Goal: Information Seeking & Learning: Find specific page/section

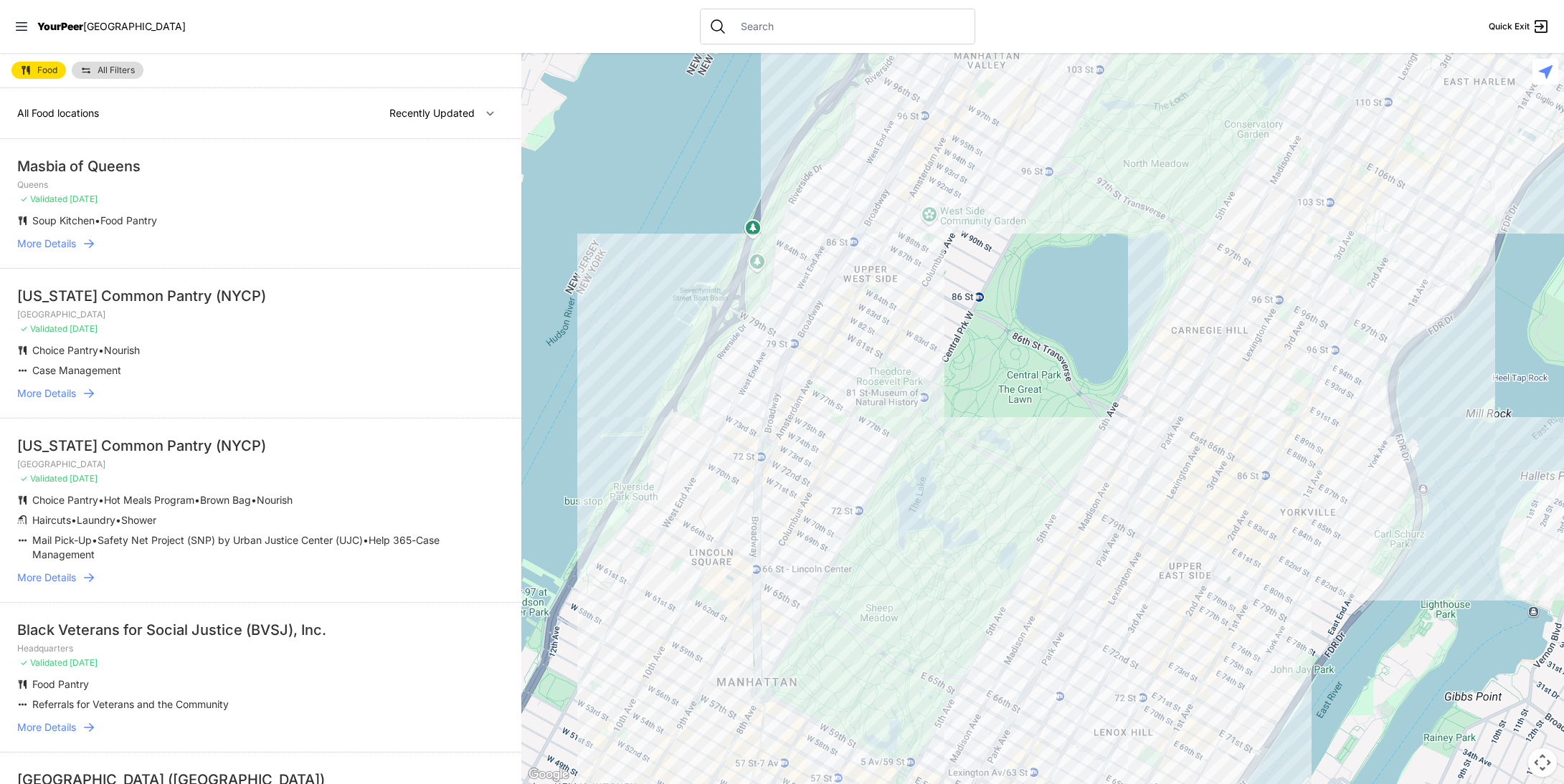
drag, startPoint x: 996, startPoint y: 468, endPoint x: 577, endPoint y: 371, distance: 430.1
click at [642, 394] on div at bounding box center [1042, 418] width 1042 height 731
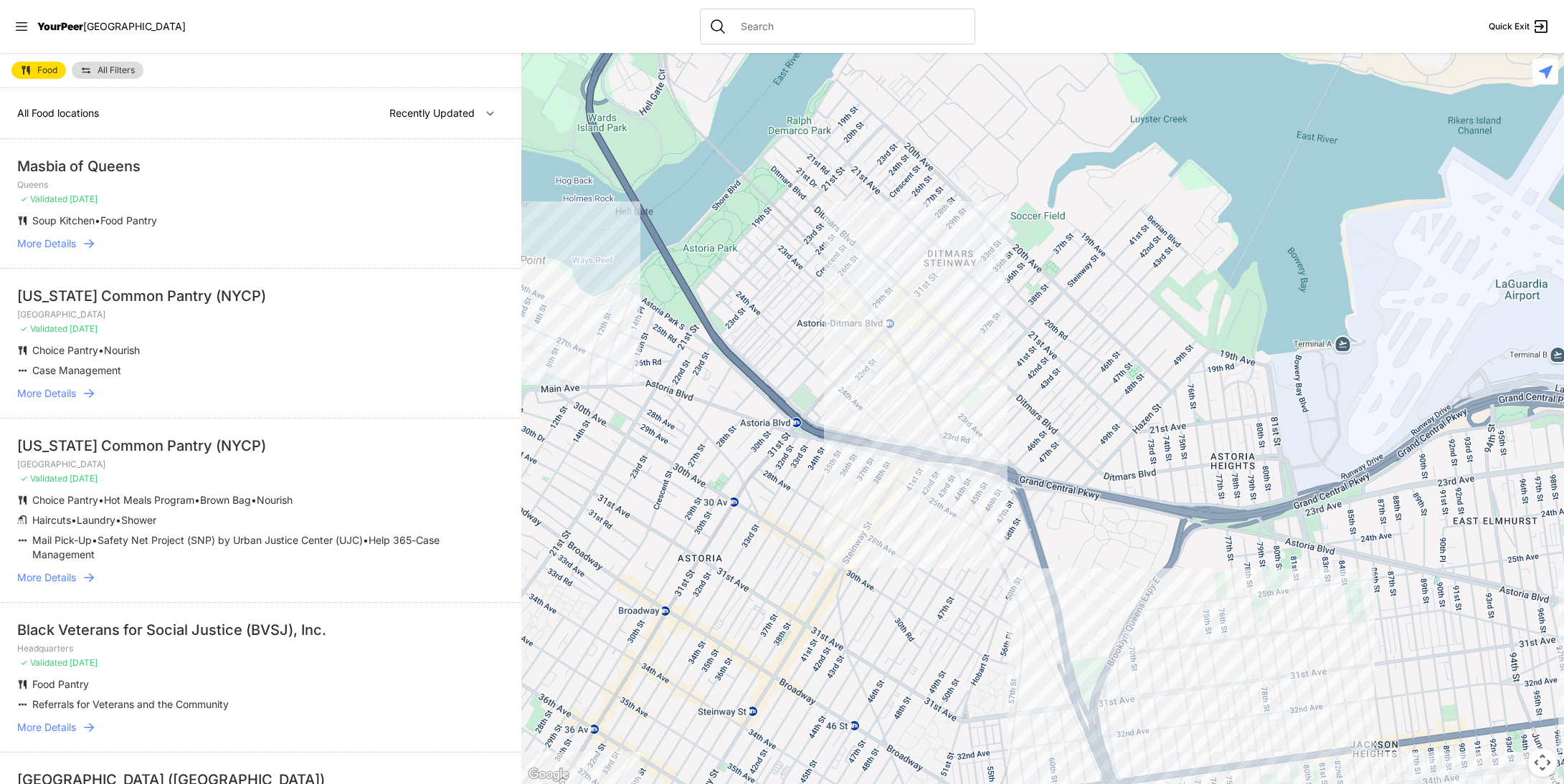
drag, startPoint x: 818, startPoint y: 334, endPoint x: 1044, endPoint y: 495, distance: 277.5
click at [1007, 482] on div at bounding box center [1042, 418] width 1042 height 731
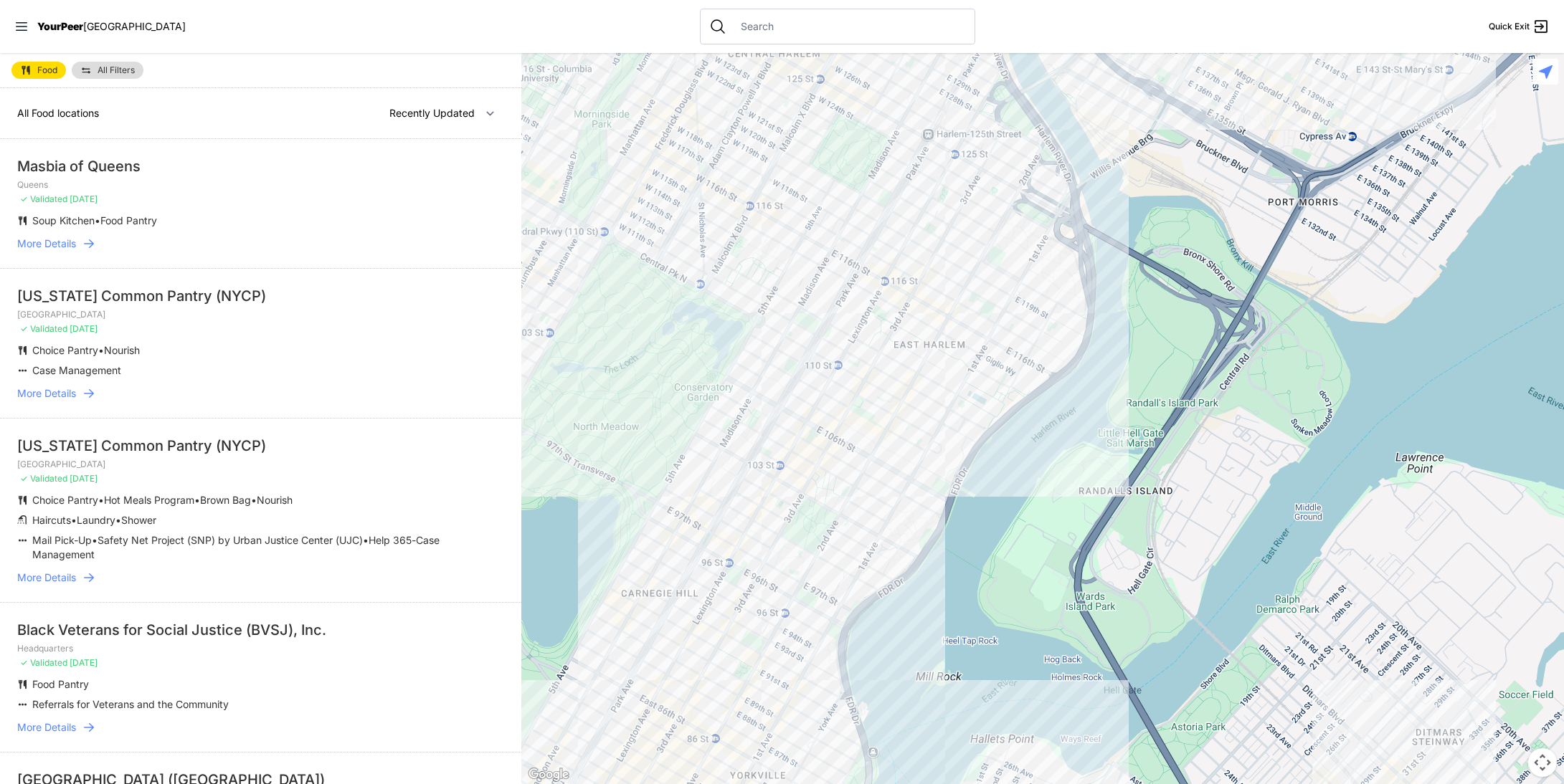
drag, startPoint x: 903, startPoint y: 277, endPoint x: 842, endPoint y: 382, distance: 121.4
click at [844, 381] on div at bounding box center [1042, 418] width 1042 height 731
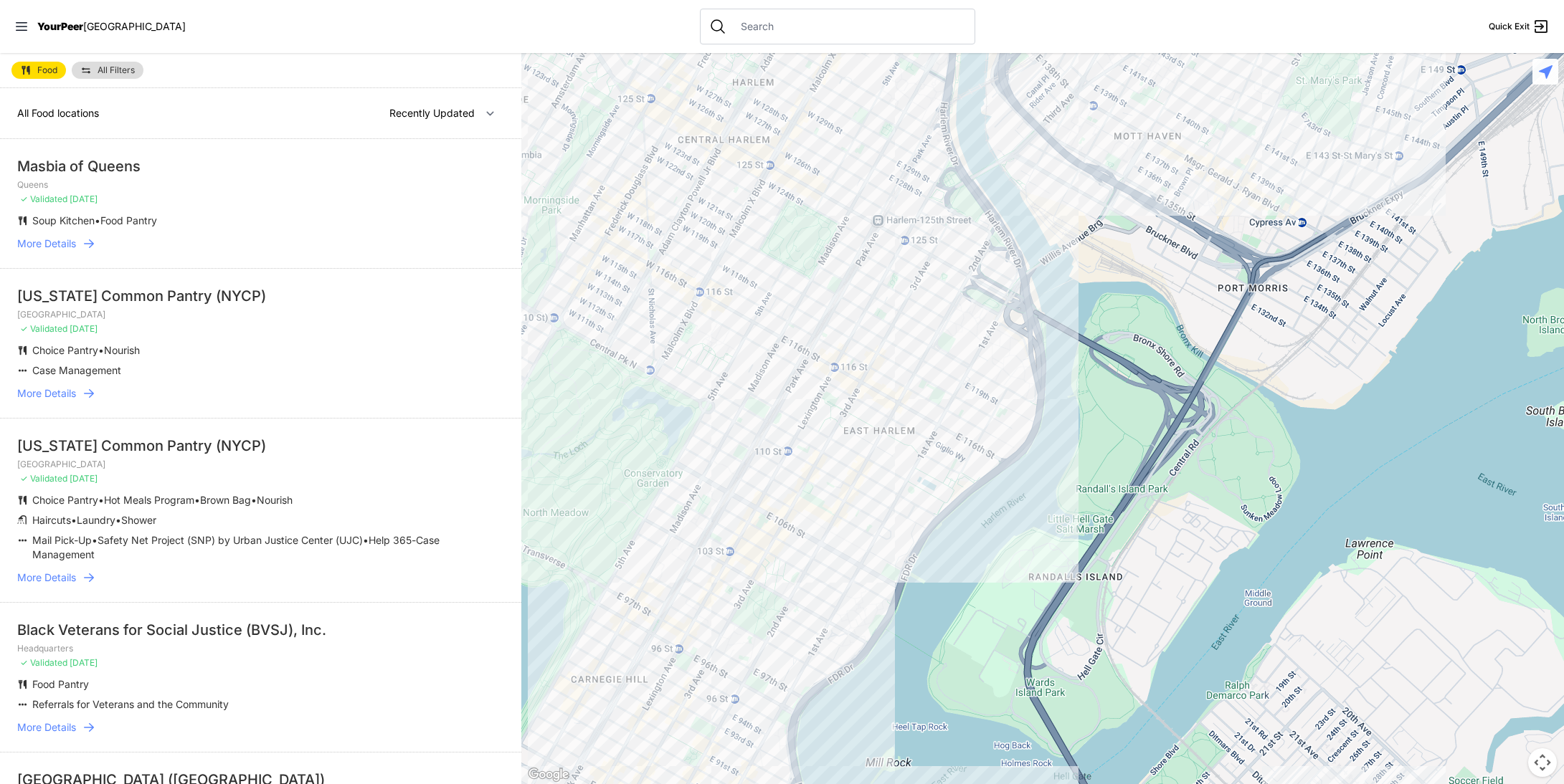
drag, startPoint x: 928, startPoint y: 270, endPoint x: 808, endPoint y: 354, distance: 146.5
click at [811, 354] on div at bounding box center [1042, 418] width 1042 height 731
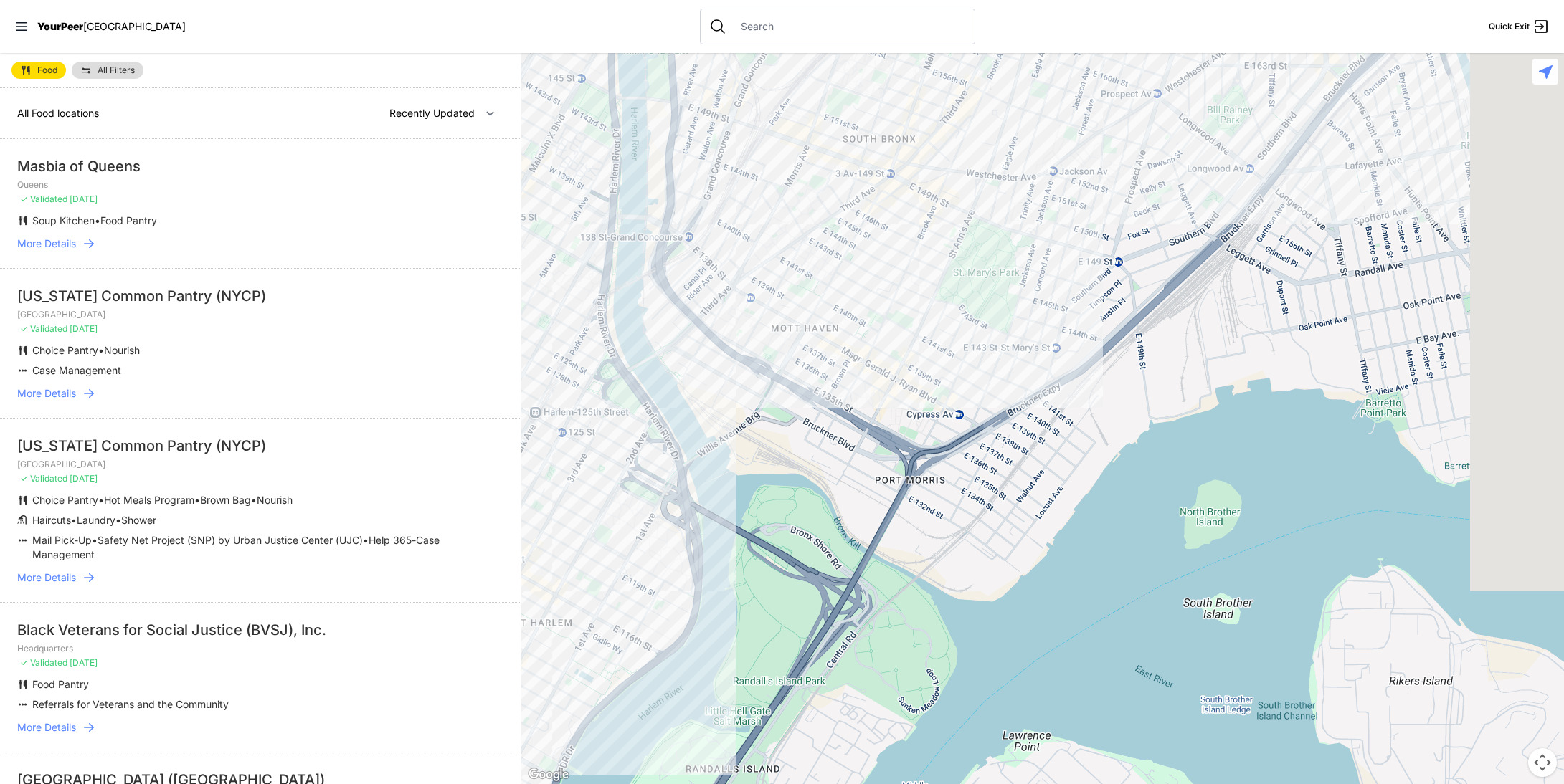
drag, startPoint x: 948, startPoint y: 245, endPoint x: 796, endPoint y: 294, distance: 159.7
click at [806, 294] on div at bounding box center [1042, 418] width 1042 height 731
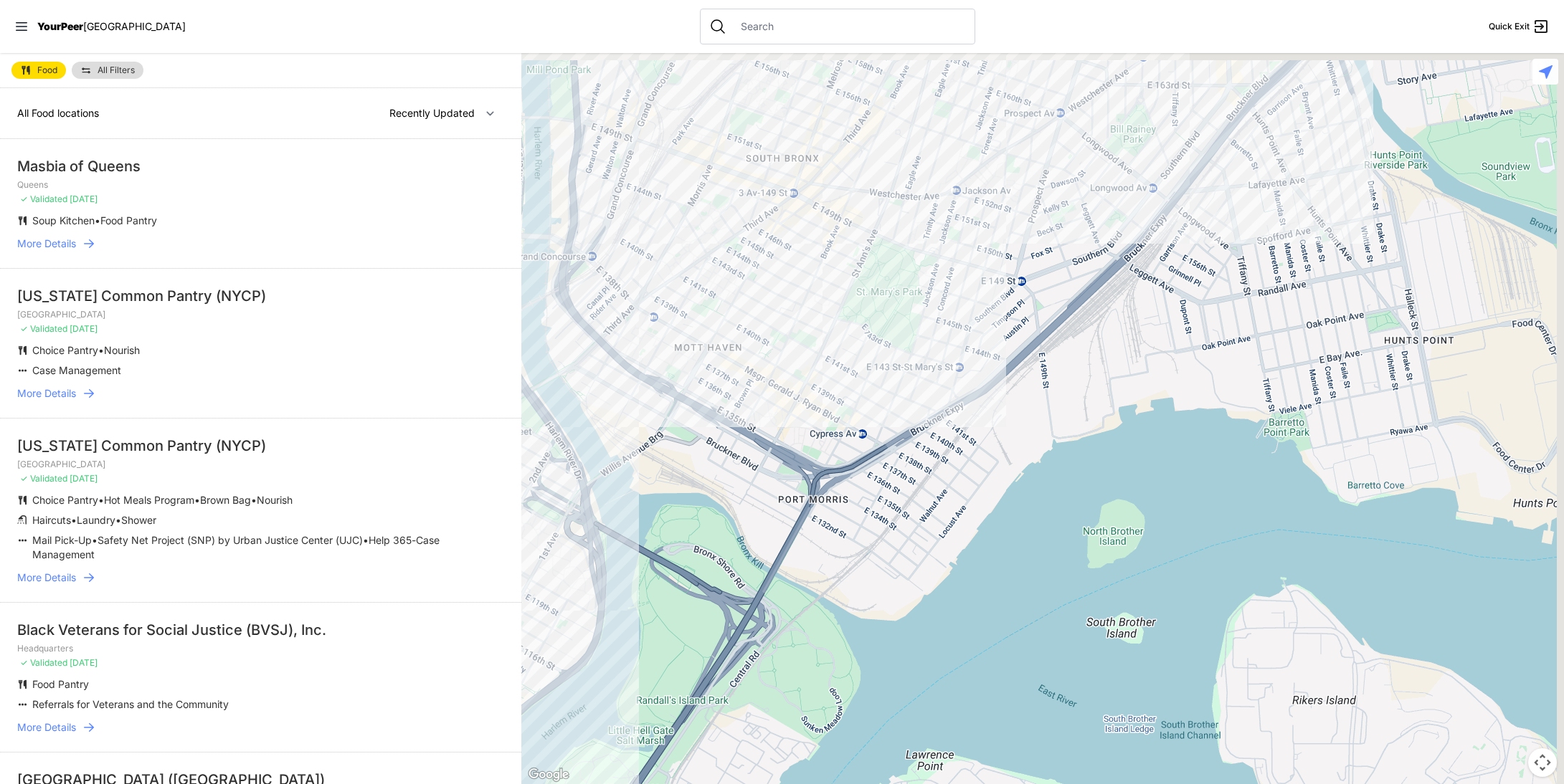
drag, startPoint x: 914, startPoint y: 216, endPoint x: 846, endPoint y: 302, distance: 109.6
click at [846, 302] on div at bounding box center [1042, 418] width 1042 height 731
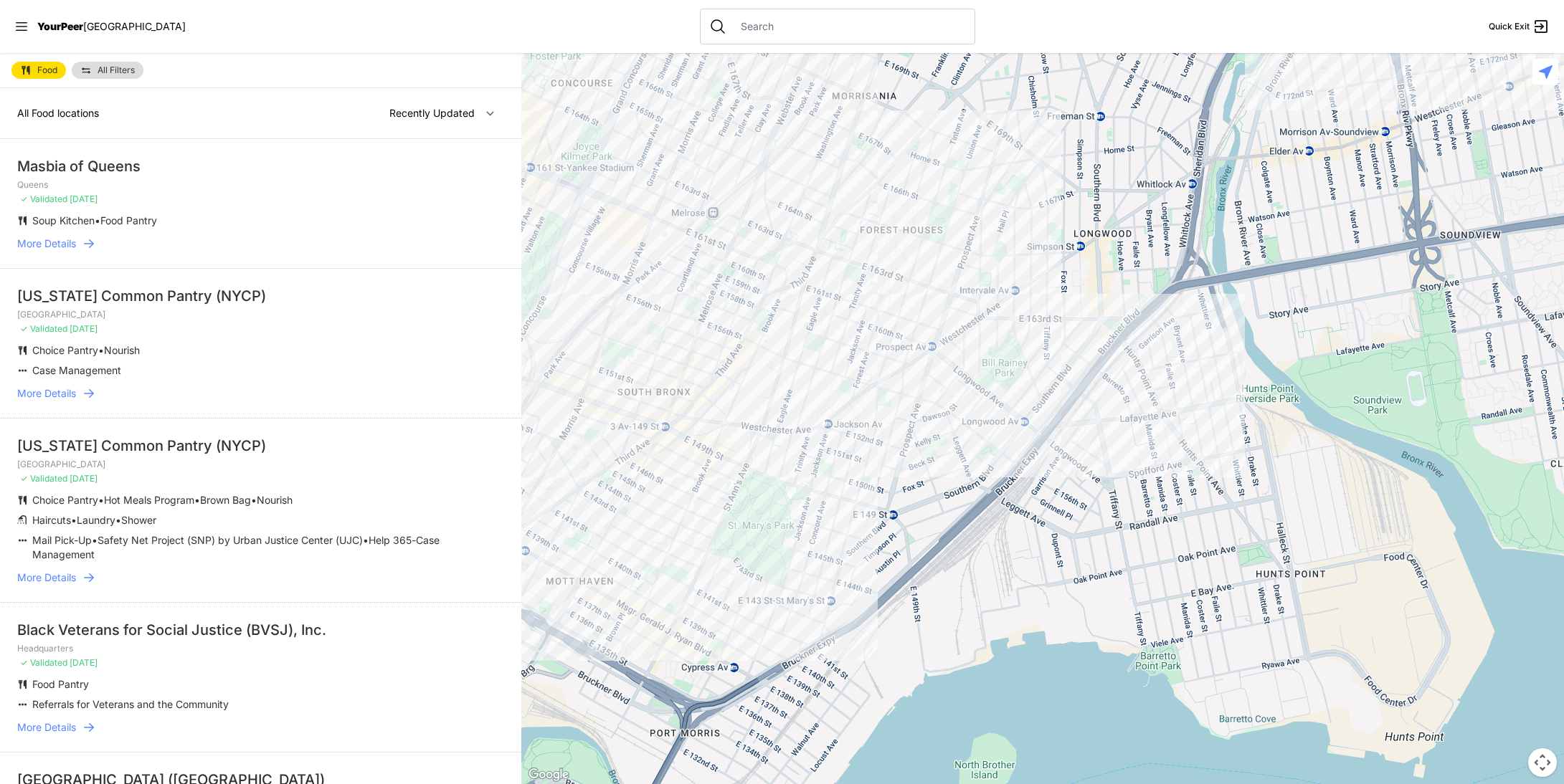
drag, startPoint x: 904, startPoint y: 227, endPoint x: 858, endPoint y: 371, distance: 151.2
click at [858, 371] on div at bounding box center [1042, 418] width 1042 height 731
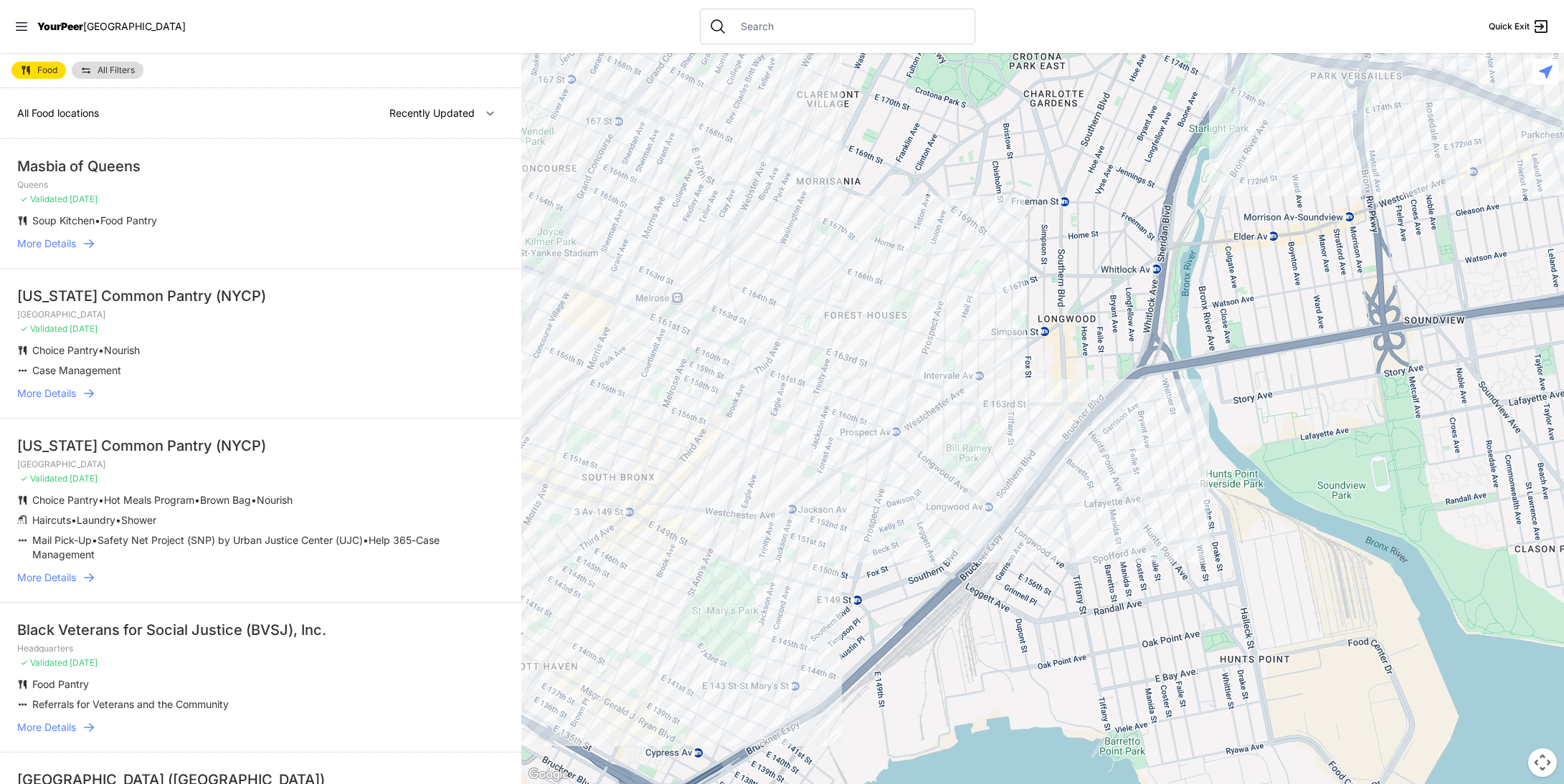
drag, startPoint x: 919, startPoint y: 246, endPoint x: 883, endPoint y: 331, distance: 92.3
click at [883, 331] on div at bounding box center [1042, 418] width 1042 height 731
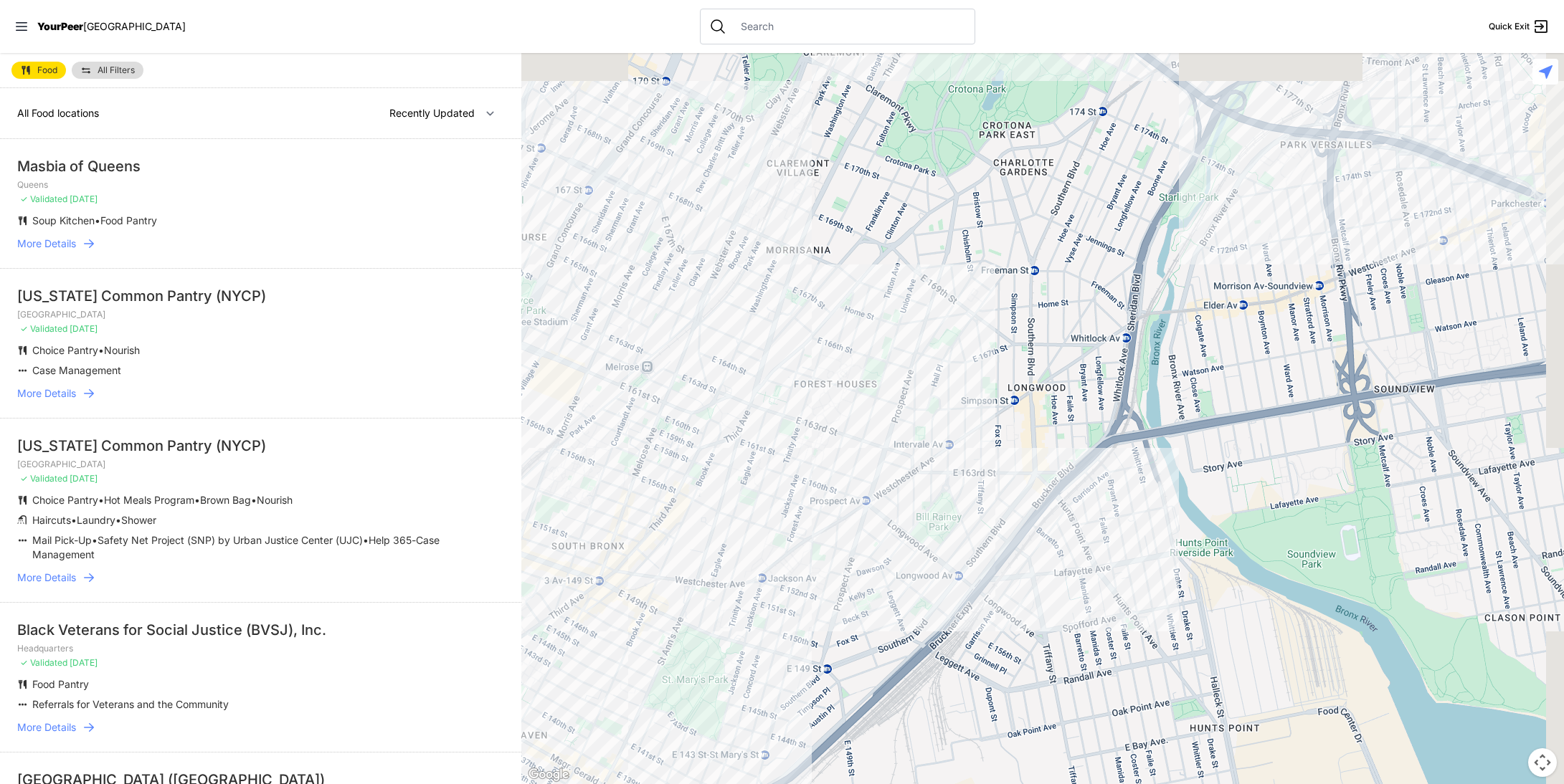
drag, startPoint x: 925, startPoint y: 238, endPoint x: 895, endPoint y: 307, distance: 75.2
click at [895, 307] on div at bounding box center [1042, 418] width 1042 height 731
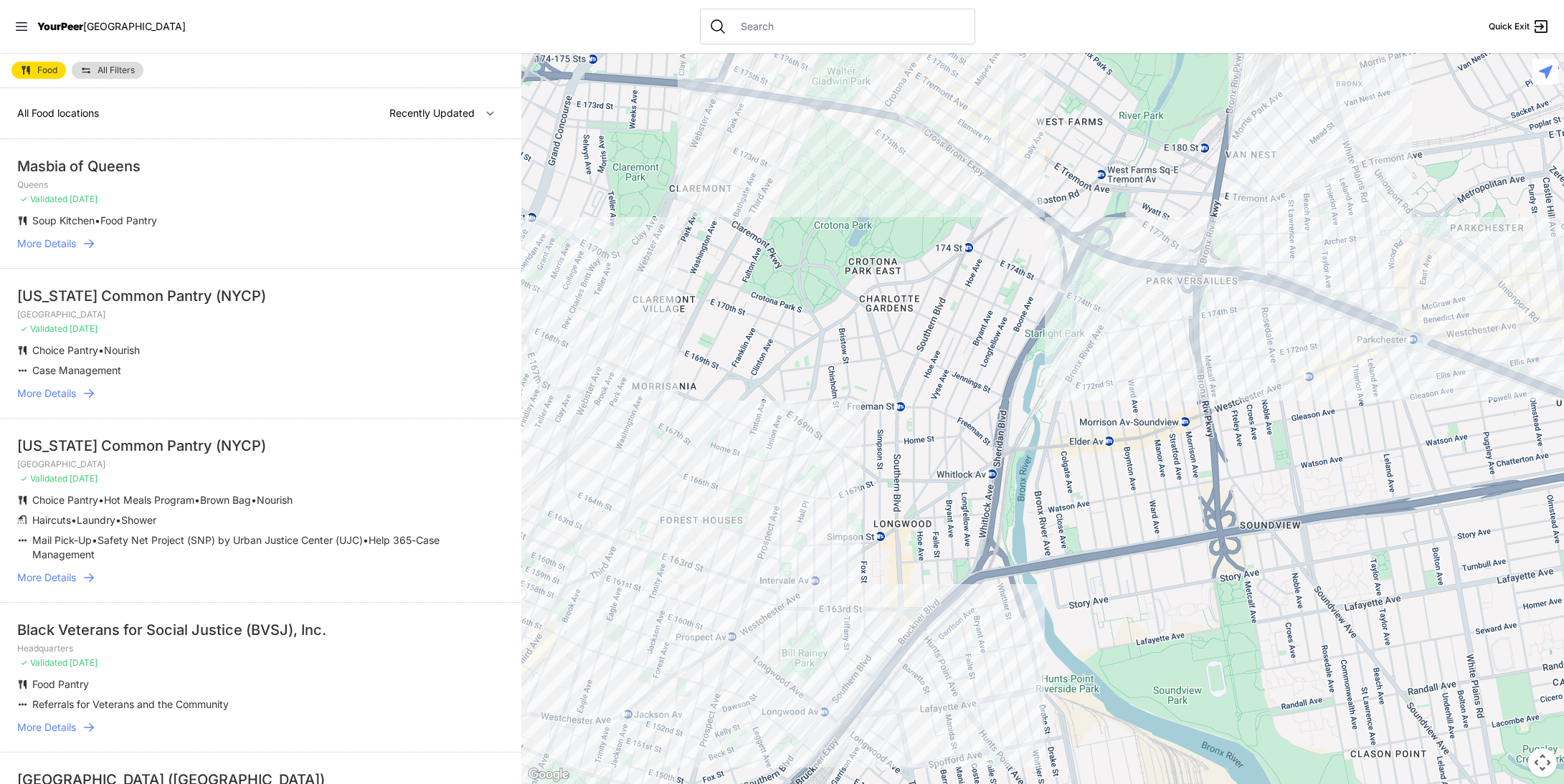
drag, startPoint x: 929, startPoint y: 230, endPoint x: 794, endPoint y: 368, distance: 193.1
click at [794, 368] on div at bounding box center [1042, 418] width 1042 height 731
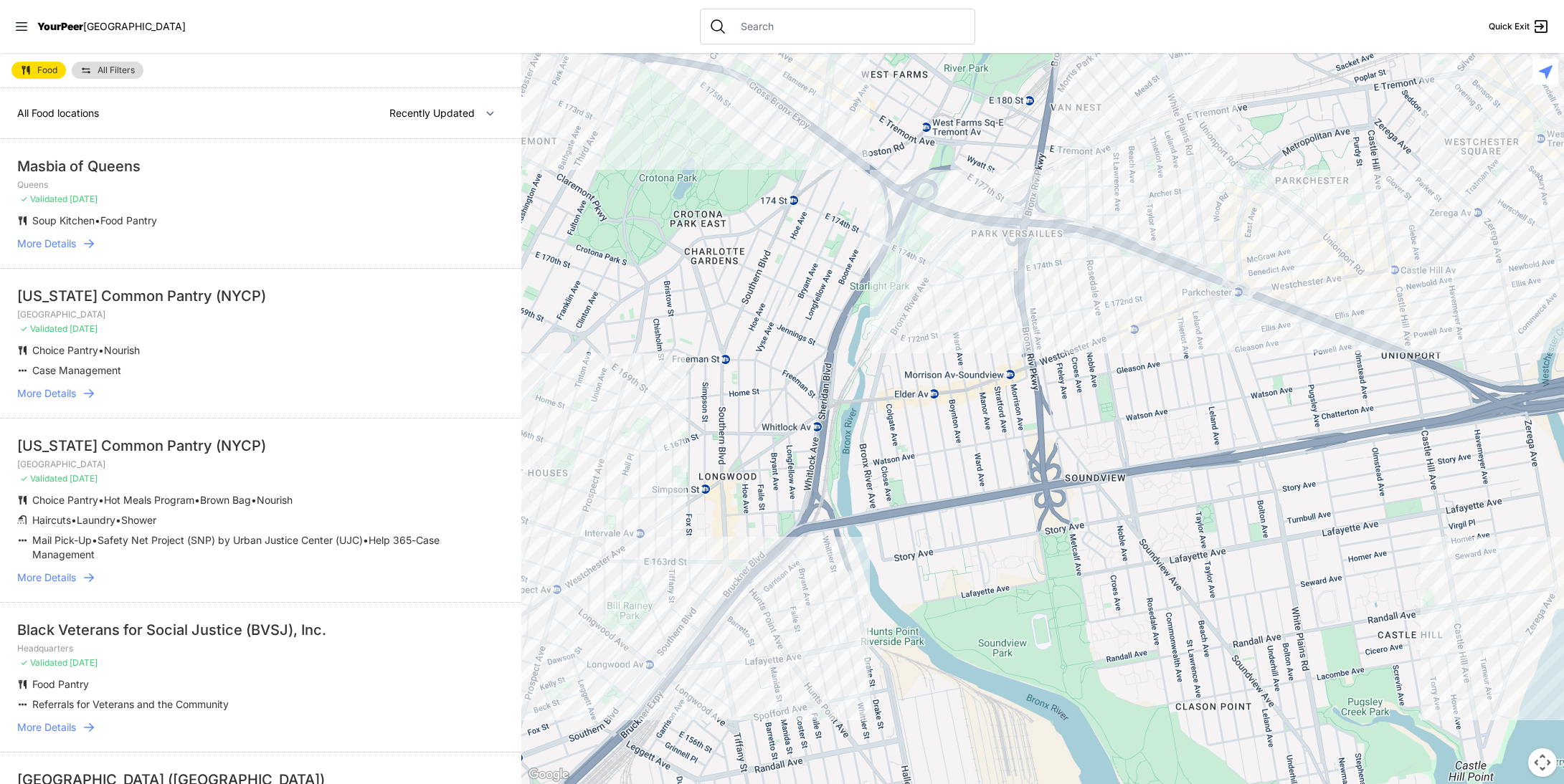
drag, startPoint x: 936, startPoint y: 290, endPoint x: 672, endPoint y: 218, distance: 273.6
click at [672, 218] on div at bounding box center [1042, 418] width 1042 height 731
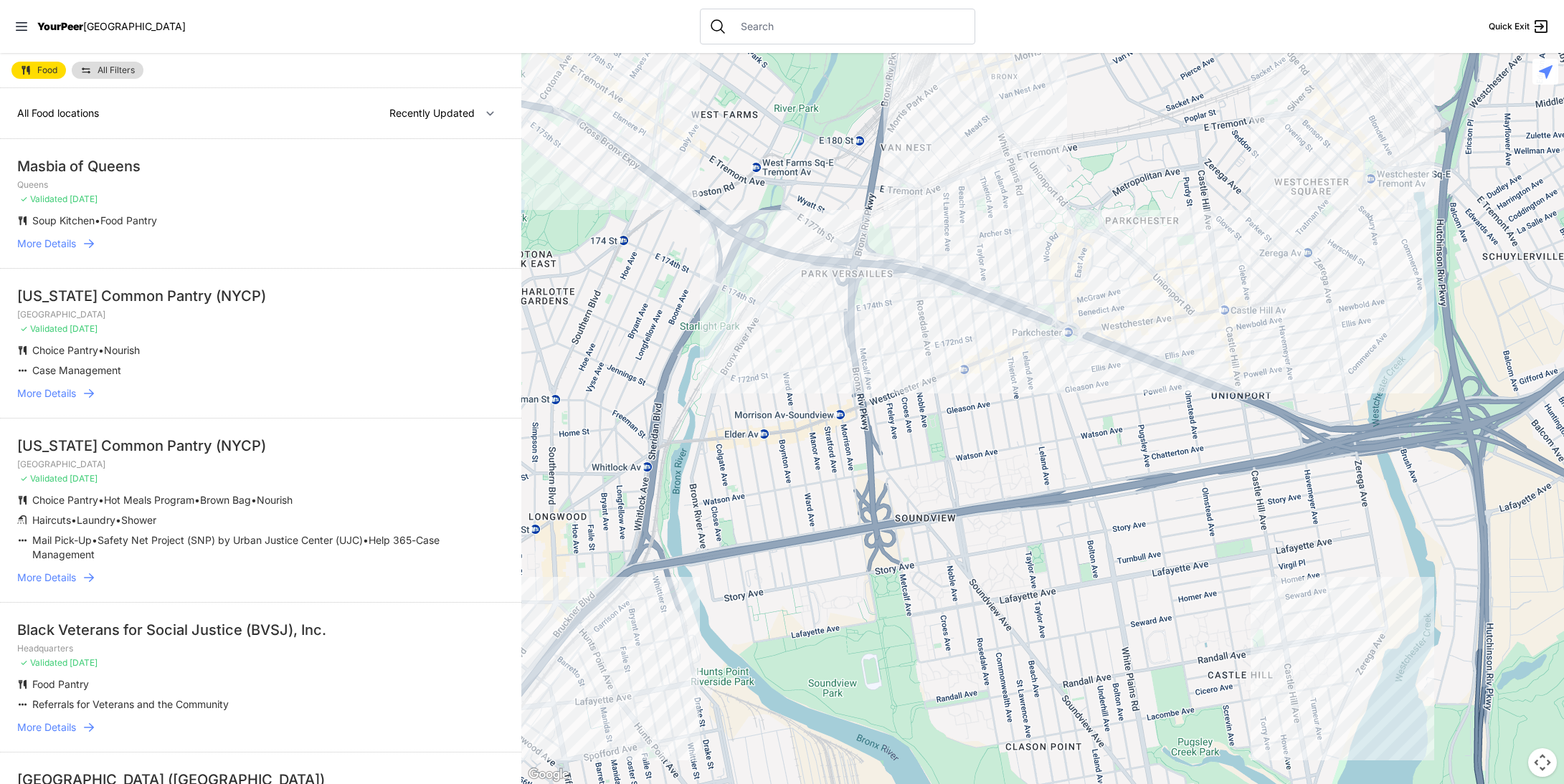
drag, startPoint x: 948, startPoint y: 236, endPoint x: 835, endPoint y: 325, distance: 143.8
click at [835, 325] on div at bounding box center [1042, 418] width 1042 height 731
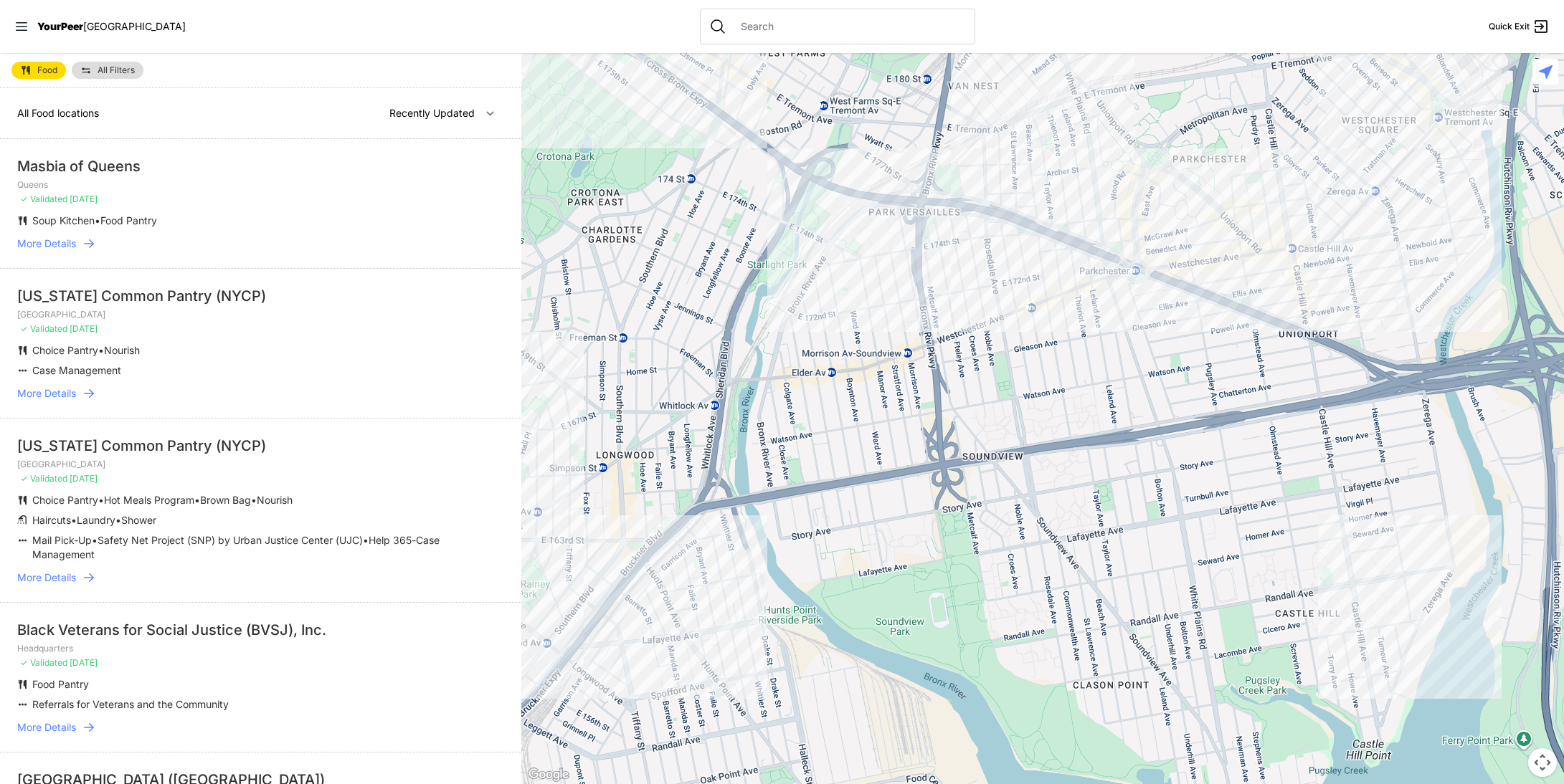
drag, startPoint x: 956, startPoint y: 247, endPoint x: 1091, endPoint y: 149, distance: 166.8
click at [1091, 149] on div at bounding box center [1042, 418] width 1042 height 731
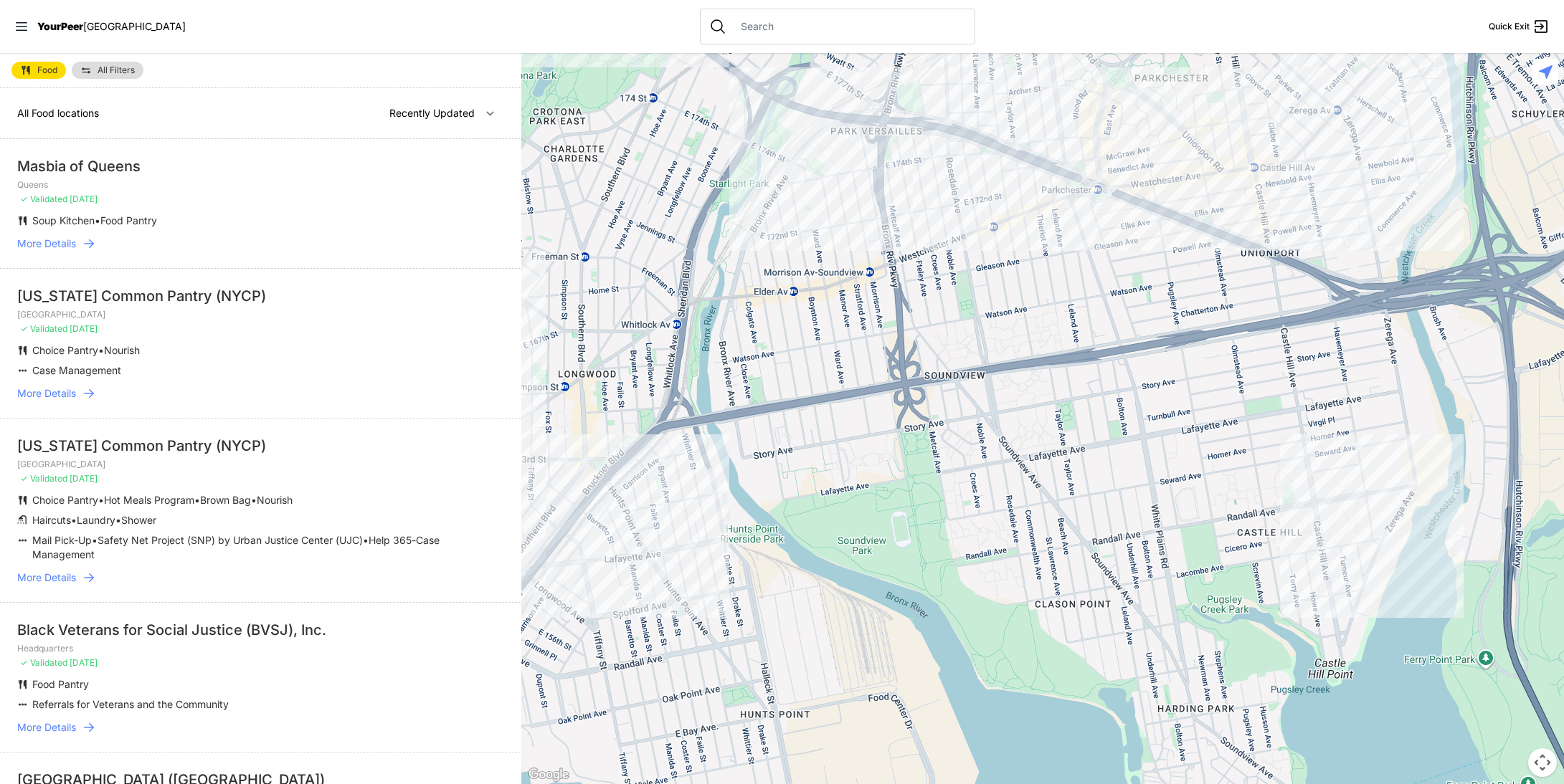
drag, startPoint x: 1031, startPoint y: 275, endPoint x: 955, endPoint y: 223, distance: 92.1
click at [955, 223] on div at bounding box center [1042, 418] width 1042 height 731
click at [836, 232] on div at bounding box center [1042, 418] width 1042 height 731
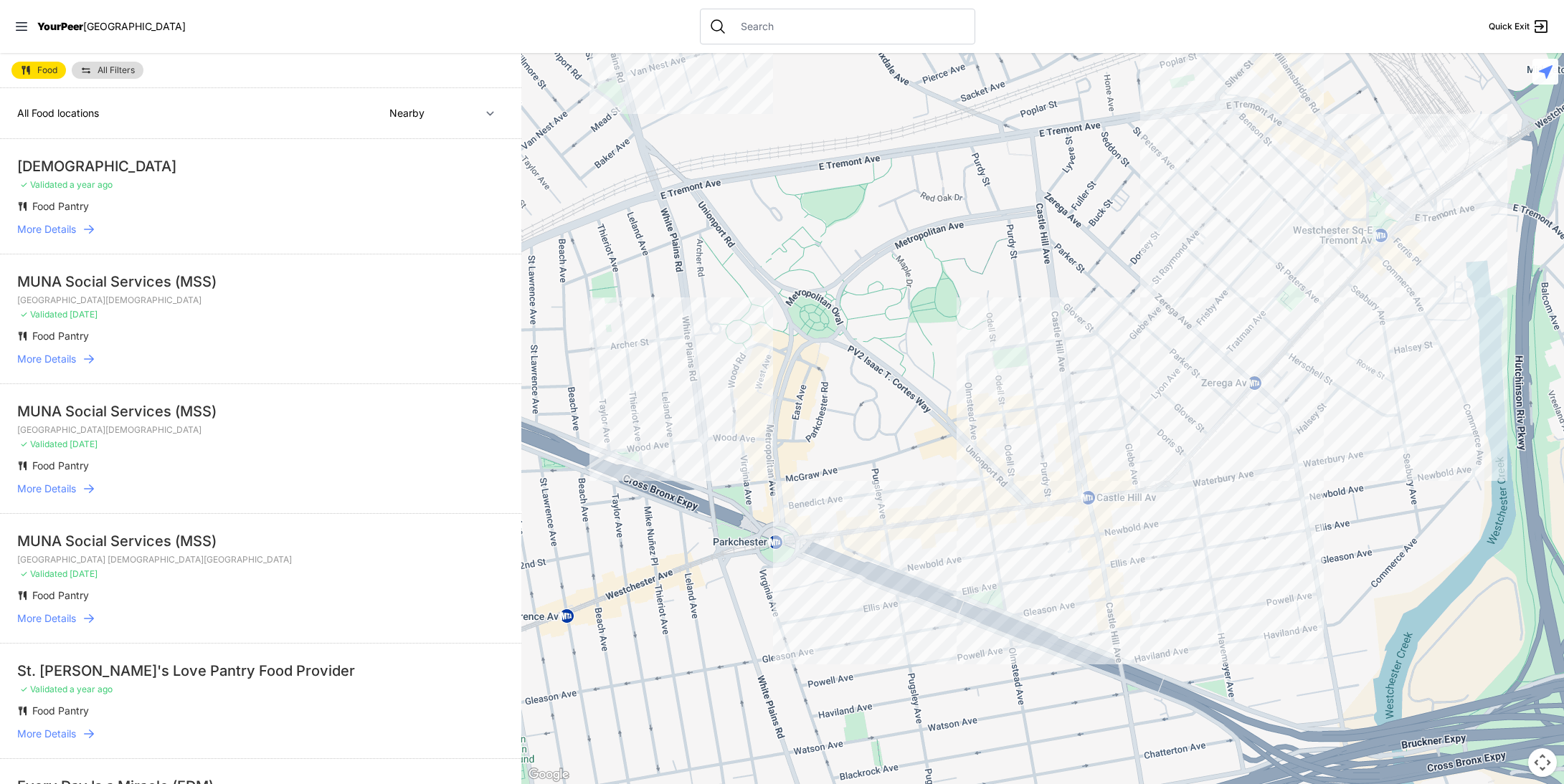
click at [737, 430] on div at bounding box center [1042, 418] width 1042 height 731
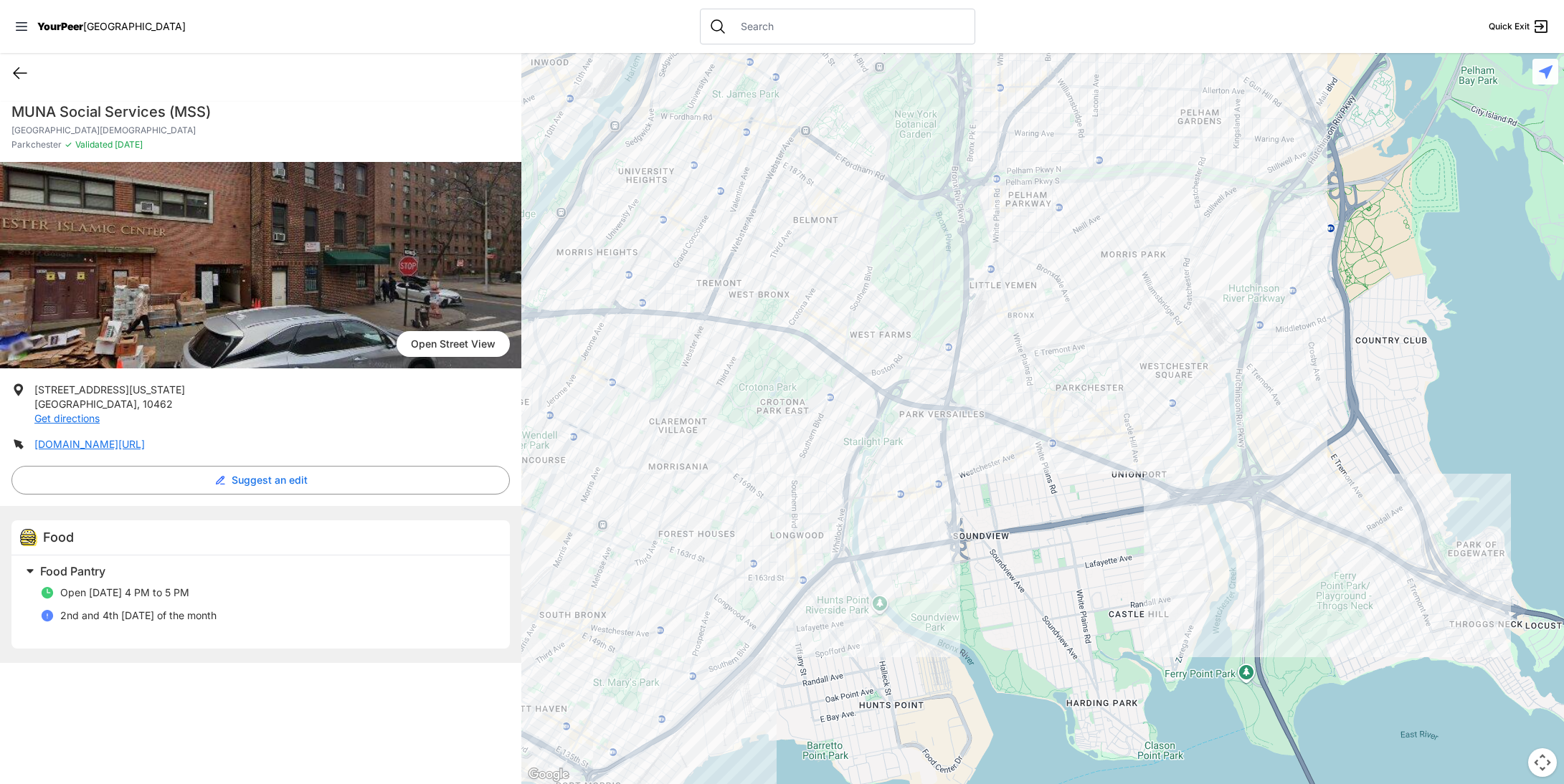
click at [21, 65] on icon at bounding box center [20, 73] width 17 height 17
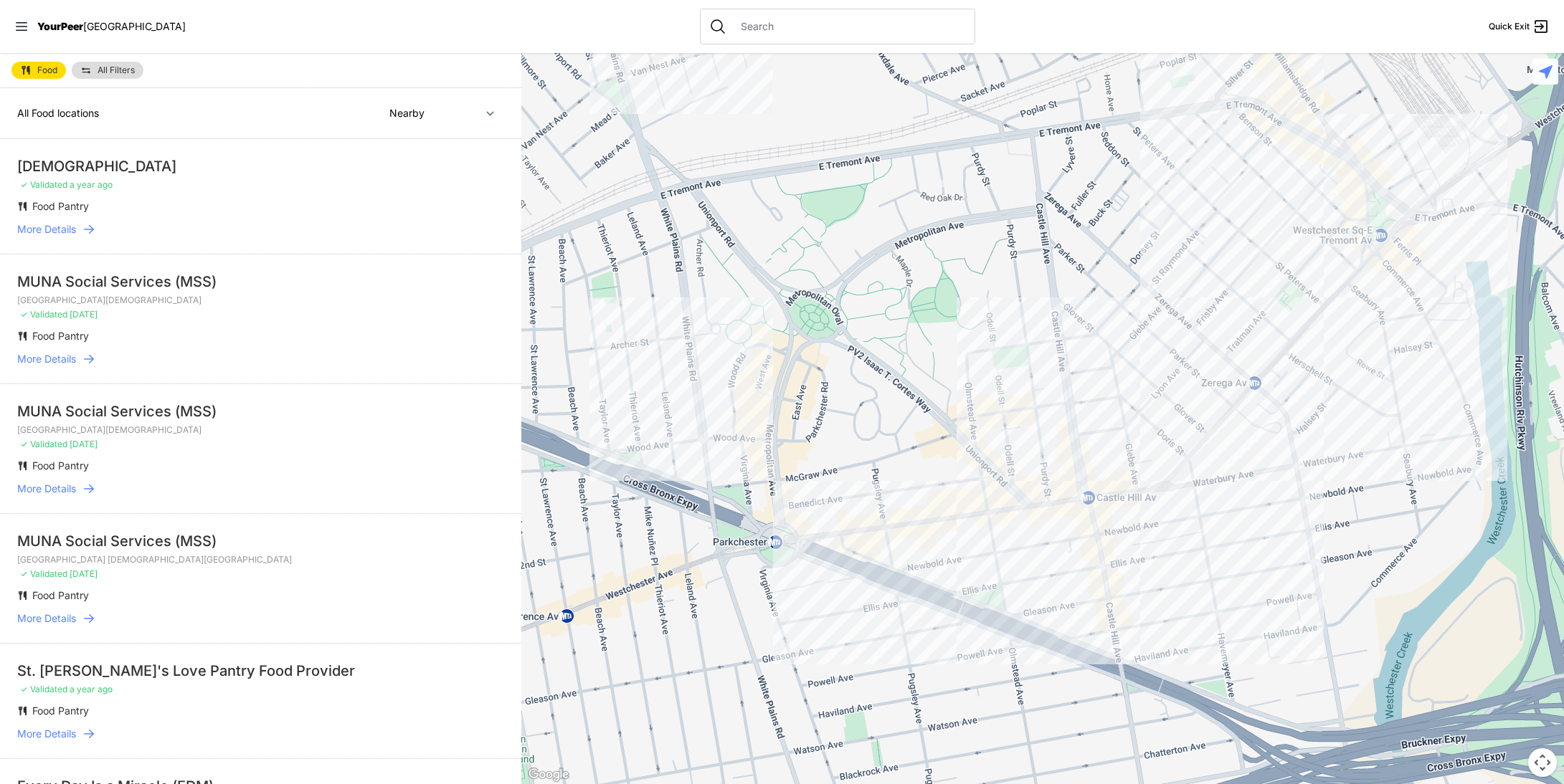
click at [976, 474] on div at bounding box center [1042, 418] width 1042 height 731
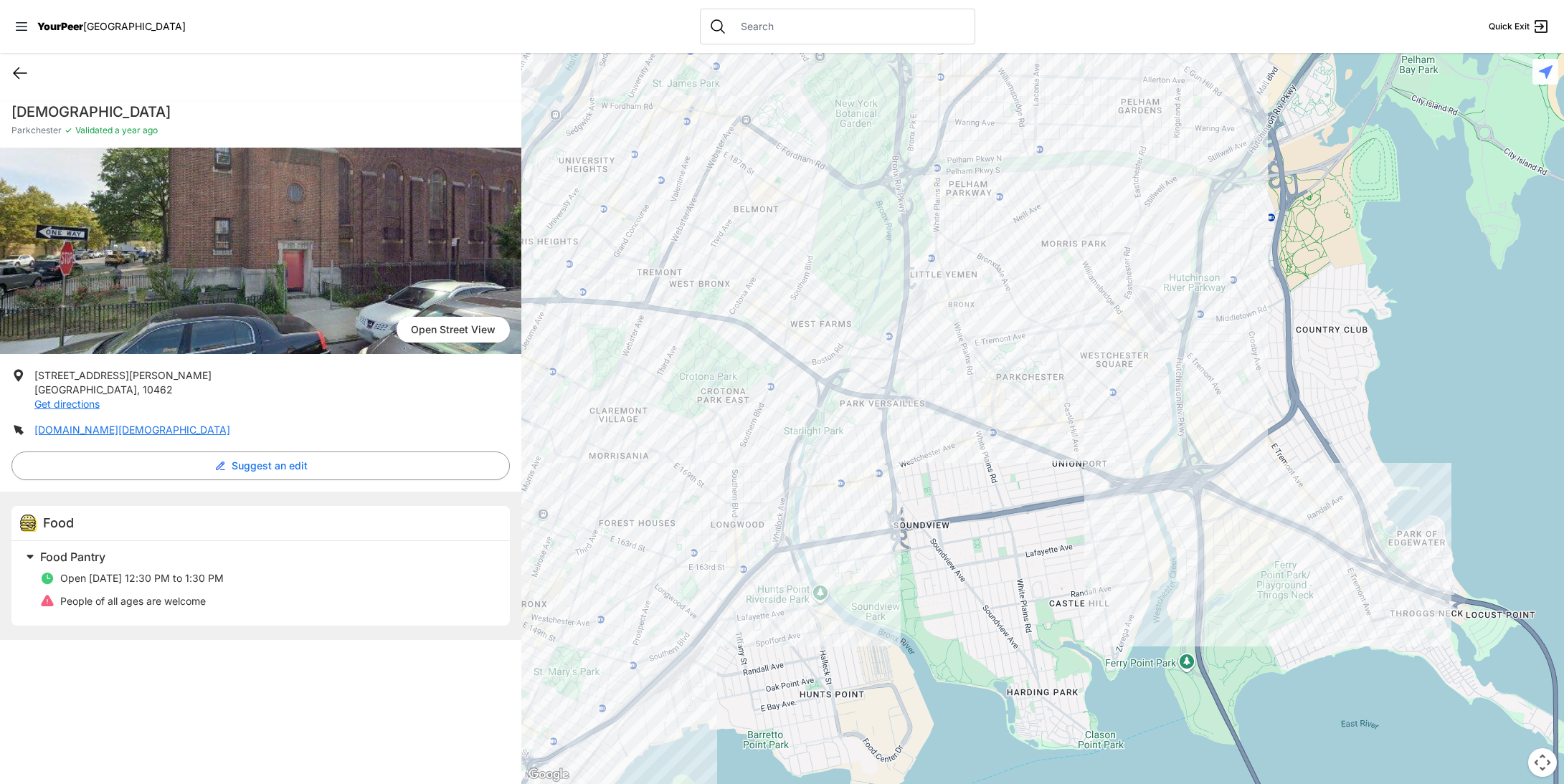
click at [24, 72] on icon at bounding box center [20, 73] width 17 height 17
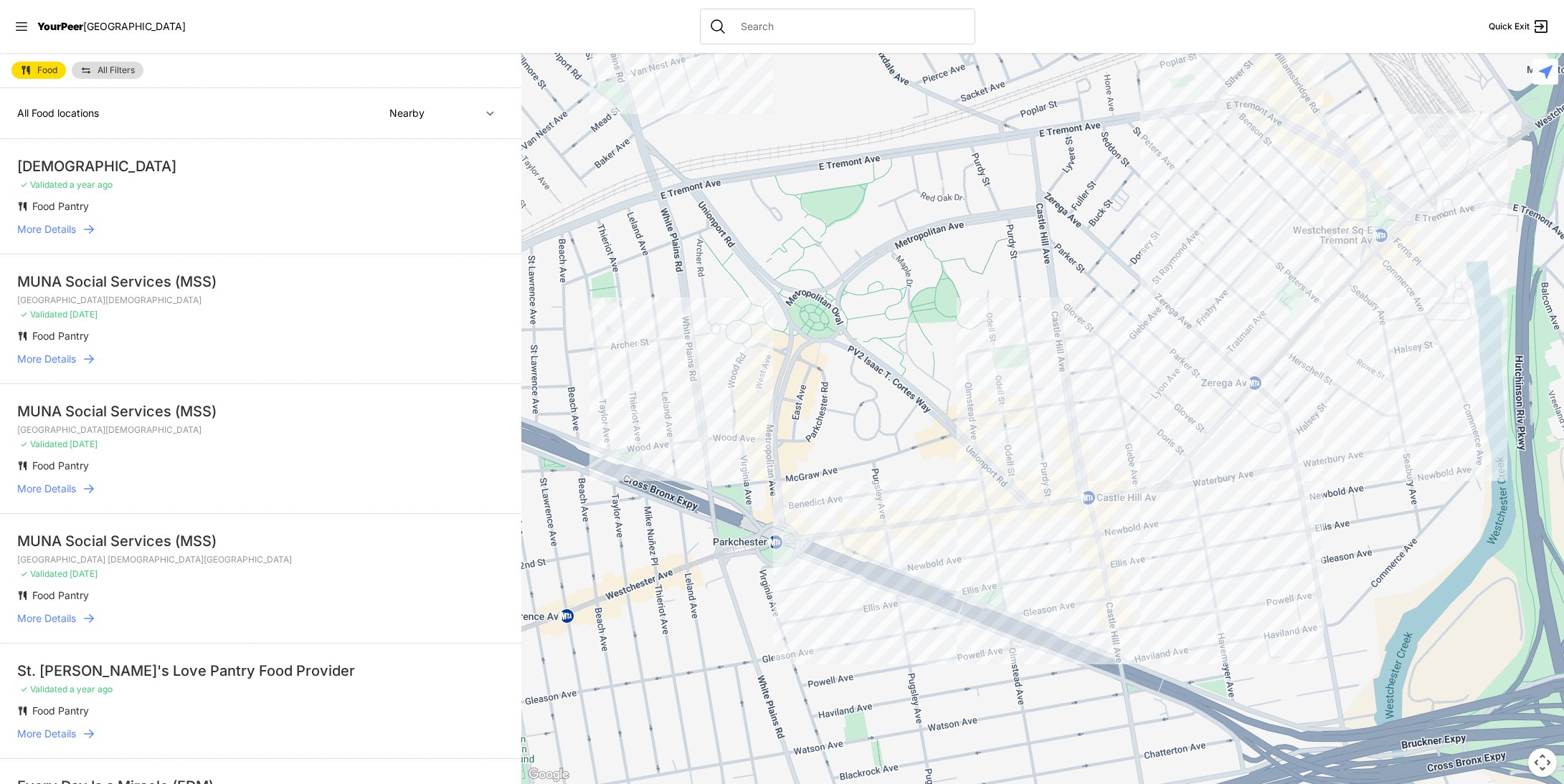
click at [1266, 480] on div at bounding box center [1042, 418] width 1042 height 731
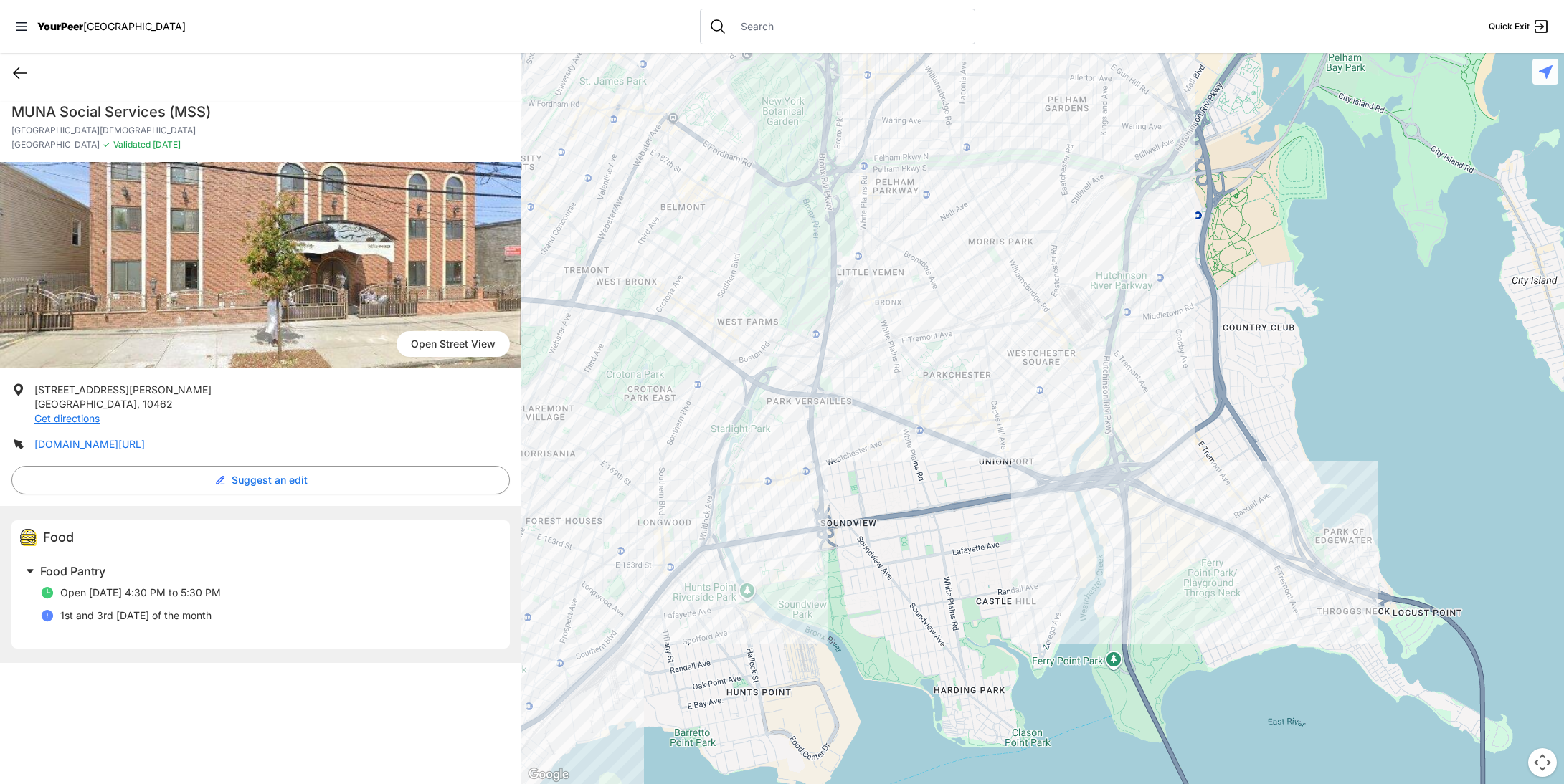
click at [19, 76] on icon at bounding box center [20, 73] width 17 height 17
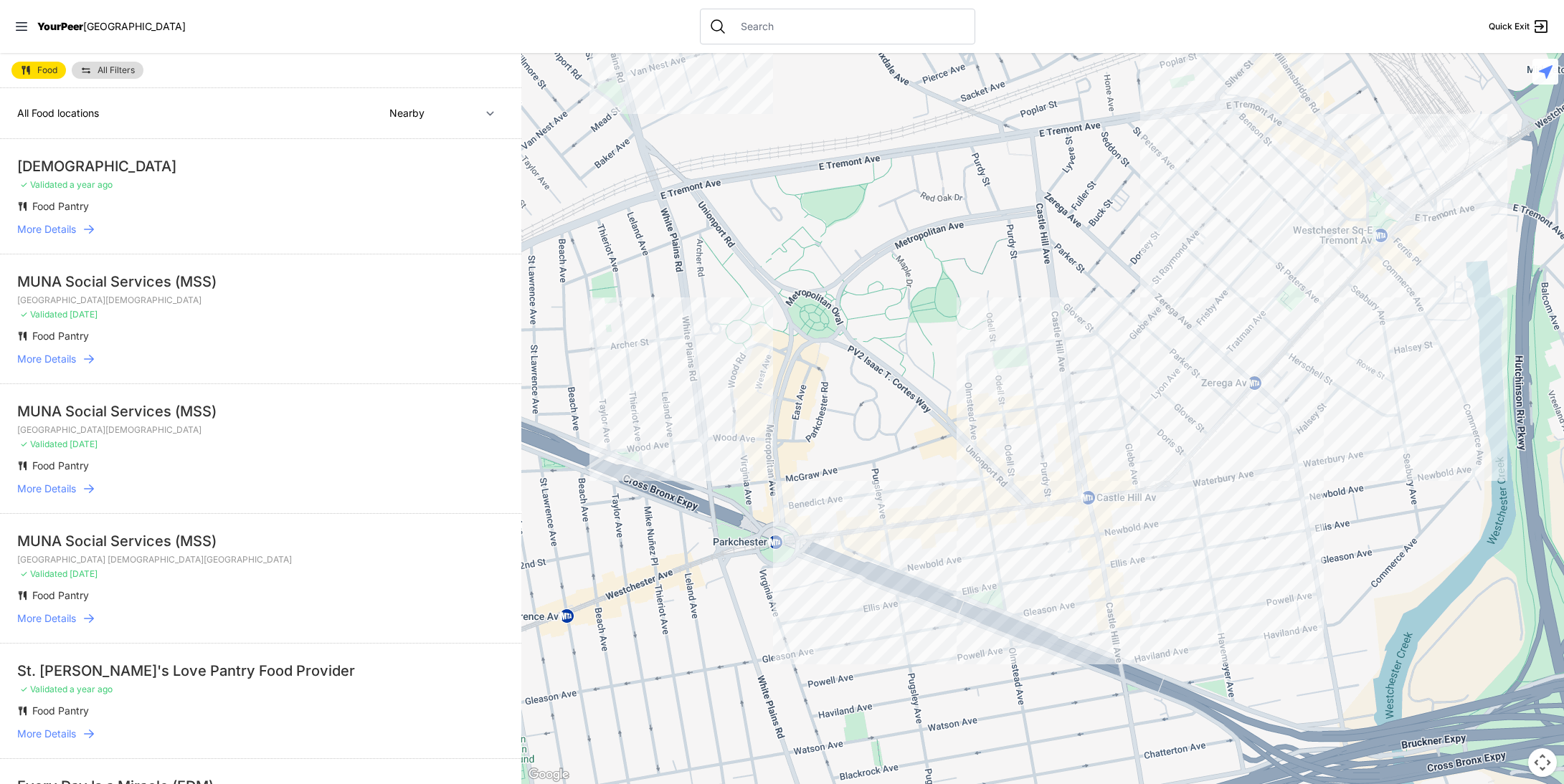
click at [1352, 304] on div at bounding box center [1042, 418] width 1042 height 731
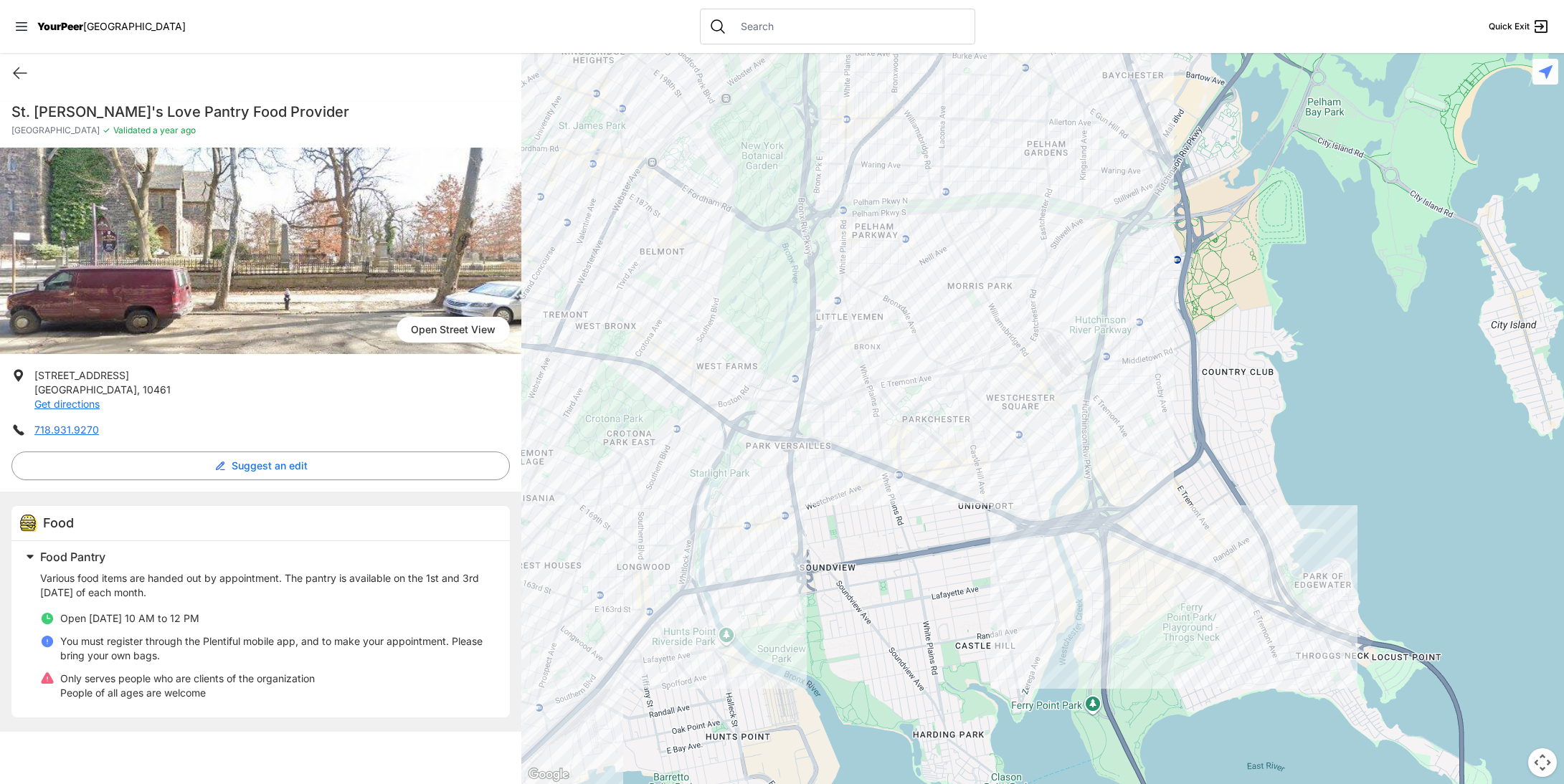
drag, startPoint x: 303, startPoint y: 576, endPoint x: 435, endPoint y: 590, distance: 132.7
click at [432, 588] on p "Various food items are handed out by appointment. The pantry is available on th…" at bounding box center [266, 585] width 452 height 29
click at [435, 590] on p "Various food items are handed out by appointment. The pantry is available on th…" at bounding box center [266, 585] width 452 height 29
drag, startPoint x: 77, startPoint y: 591, endPoint x: 198, endPoint y: 594, distance: 121.0
click at [197, 594] on p "Various food items are handed out by appointment. The pantry is available on th…" at bounding box center [266, 585] width 452 height 29
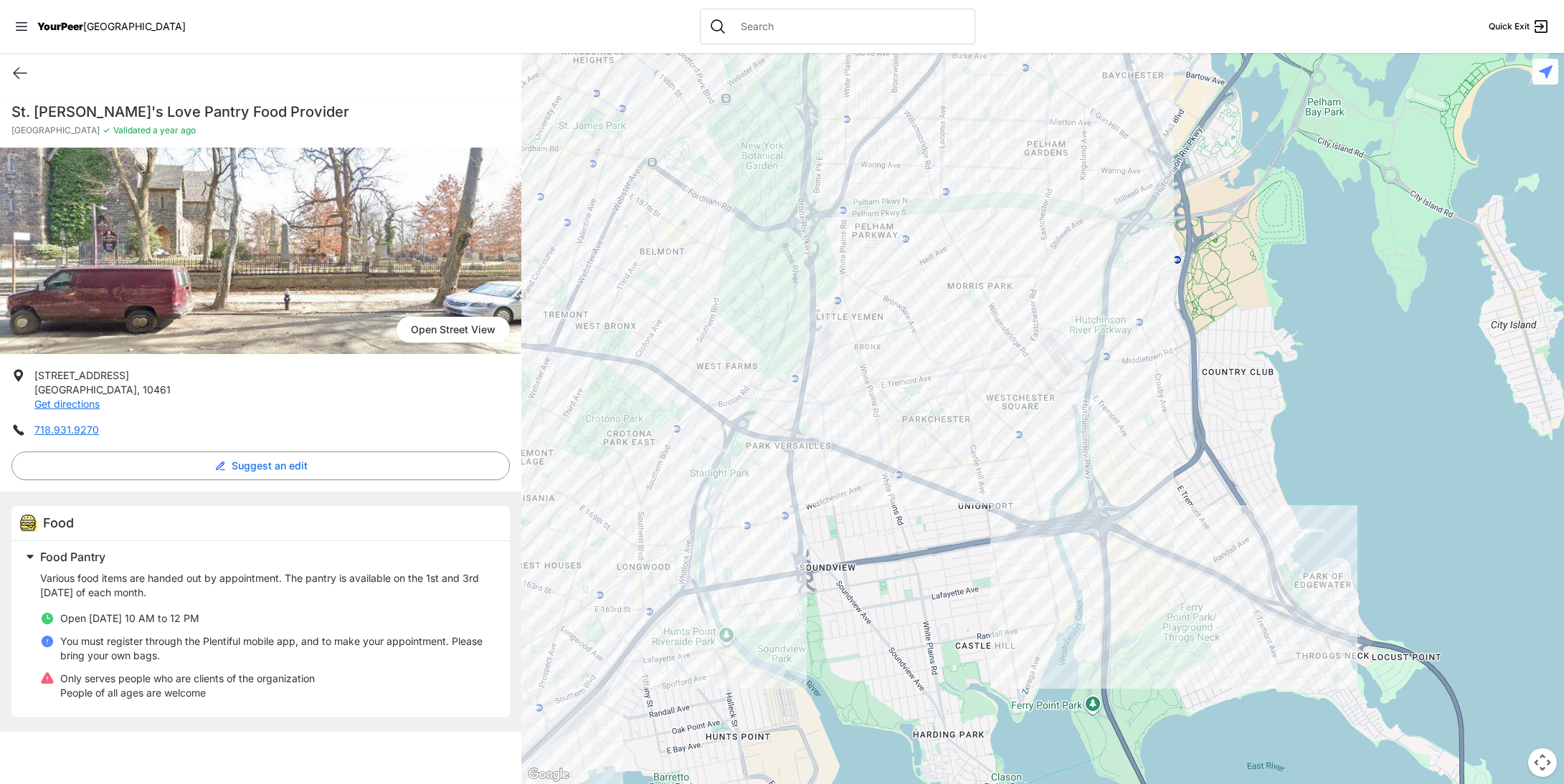
click at [198, 594] on p "Various food items are handed out by appointment. The pantry is available on th…" at bounding box center [266, 585] width 452 height 29
drag, startPoint x: 123, startPoint y: 658, endPoint x: 166, endPoint y: 658, distance: 43.0
click at [152, 658] on p "You must register through the Plentiful mobile app, and to make your appointmen…" at bounding box center [277, 649] width 433 height 29
click at [202, 661] on p "You must register through the Plentiful mobile app, and to make your appointmen…" at bounding box center [277, 649] width 433 height 29
drag, startPoint x: 116, startPoint y: 645, endPoint x: 244, endPoint y: 656, distance: 128.5
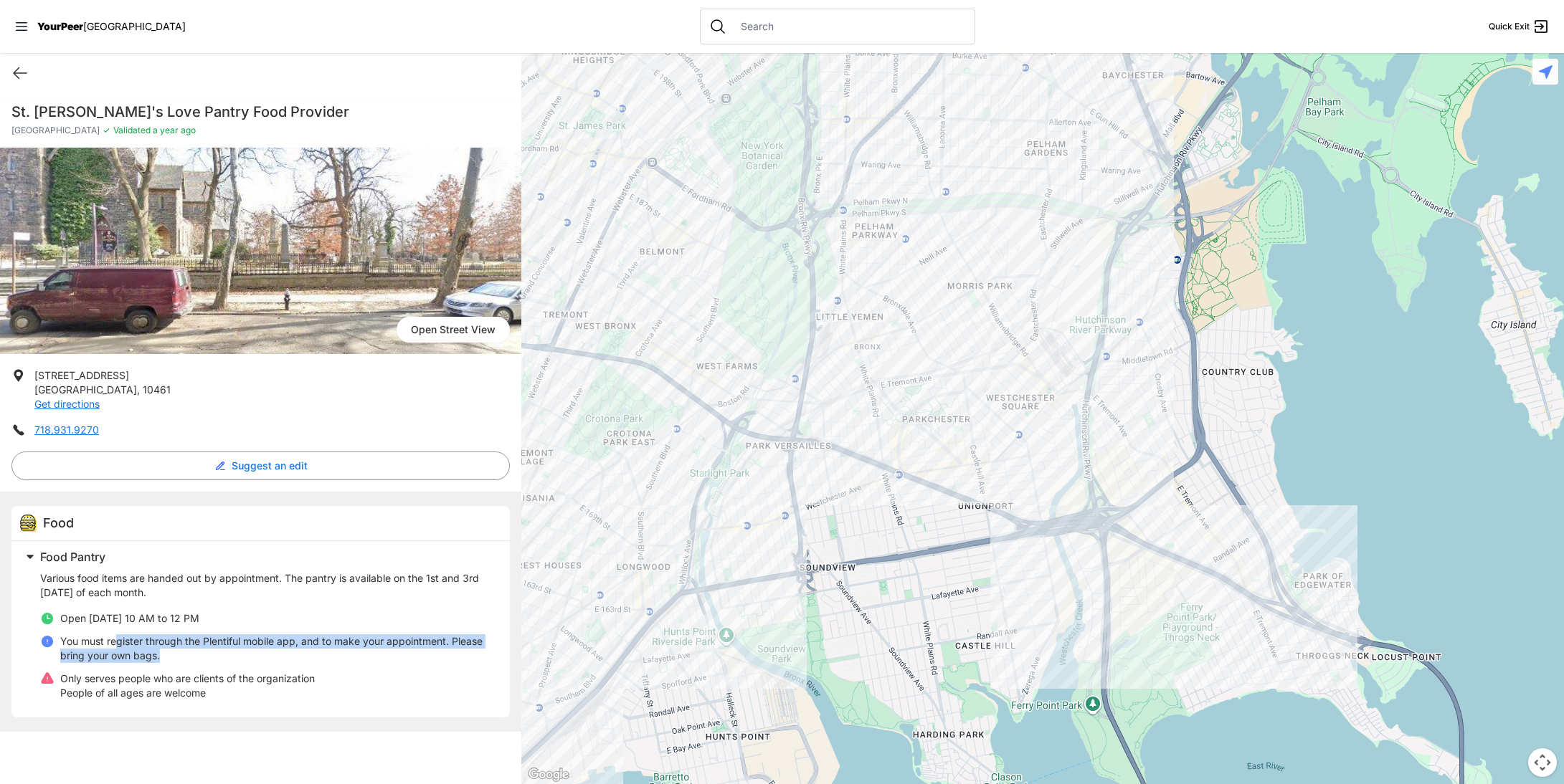
click at [235, 655] on p "You must register through the Plentiful mobile app, and to make your appointmen…" at bounding box center [277, 649] width 433 height 29
click at [247, 660] on p "You must register through the Plentiful mobile app, and to make your appointmen…" at bounding box center [277, 649] width 433 height 29
click at [24, 75] on icon at bounding box center [20, 73] width 17 height 17
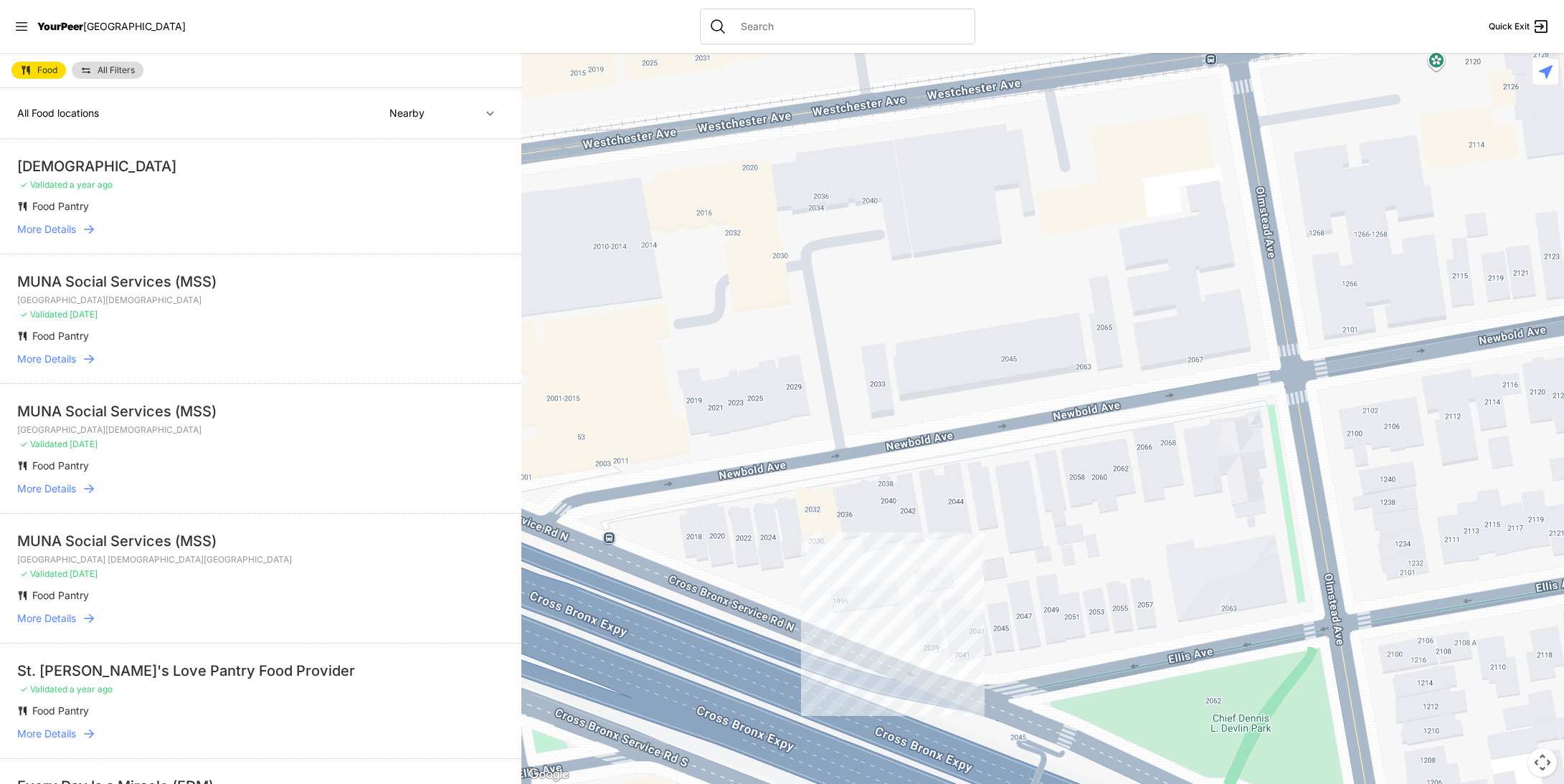
drag, startPoint x: 939, startPoint y: 621, endPoint x: 953, endPoint y: 547, distance: 75.3
click at [953, 547] on div at bounding box center [1042, 418] width 1042 height 731
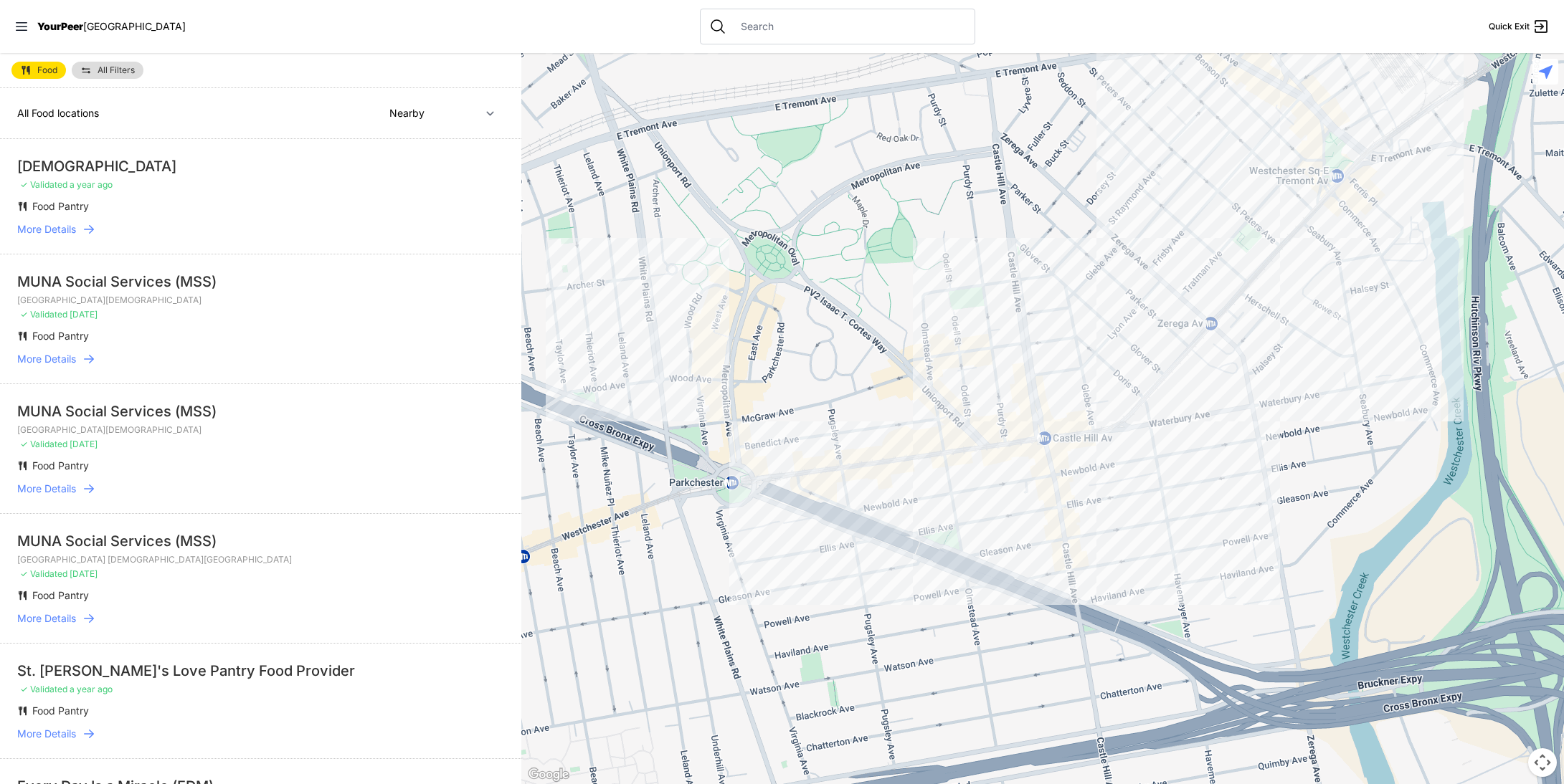
drag, startPoint x: 1066, startPoint y: 538, endPoint x: 1037, endPoint y: 458, distance: 85.1
click at [1028, 480] on div at bounding box center [1042, 418] width 1042 height 731
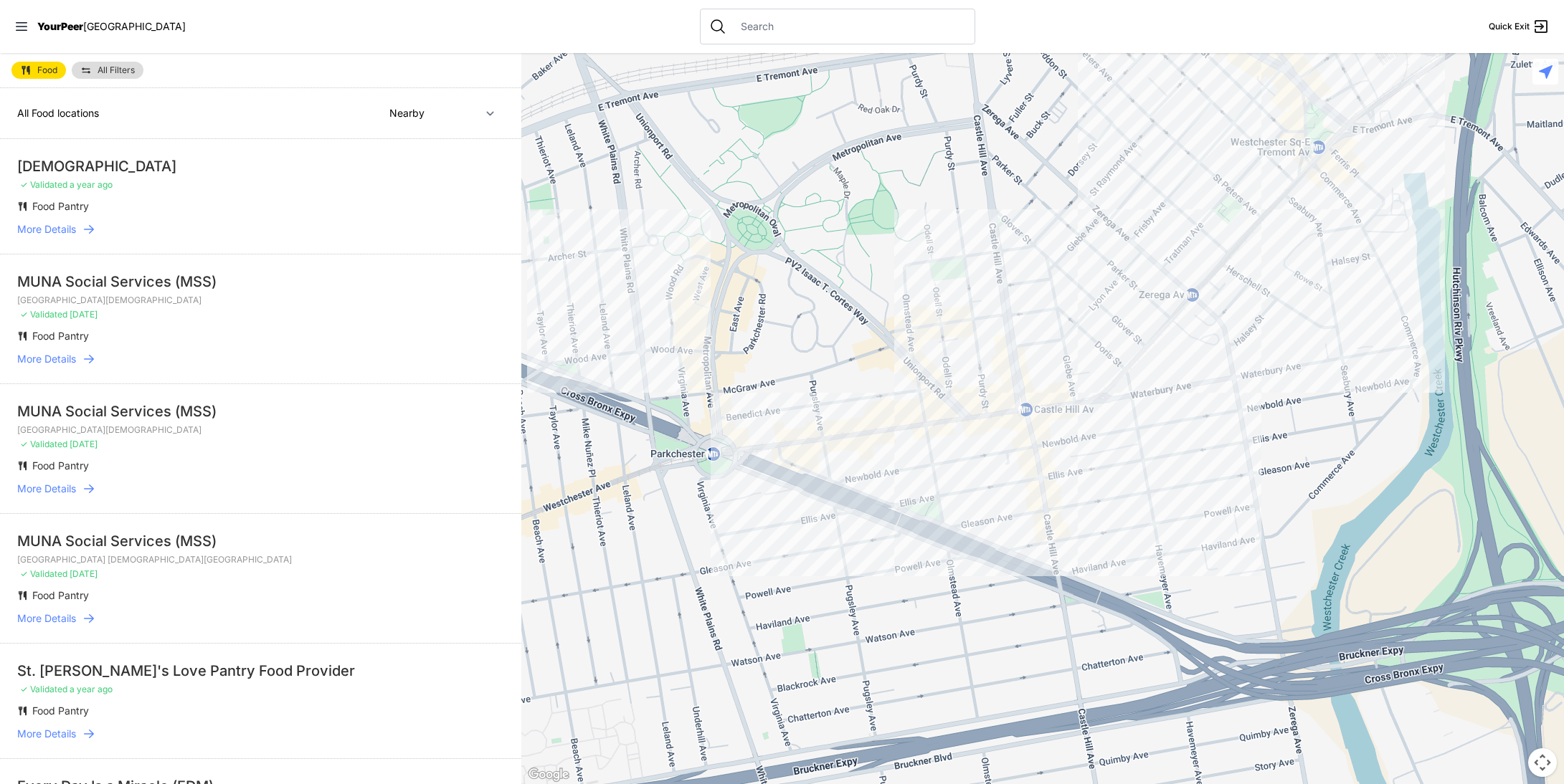
click at [1286, 212] on div at bounding box center [1042, 418] width 1042 height 731
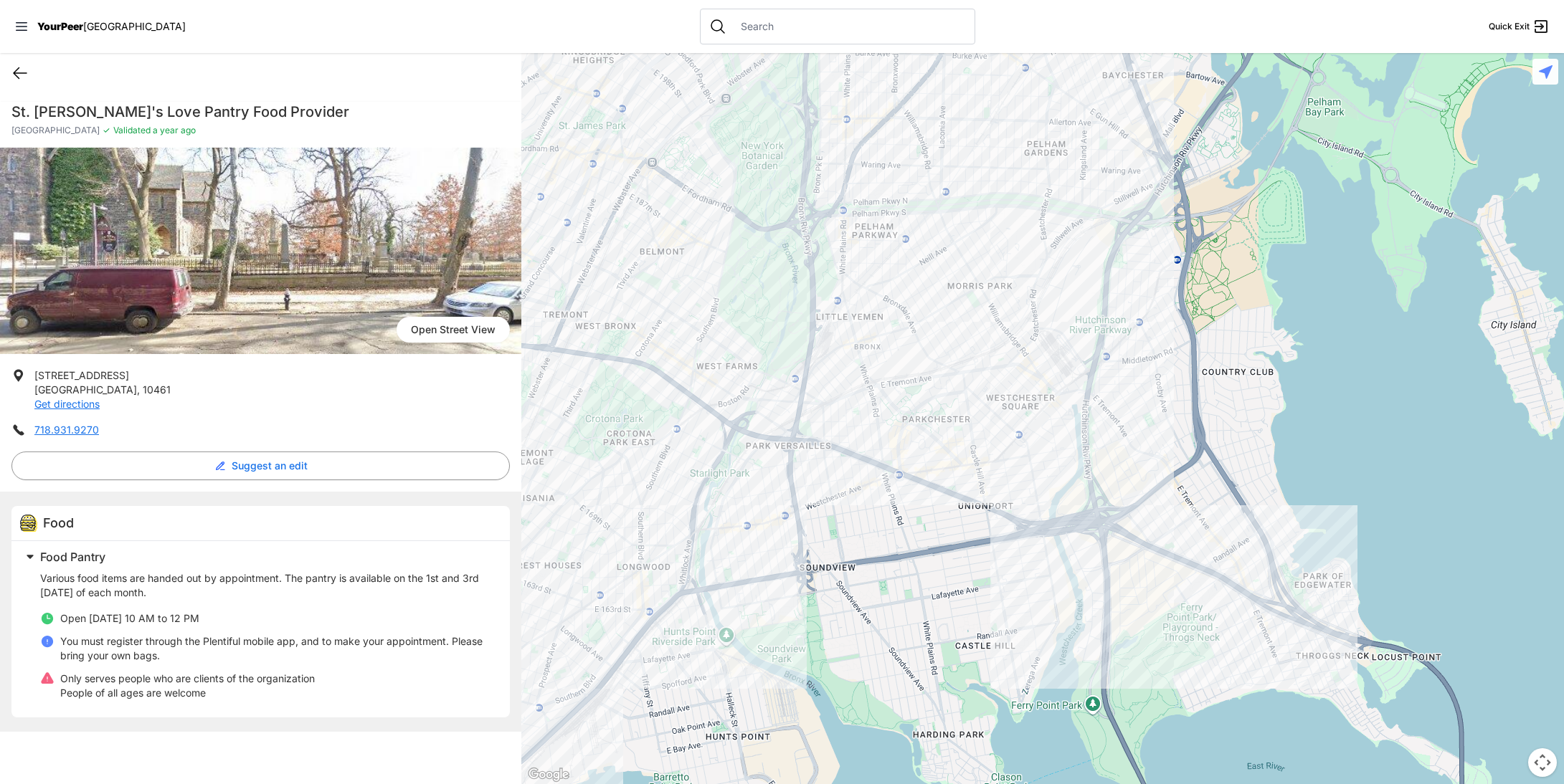
click at [15, 72] on icon at bounding box center [21, 74] width 13 height 11
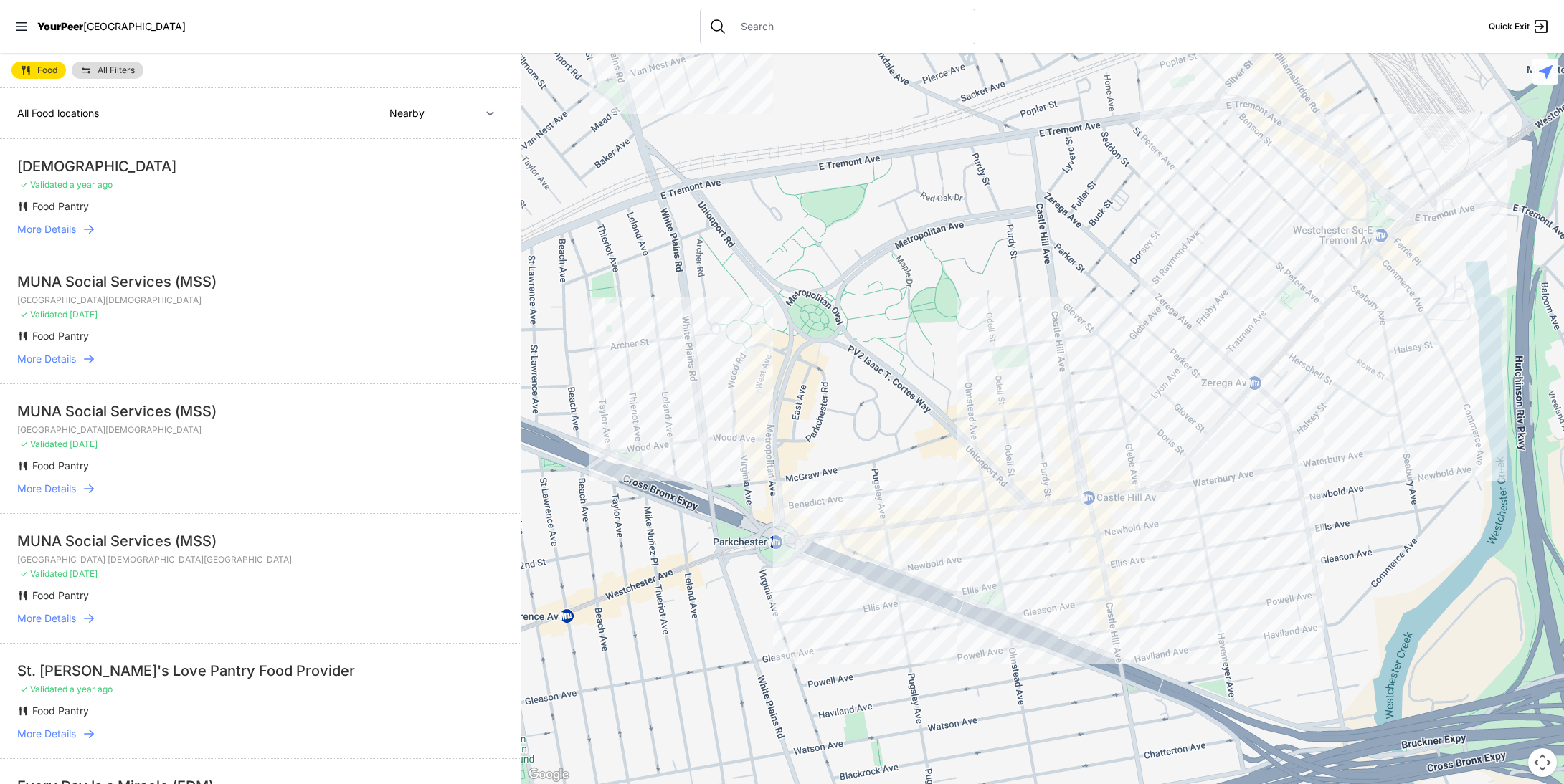
click at [1250, 238] on div at bounding box center [1042, 418] width 1042 height 731
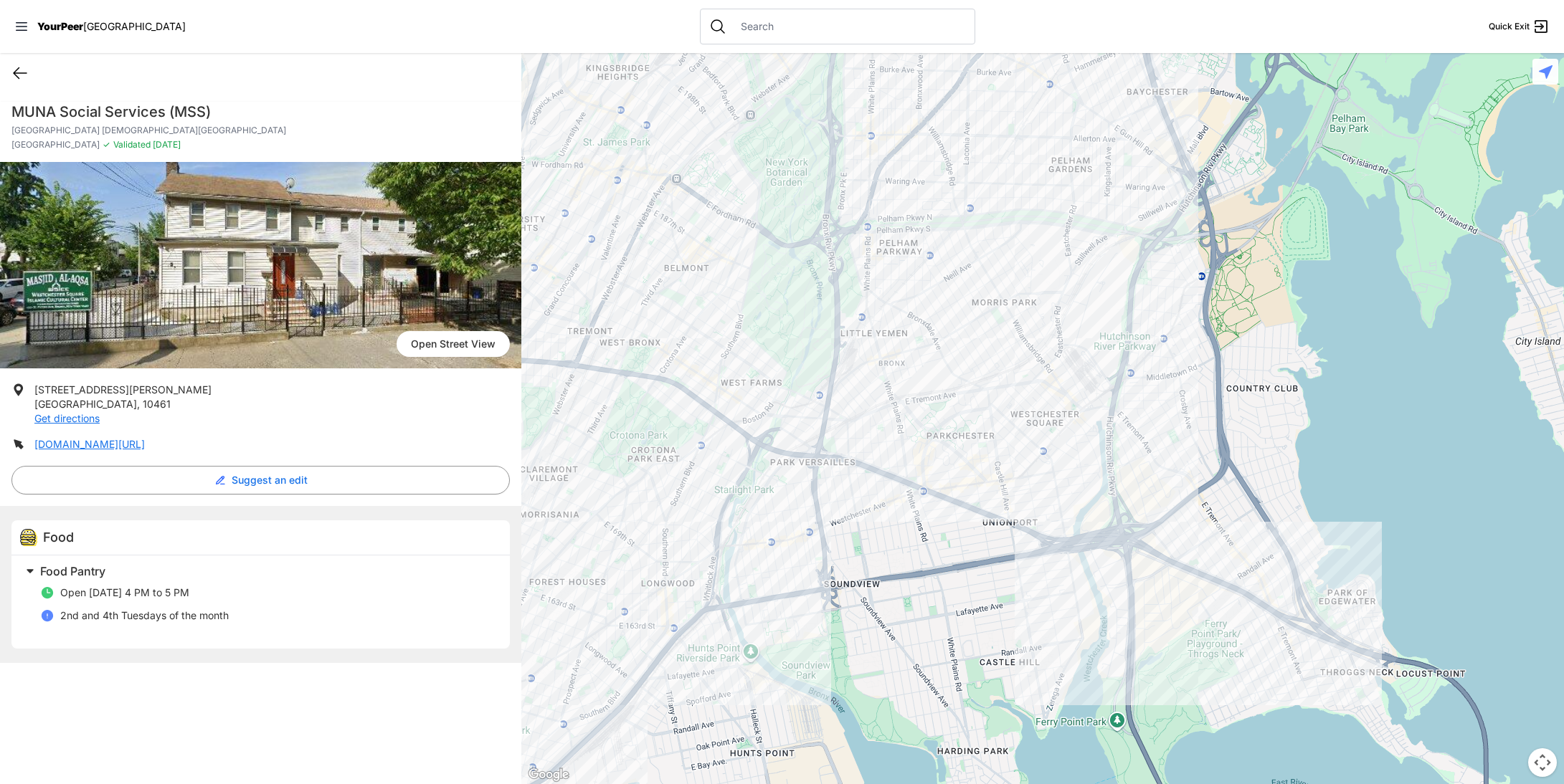
click at [20, 71] on icon at bounding box center [20, 73] width 17 height 17
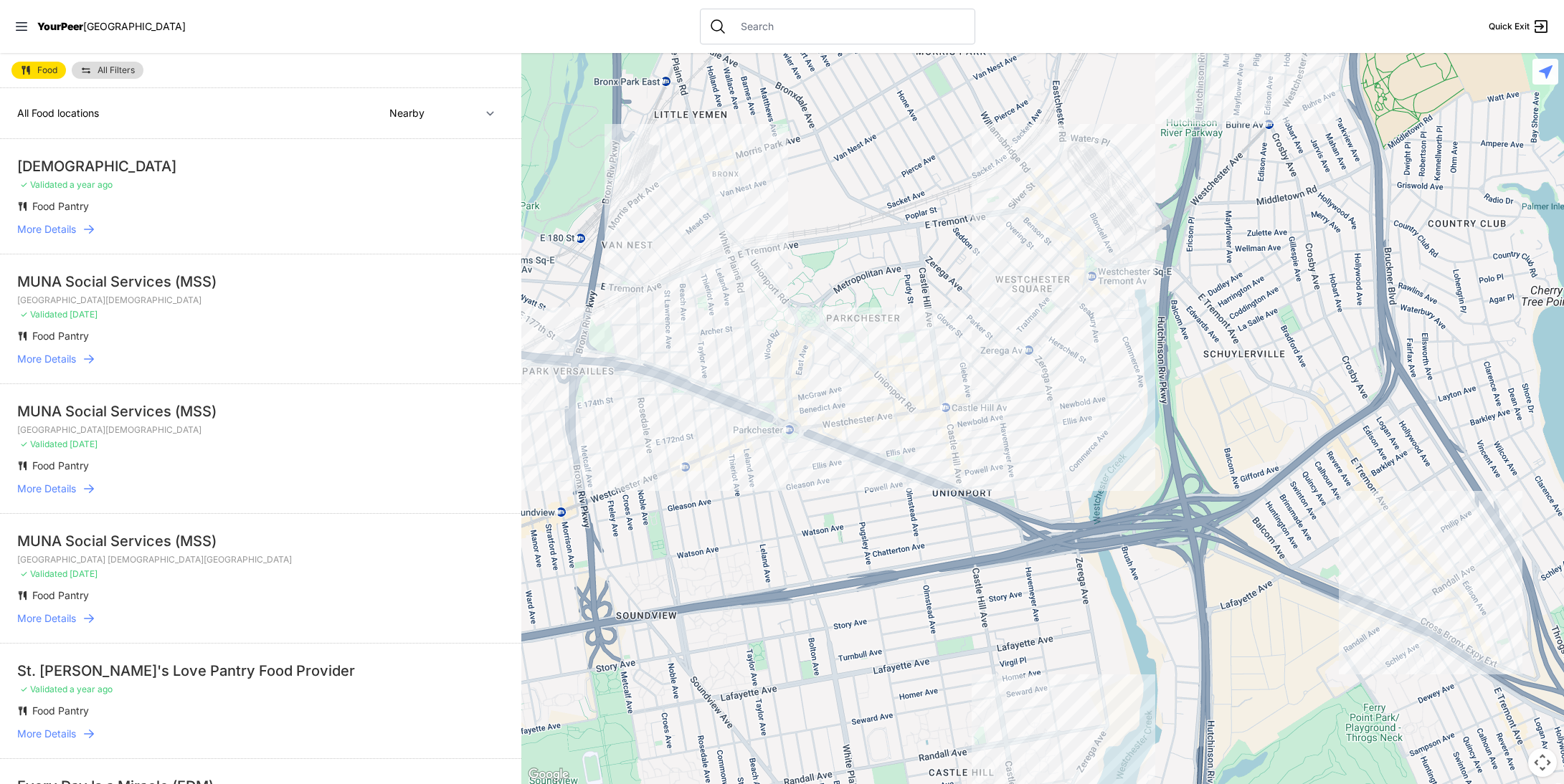
drag, startPoint x: 1012, startPoint y: 480, endPoint x: 962, endPoint y: 399, distance: 95.2
click at [962, 399] on div at bounding box center [1042, 418] width 1042 height 731
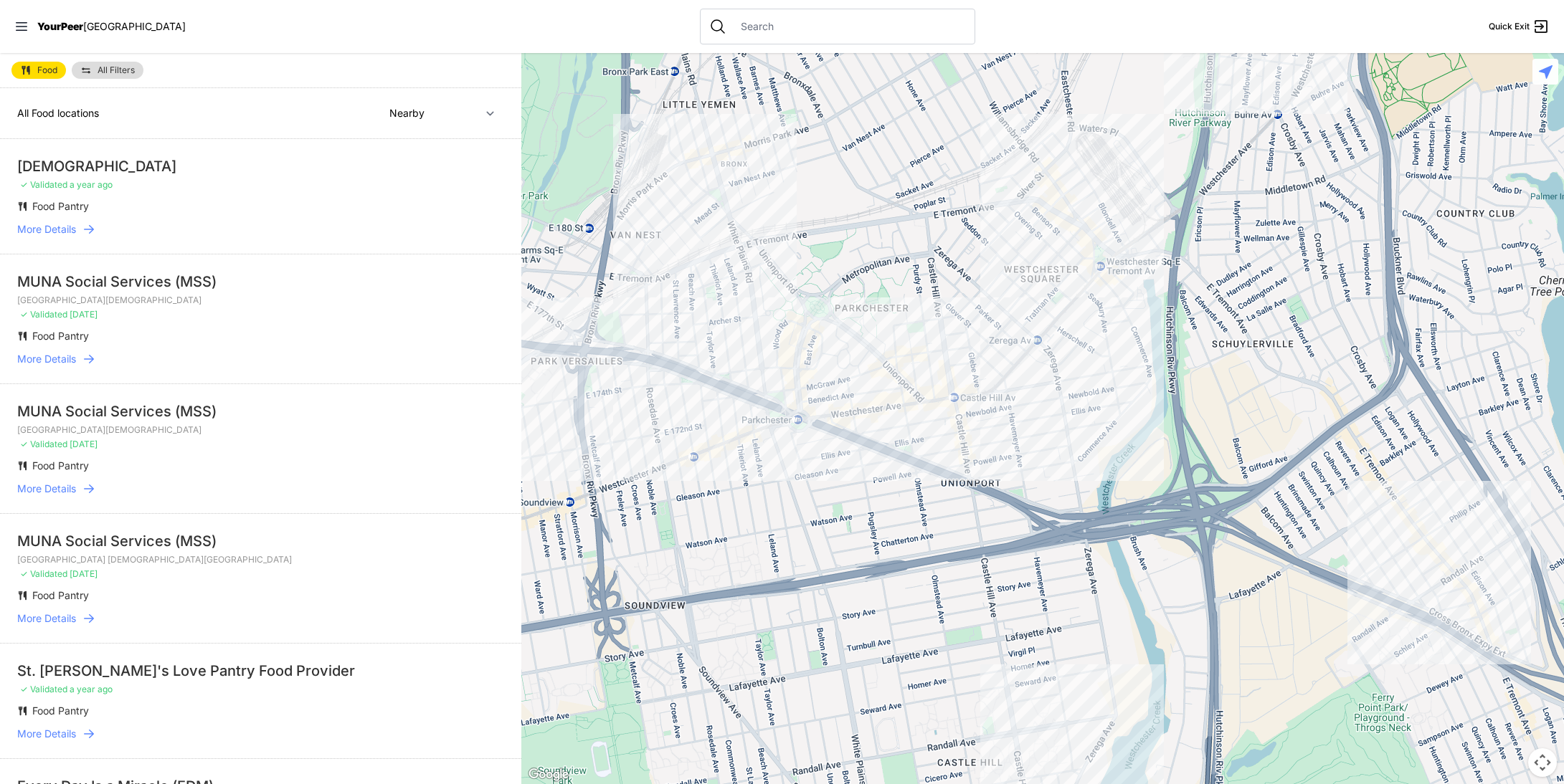
drag, startPoint x: 948, startPoint y: 552, endPoint x: 911, endPoint y: 423, distance: 134.2
click at [911, 423] on div at bounding box center [1042, 418] width 1042 height 731
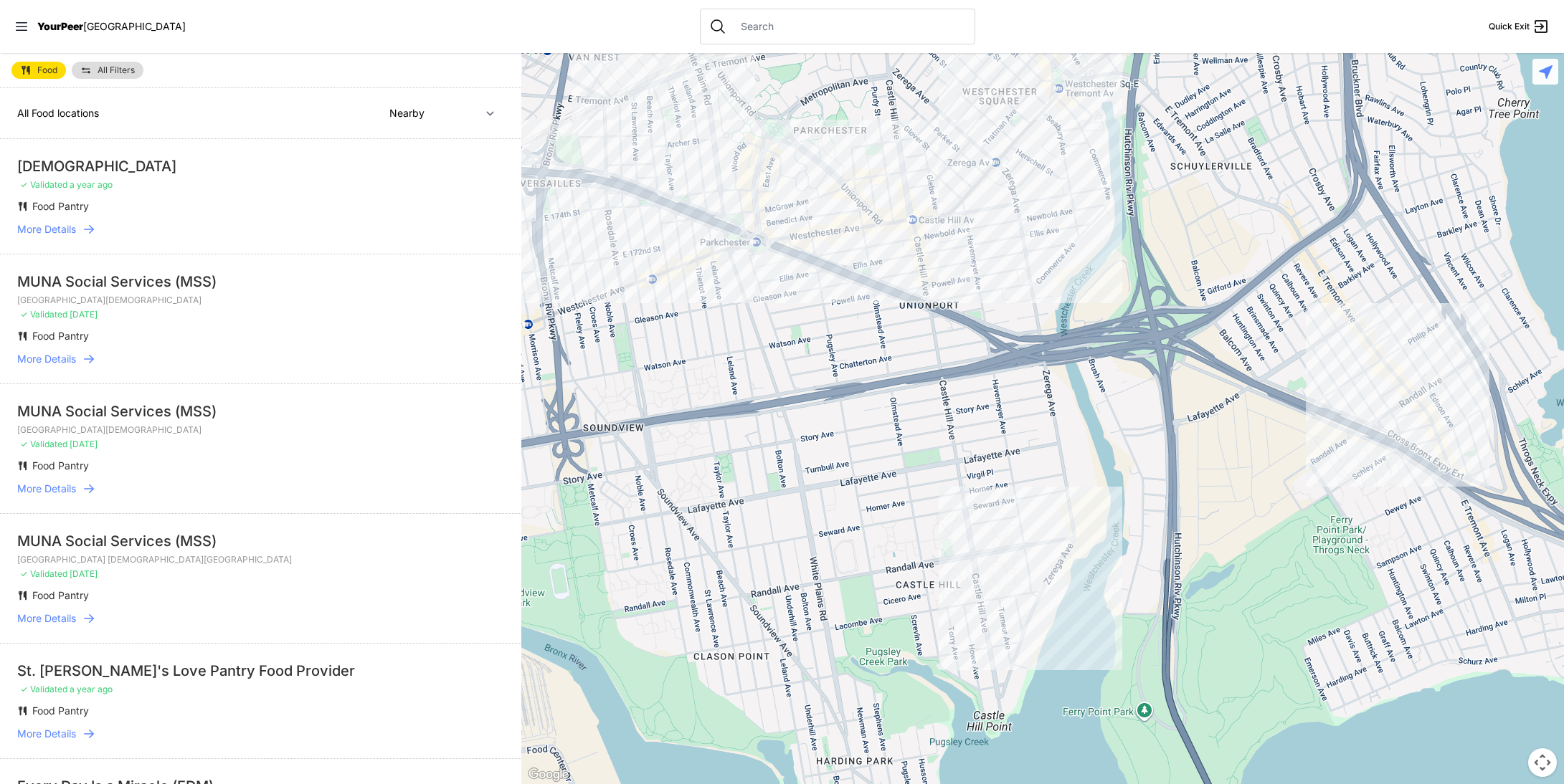
click at [958, 619] on div at bounding box center [1042, 418] width 1042 height 731
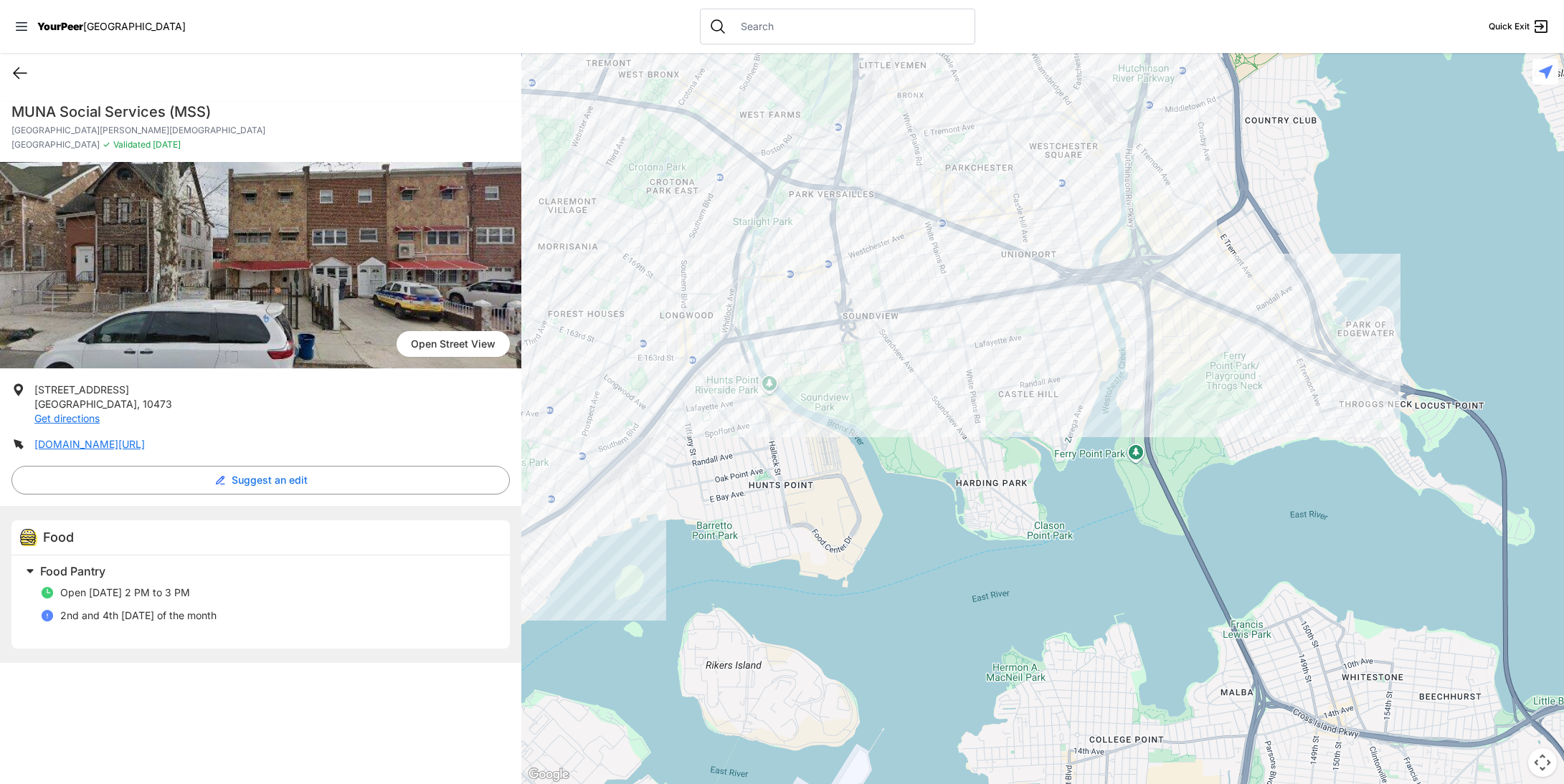
click at [21, 76] on icon at bounding box center [20, 73] width 17 height 17
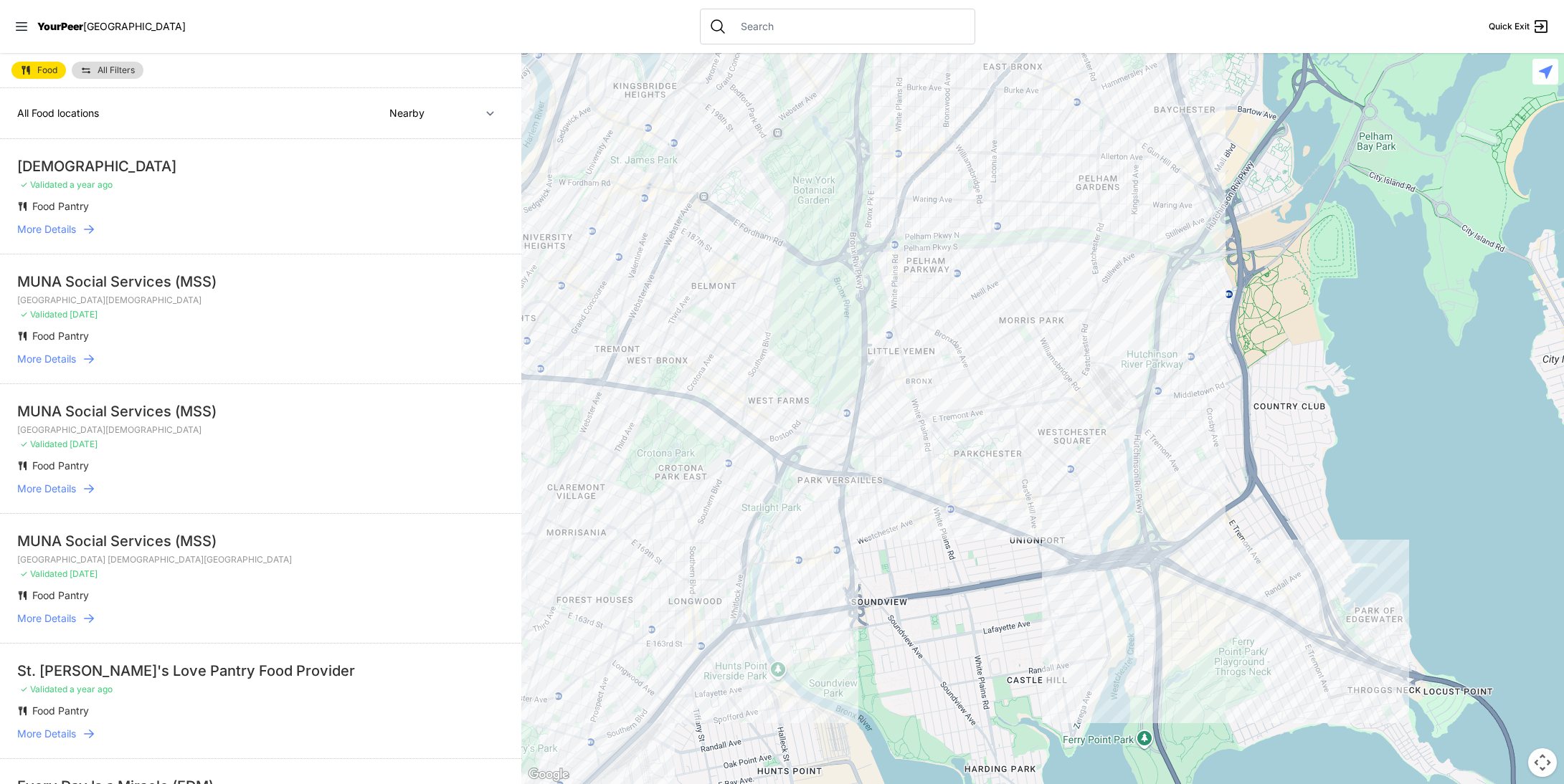
drag, startPoint x: 1009, startPoint y: 613, endPoint x: 1008, endPoint y: 574, distance: 39.0
click at [1004, 568] on div at bounding box center [1042, 418] width 1042 height 731
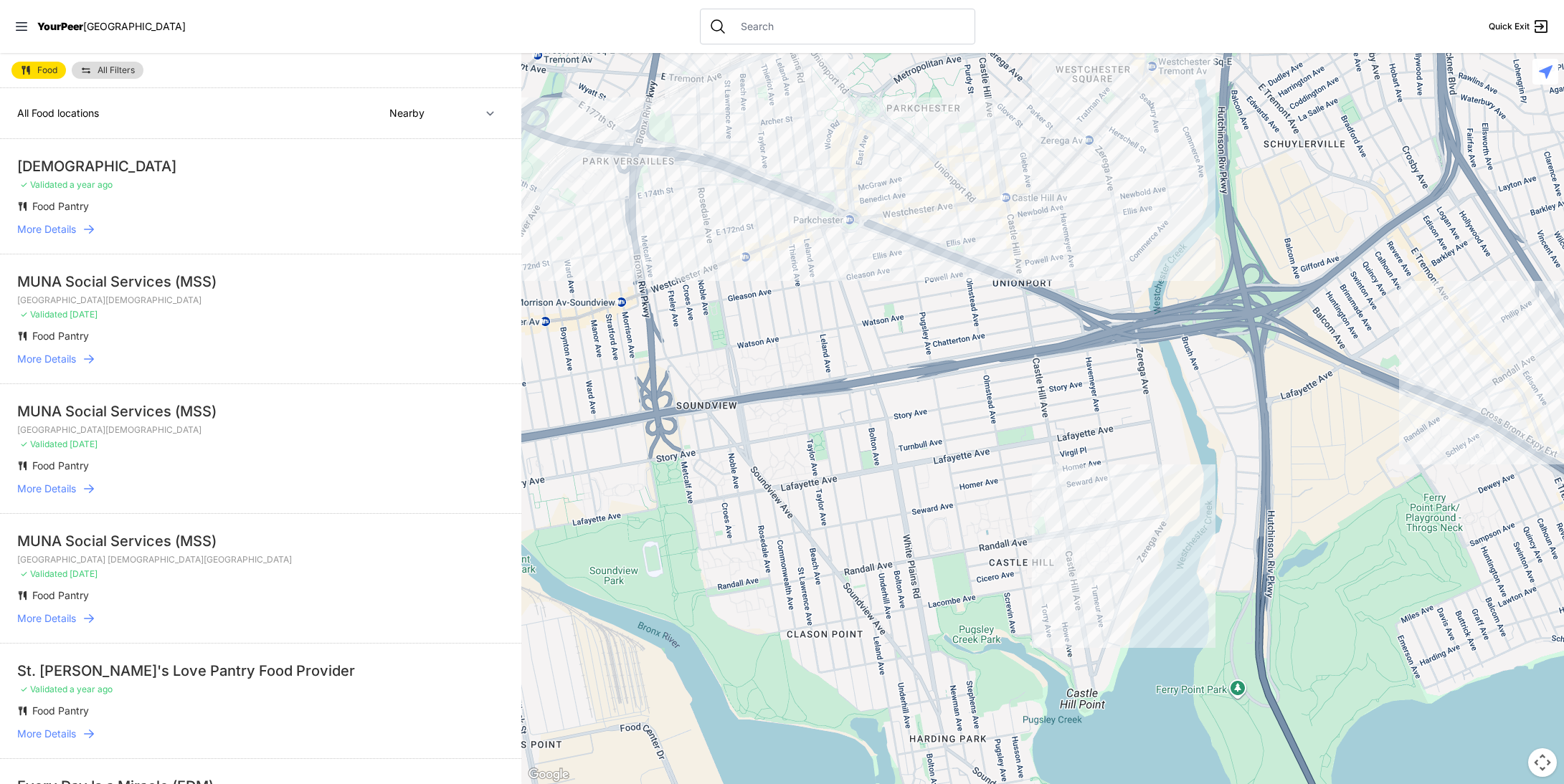
click at [1051, 592] on div at bounding box center [1042, 418] width 1042 height 731
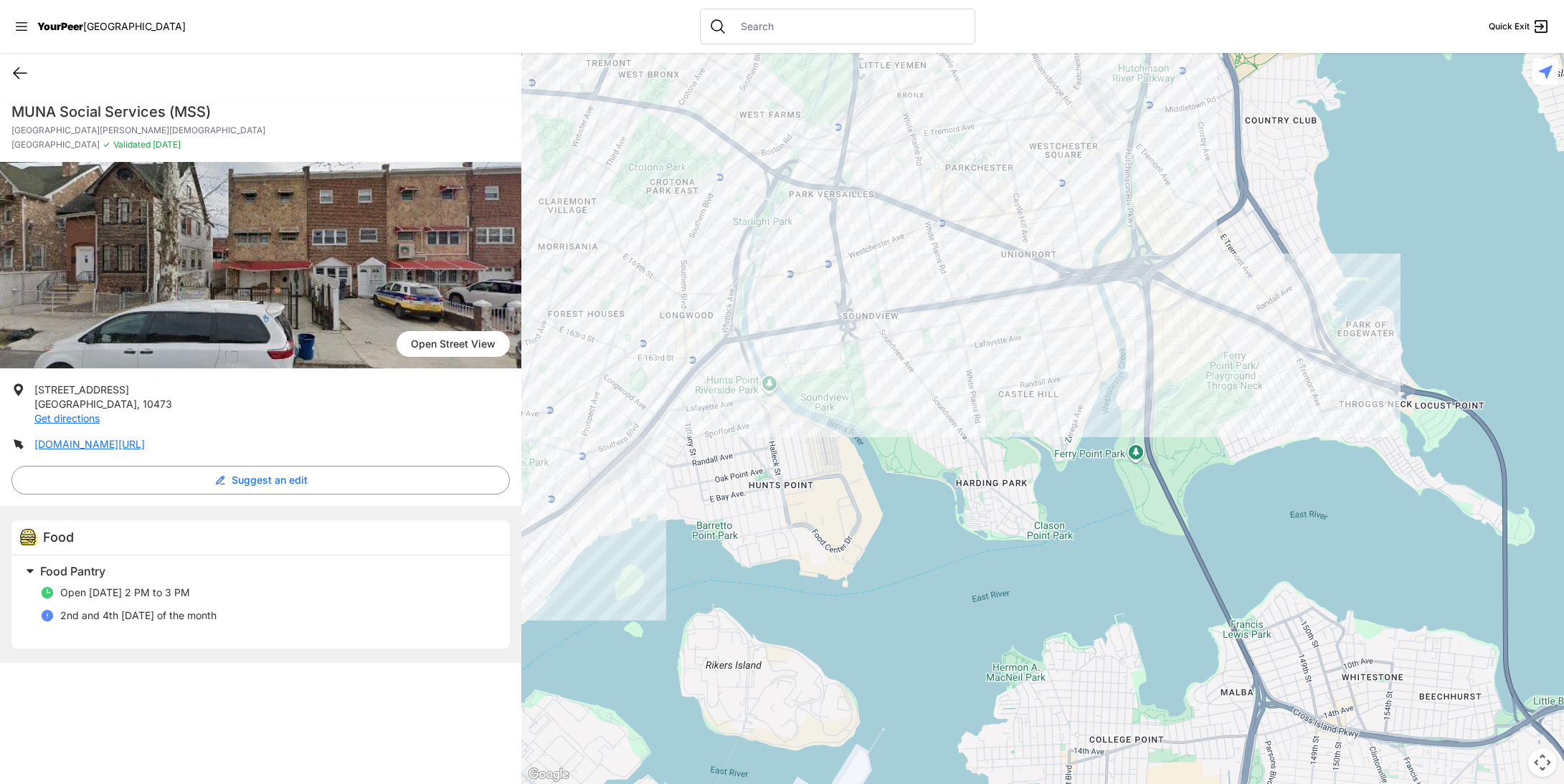
click at [21, 71] on icon at bounding box center [20, 73] width 17 height 17
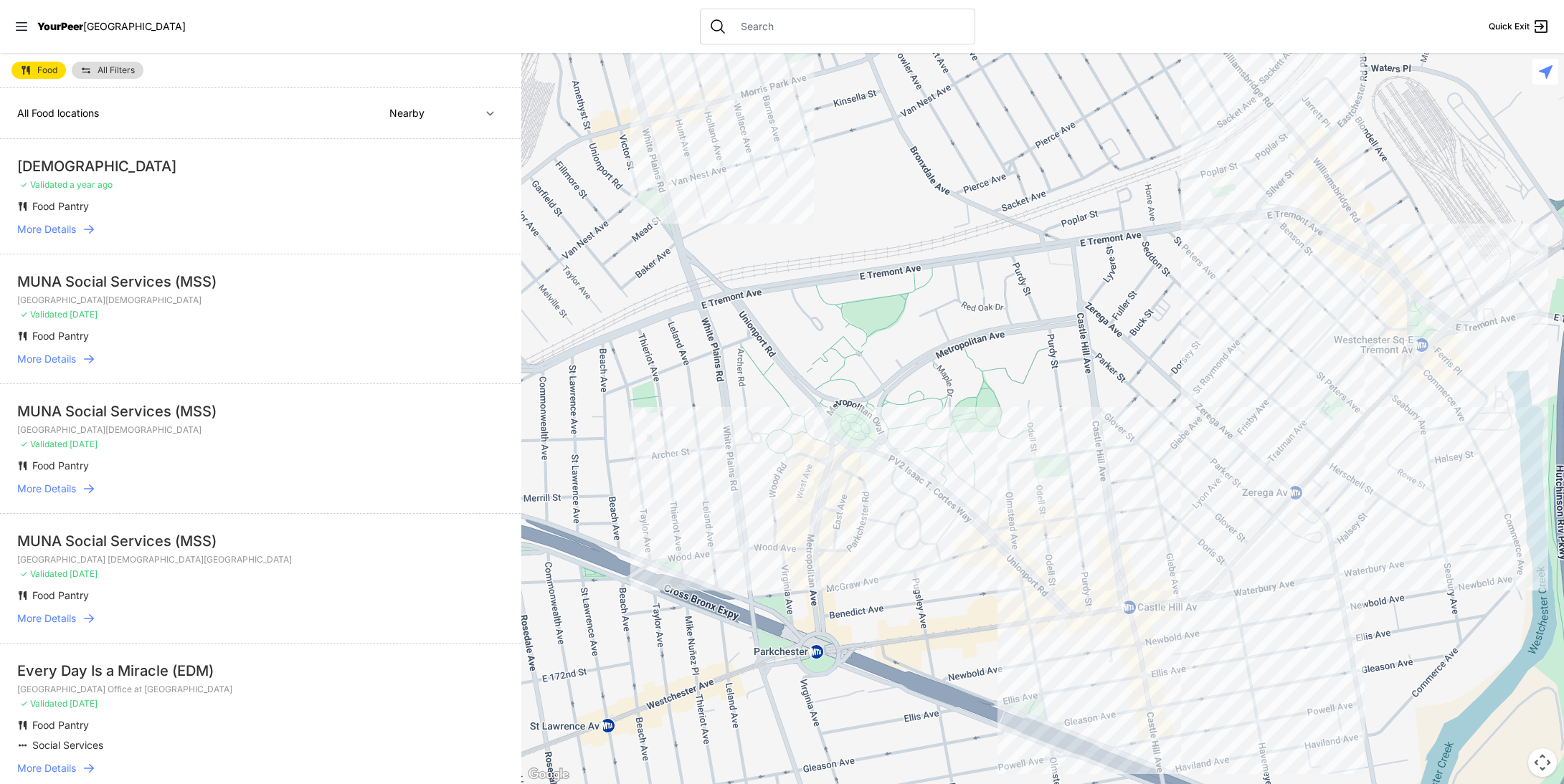
click at [51, 230] on span "More Details" at bounding box center [46, 229] width 59 height 14
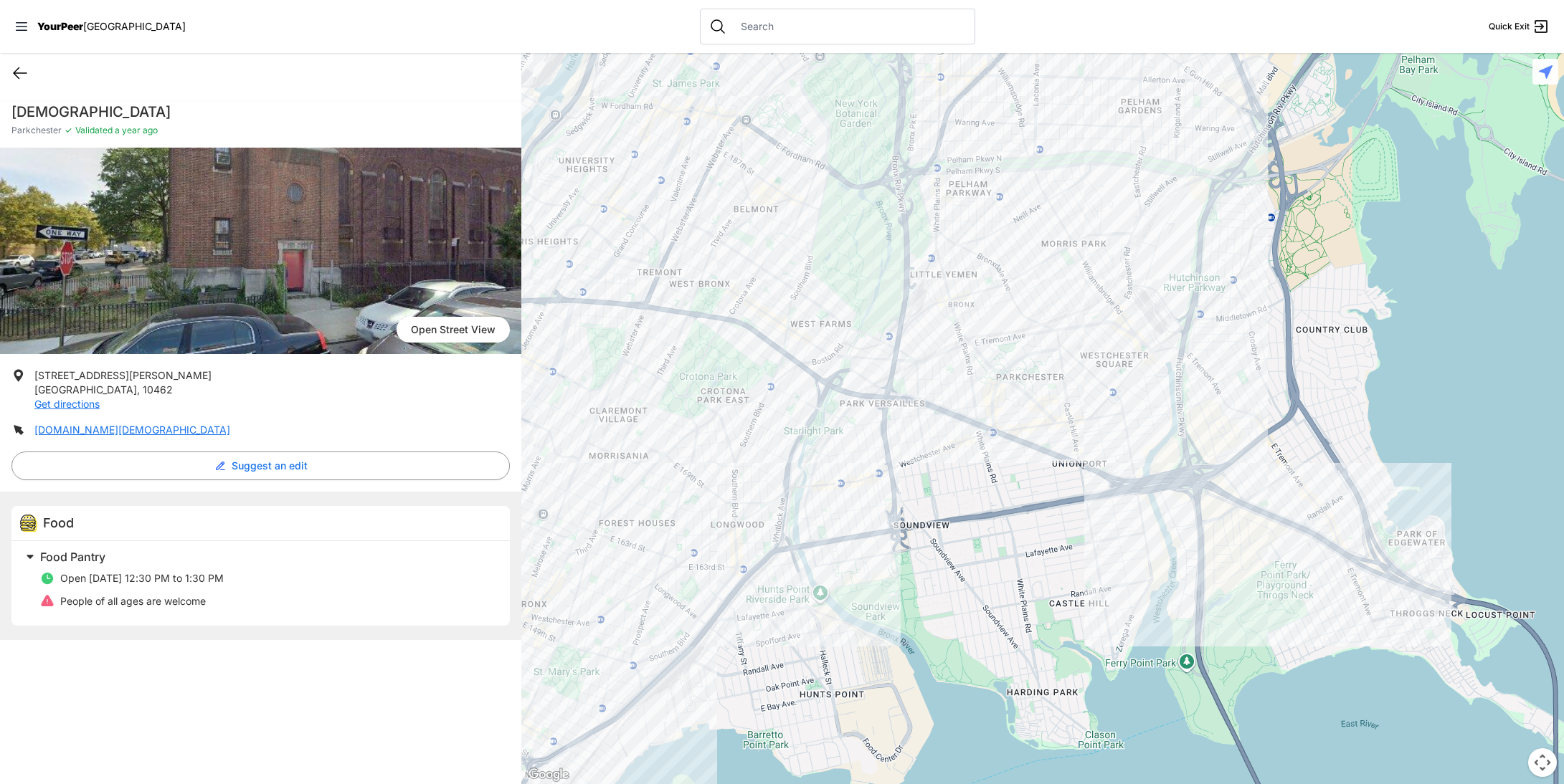
click at [26, 72] on icon at bounding box center [20, 73] width 17 height 17
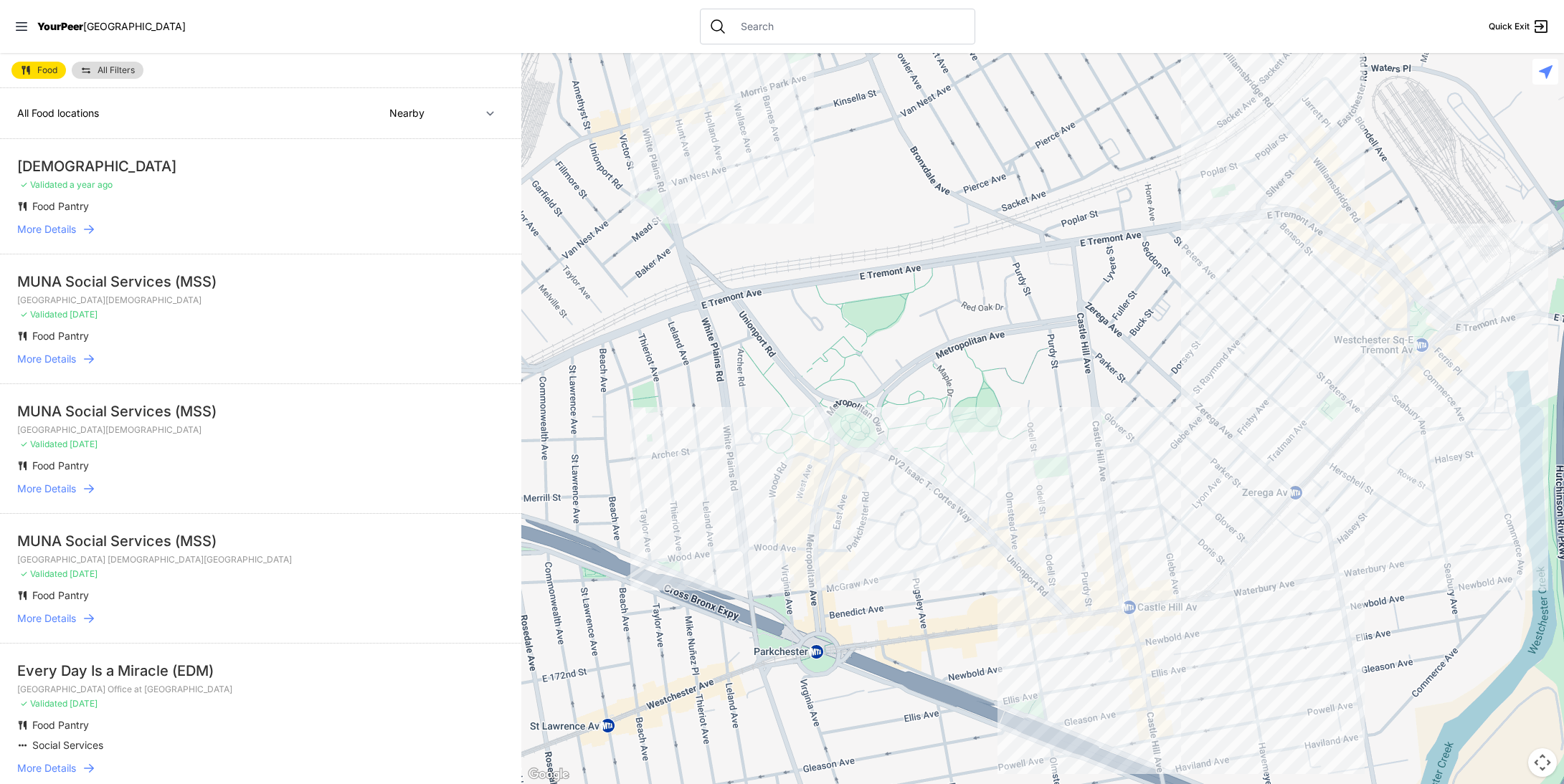
click at [52, 358] on span "More Details" at bounding box center [46, 359] width 59 height 14
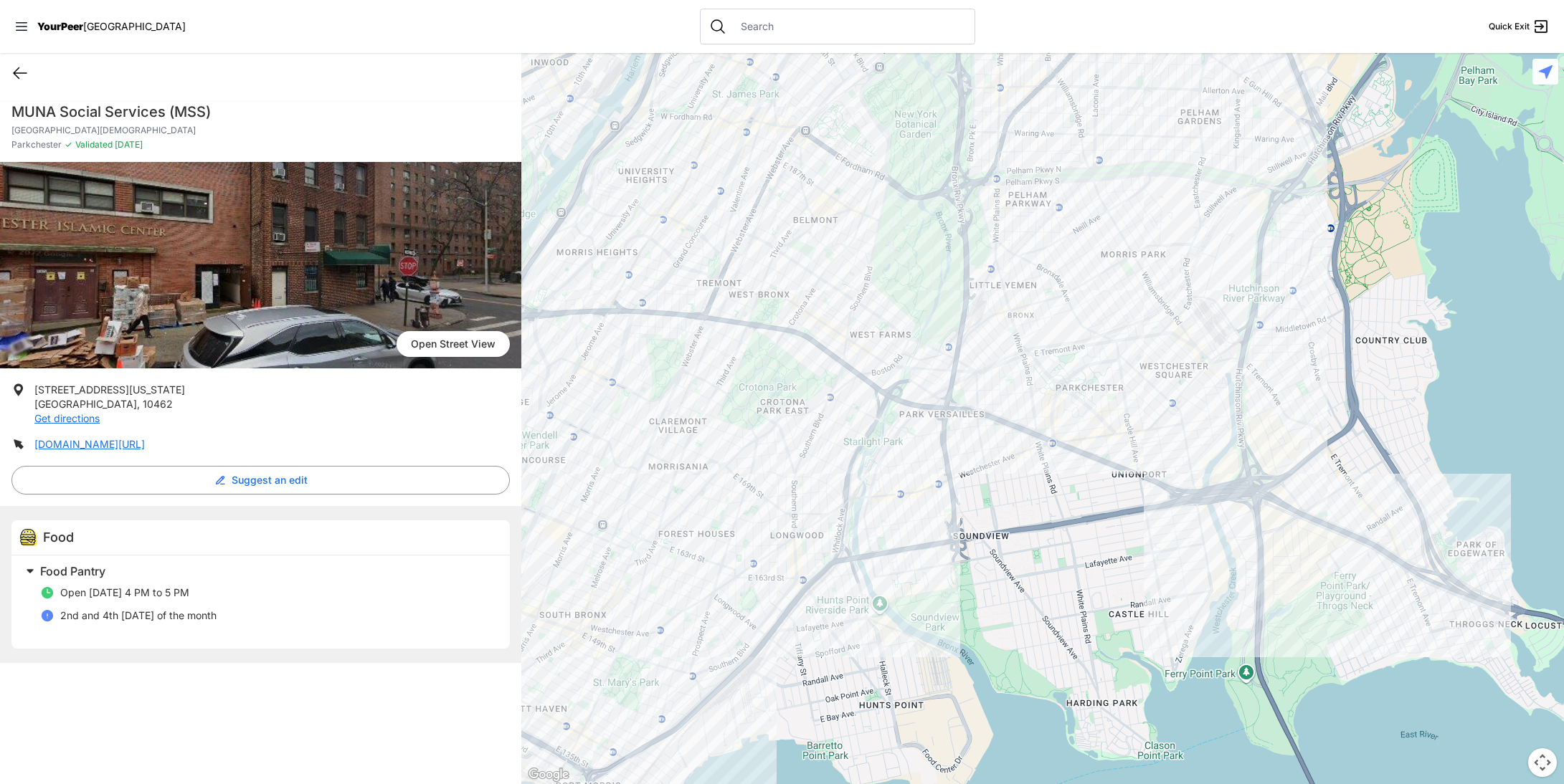
click at [22, 74] on icon at bounding box center [20, 73] width 17 height 17
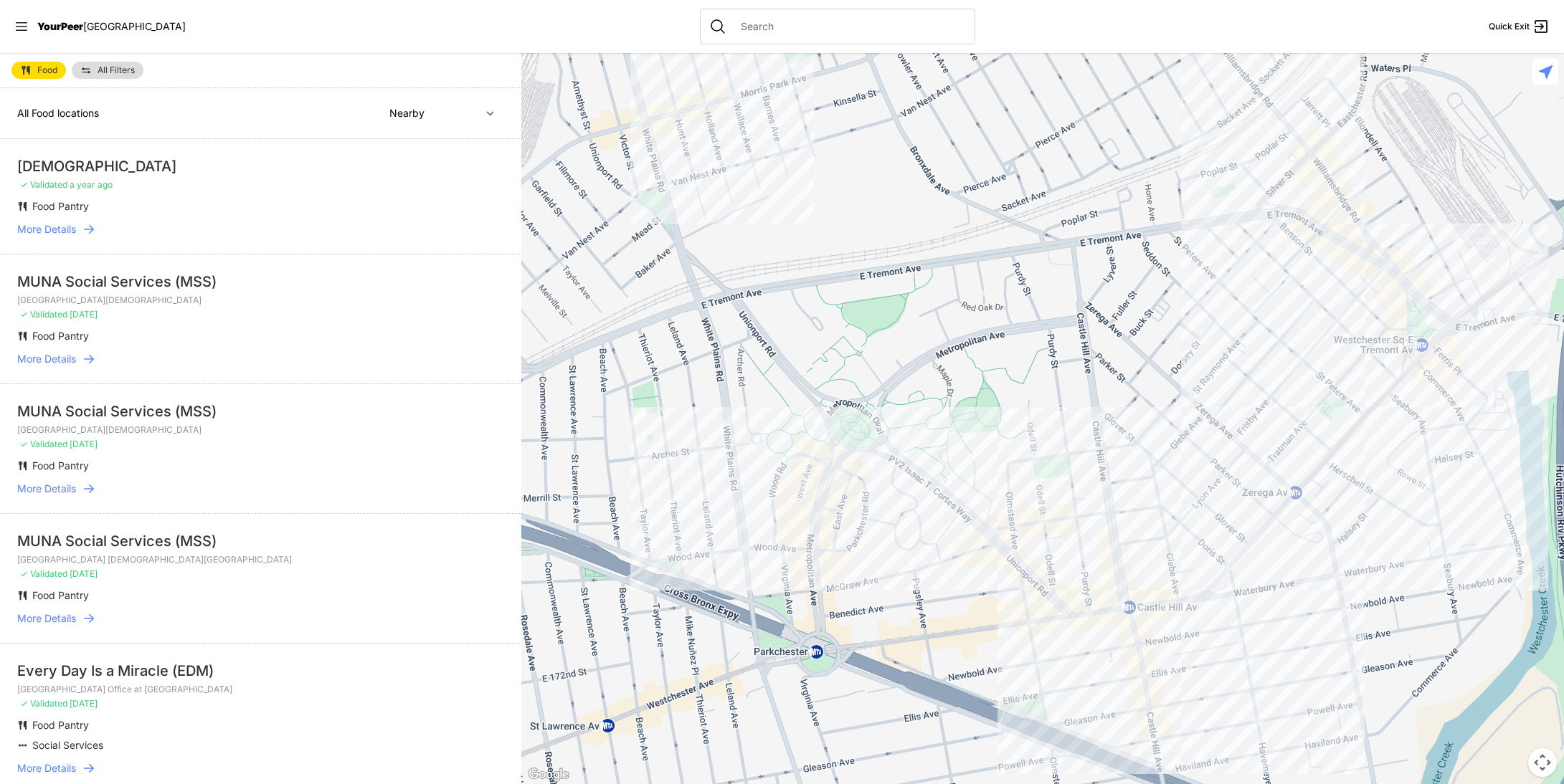
click at [42, 491] on span "More Details" at bounding box center [46, 488] width 59 height 14
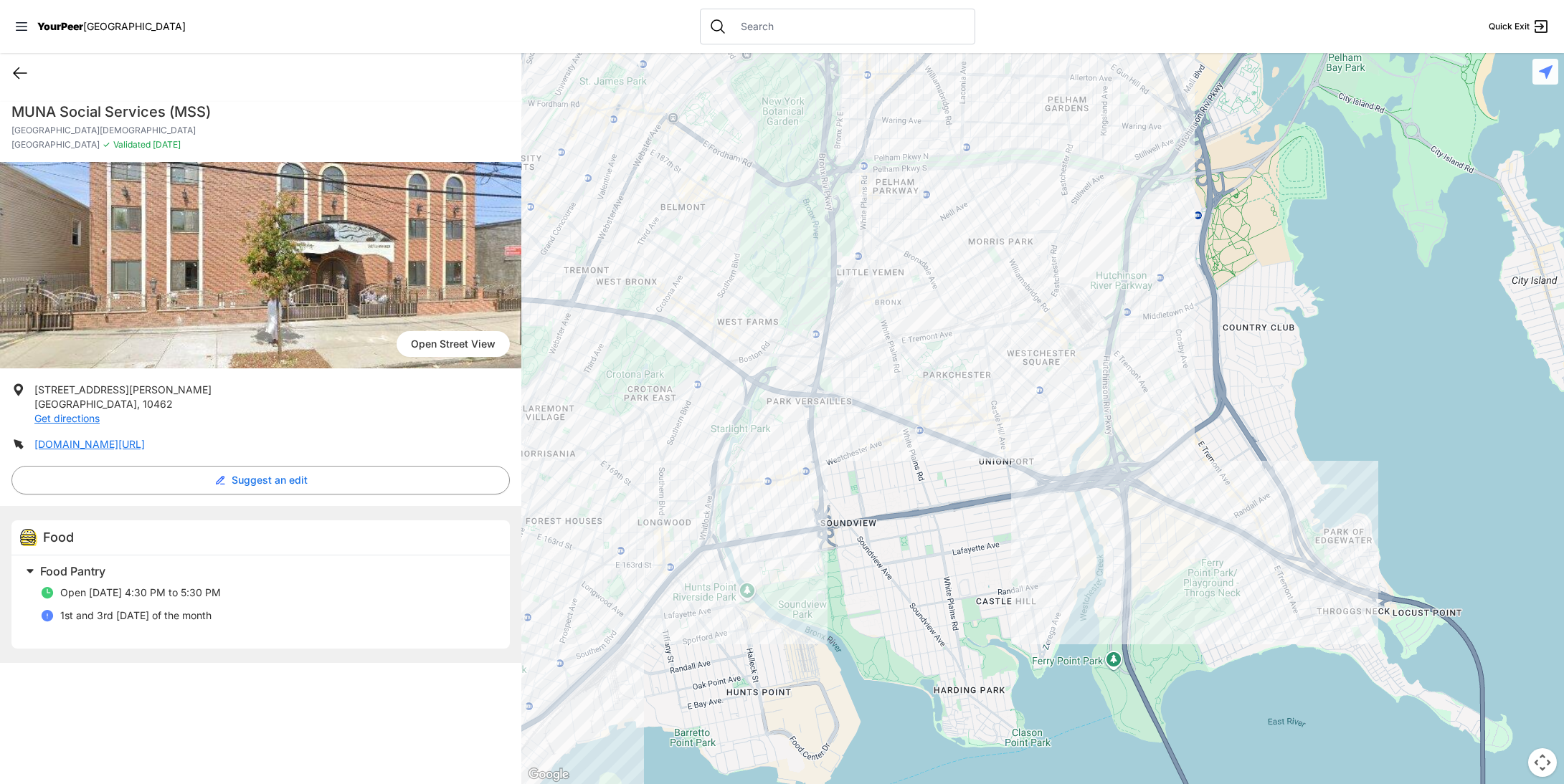
click at [21, 69] on icon at bounding box center [20, 73] width 17 height 17
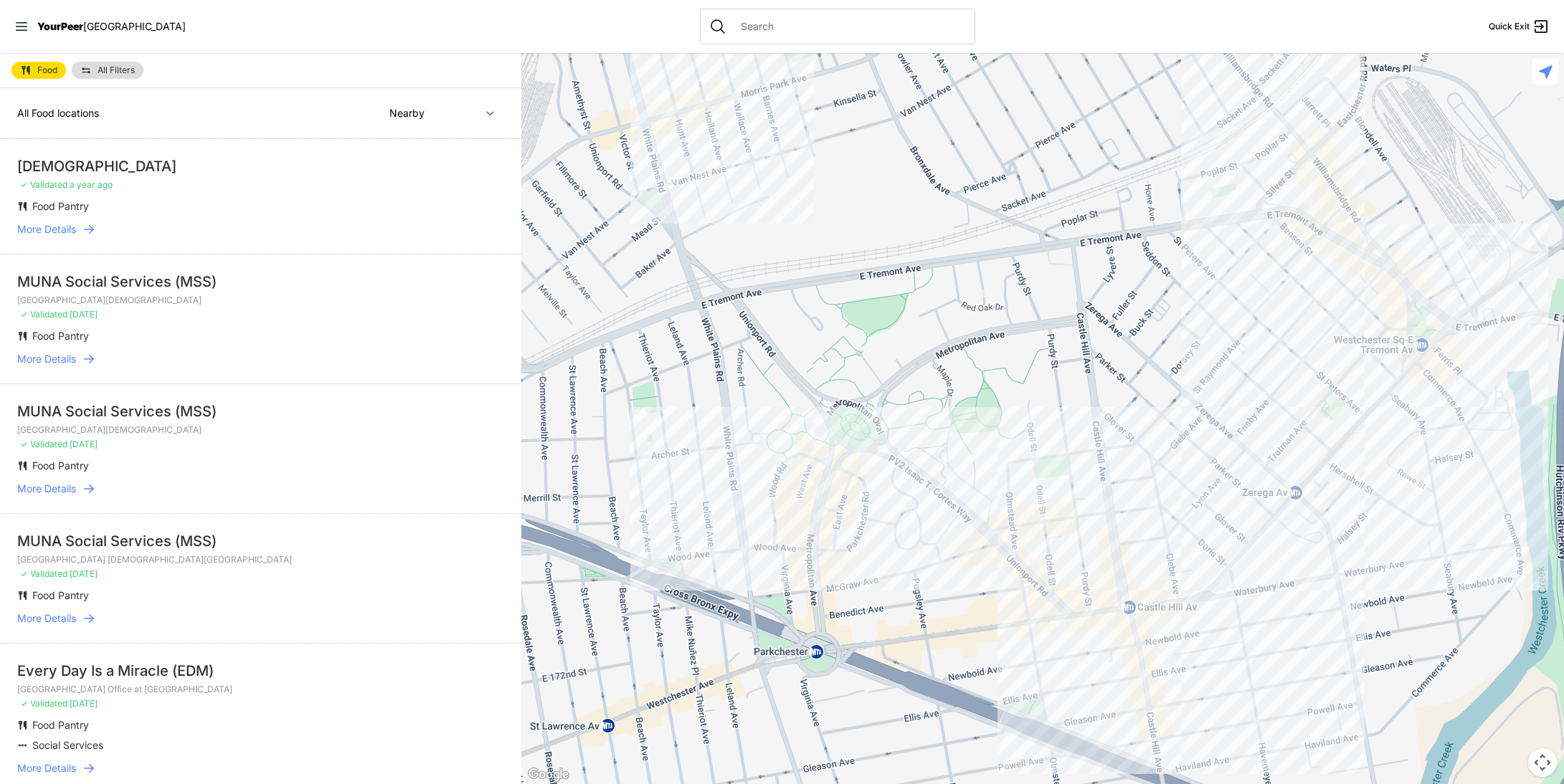
click at [82, 615] on icon at bounding box center [88, 618] width 14 height 14
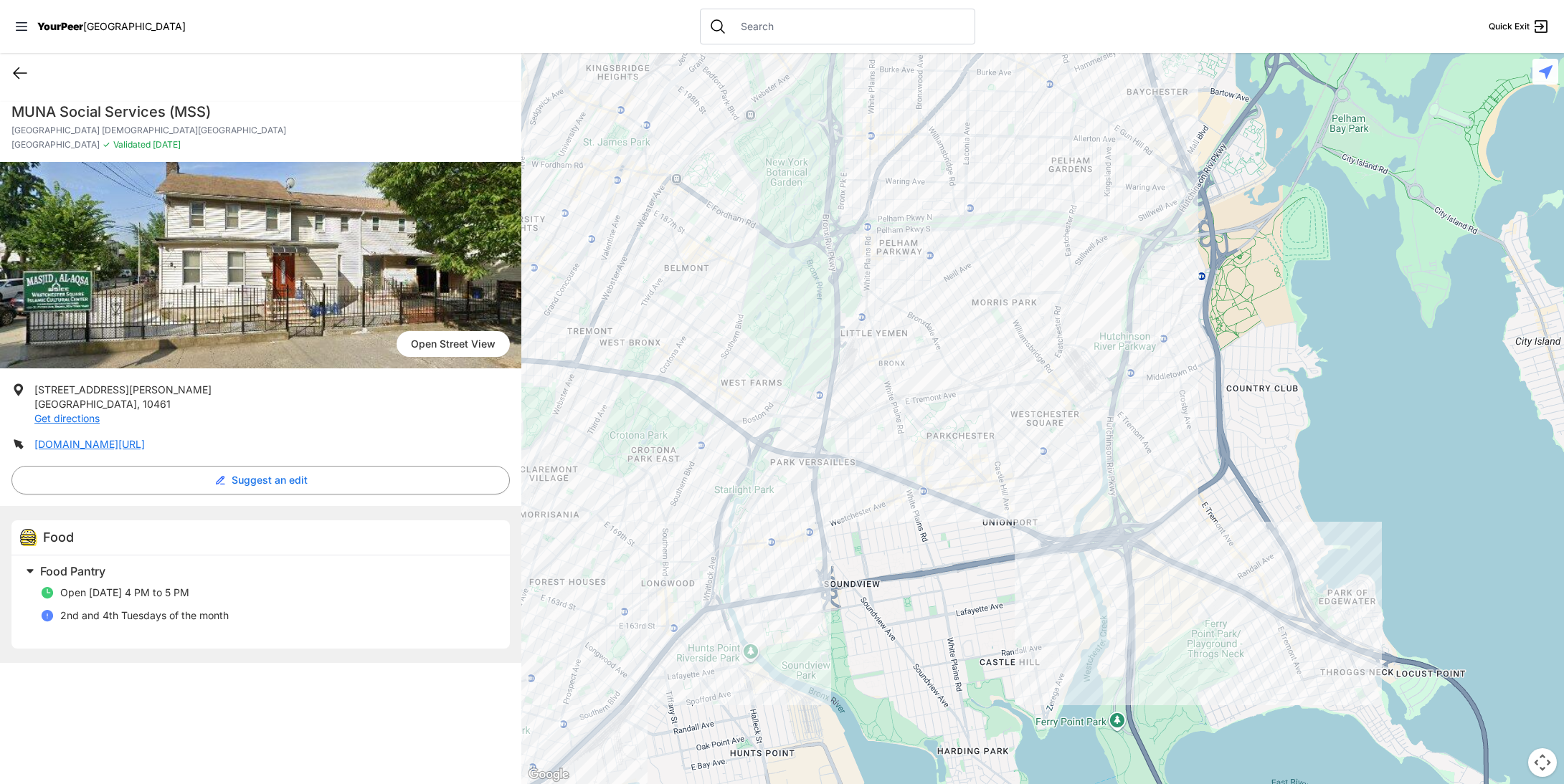
click at [25, 66] on div "Quick Exit" at bounding box center [260, 73] width 522 height 40
click at [25, 79] on icon at bounding box center [20, 73] width 17 height 17
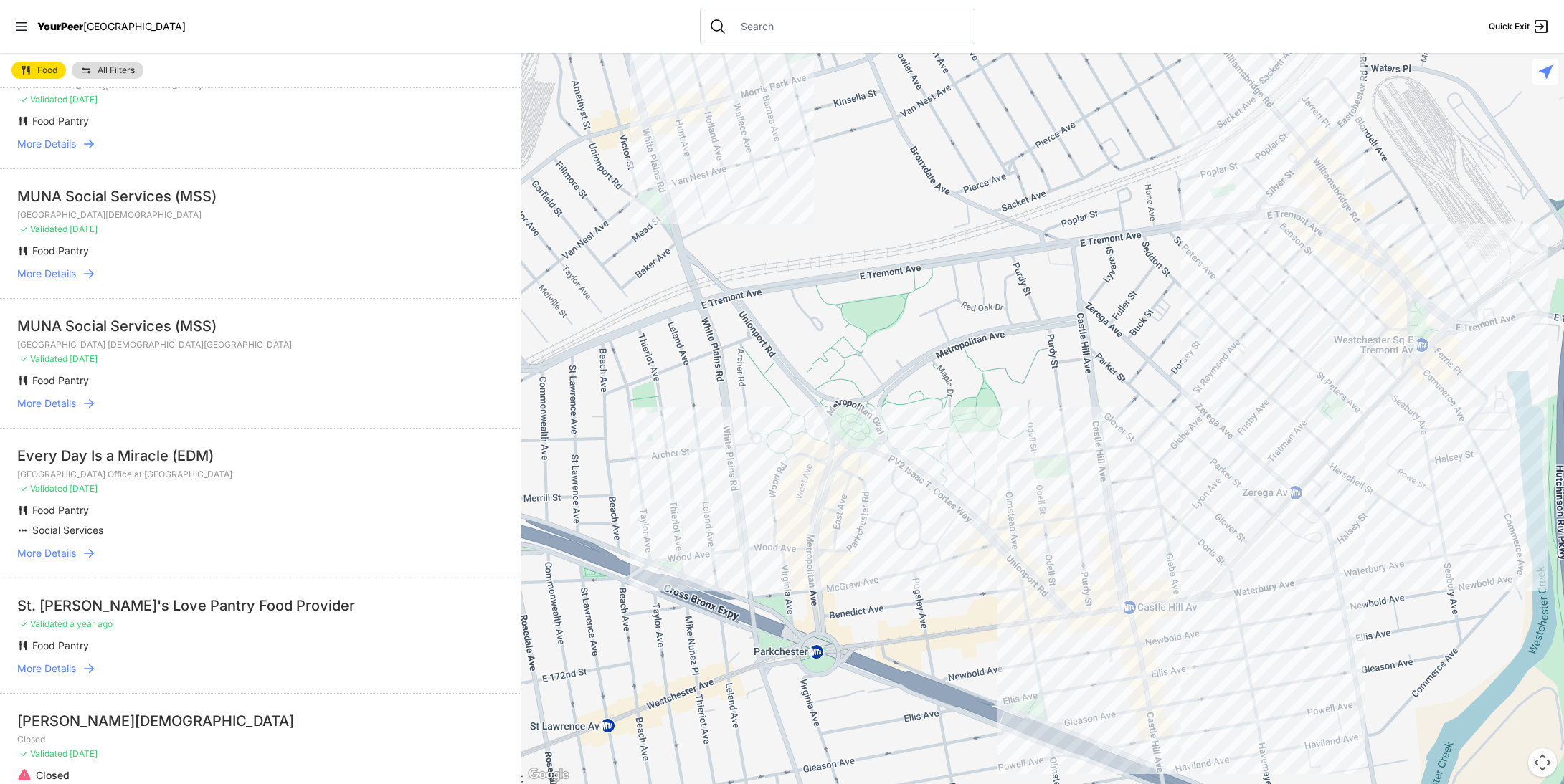
scroll to position [287, 0]
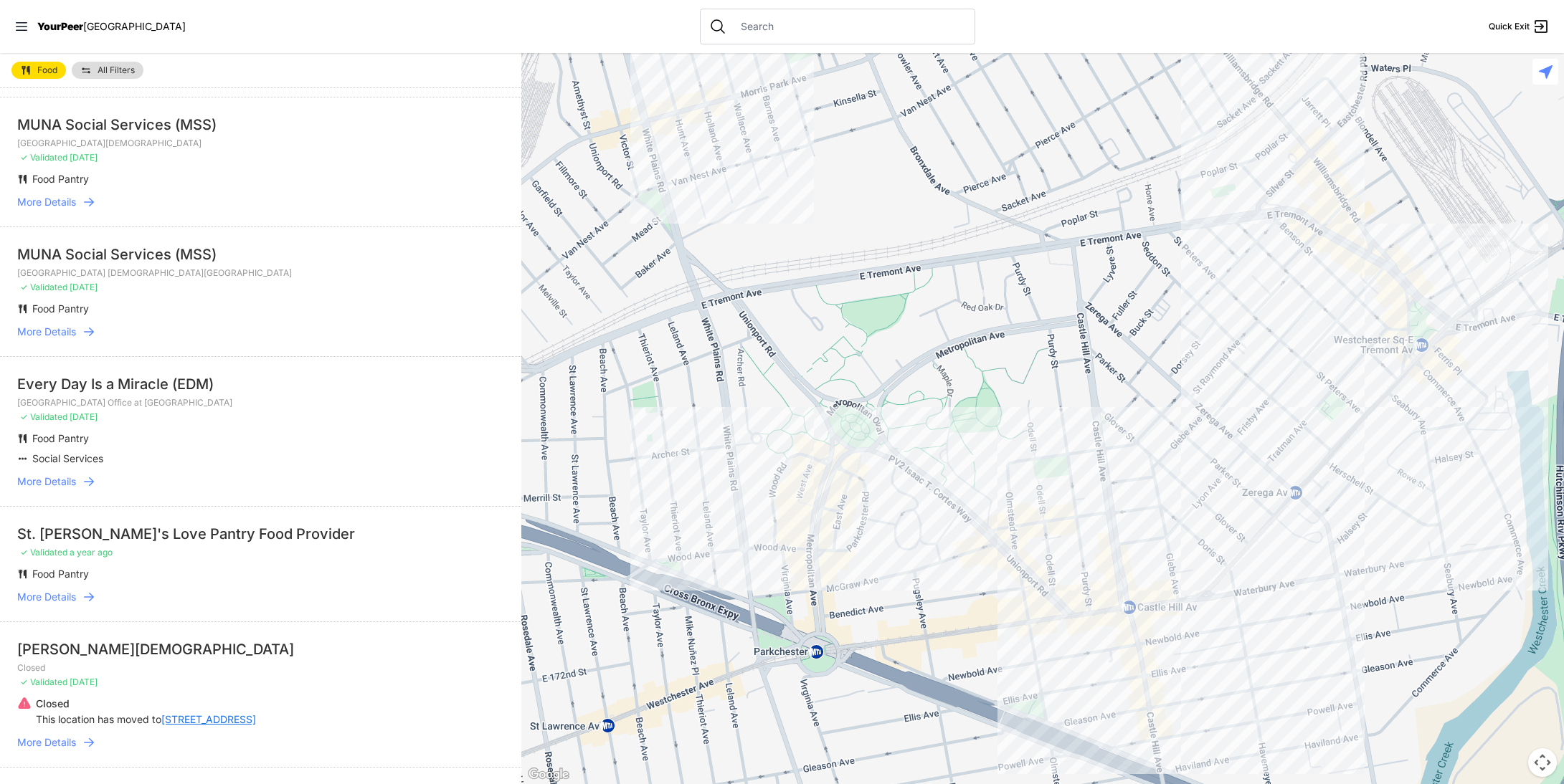
click at [48, 483] on span "More Details" at bounding box center [46, 481] width 59 height 14
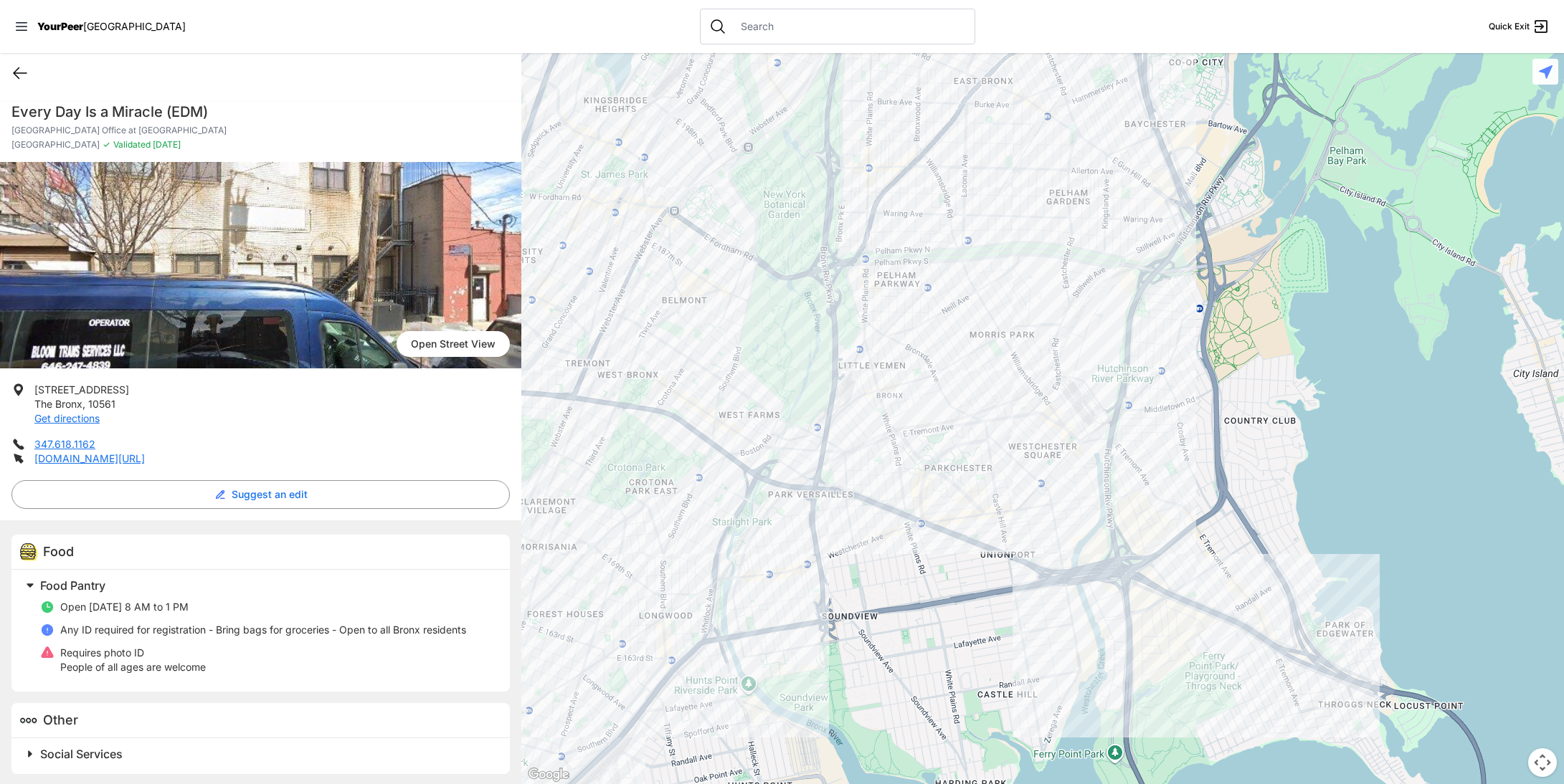
click at [22, 71] on icon at bounding box center [20, 73] width 17 height 17
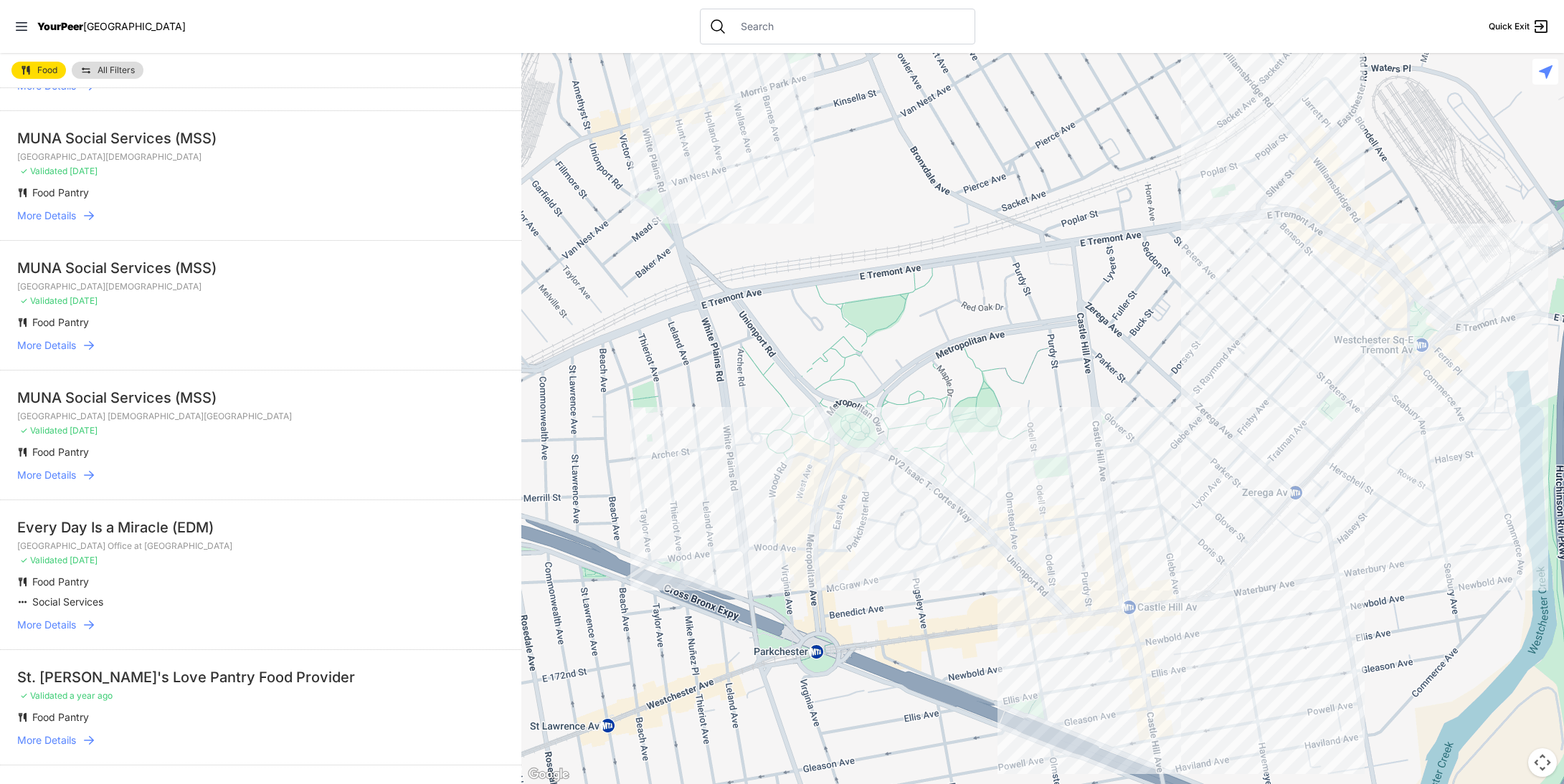
scroll to position [215, 0]
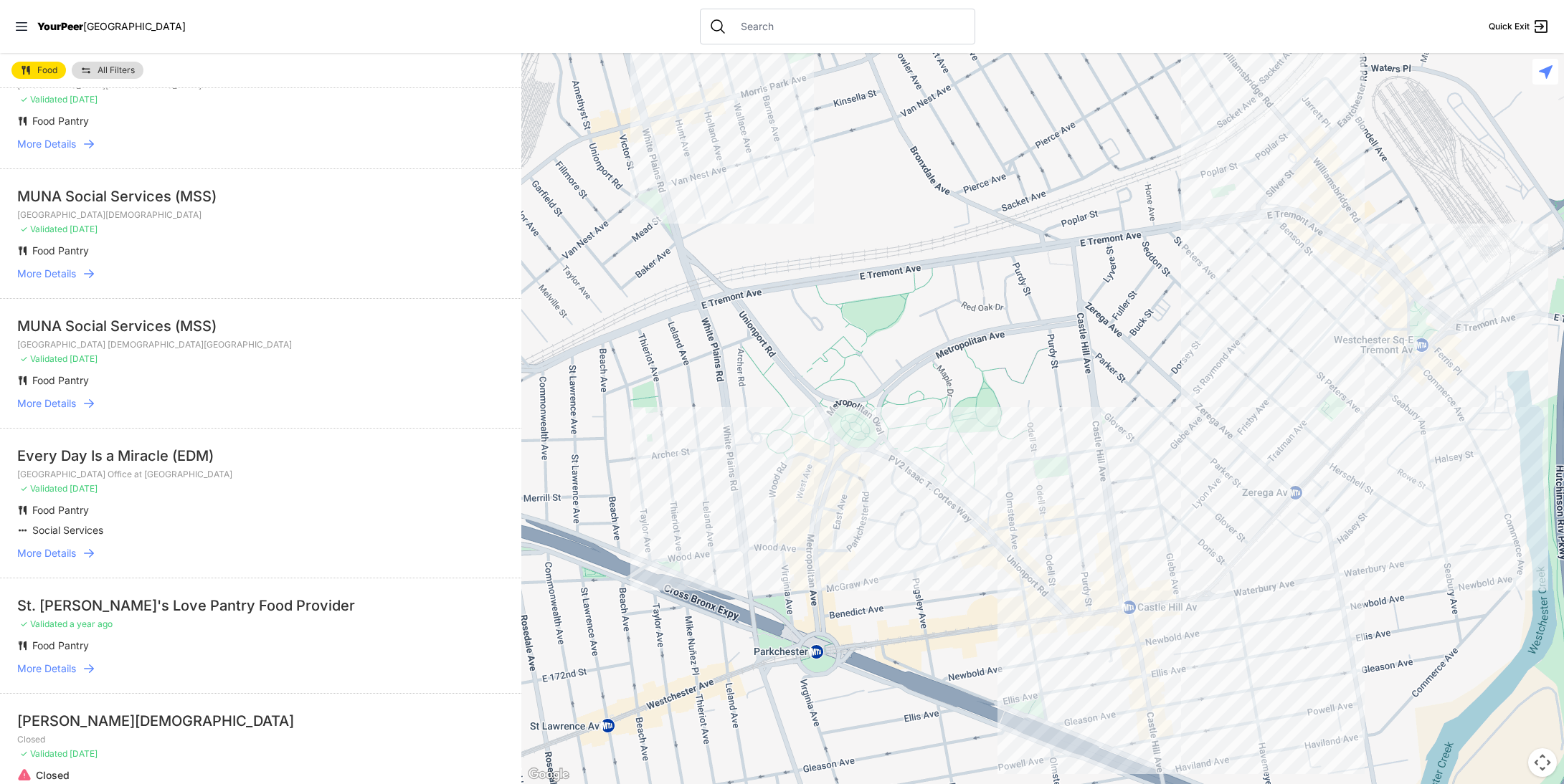
click at [62, 669] on span "More Details" at bounding box center [46, 669] width 59 height 14
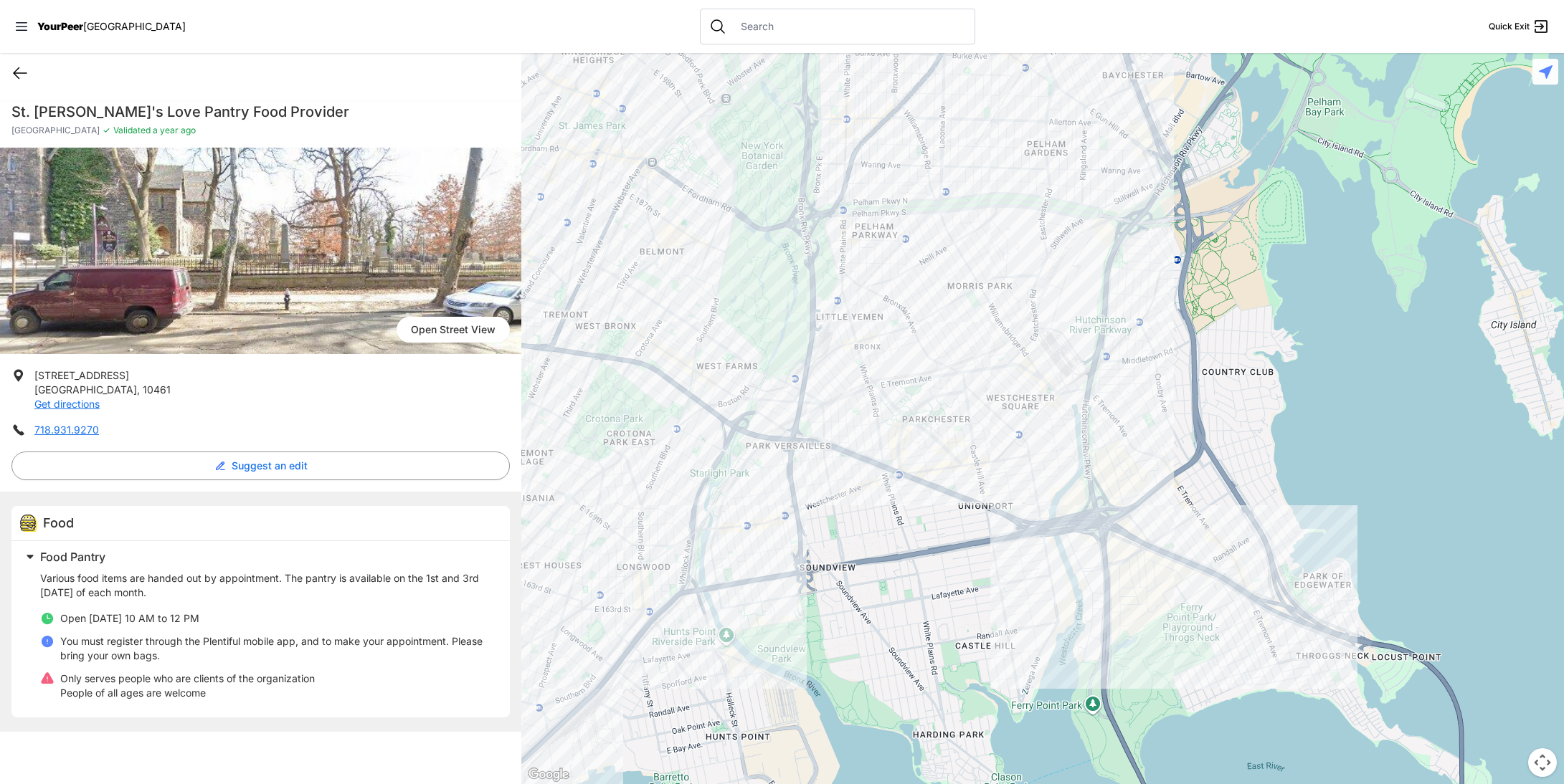
click at [24, 71] on icon at bounding box center [20, 73] width 17 height 17
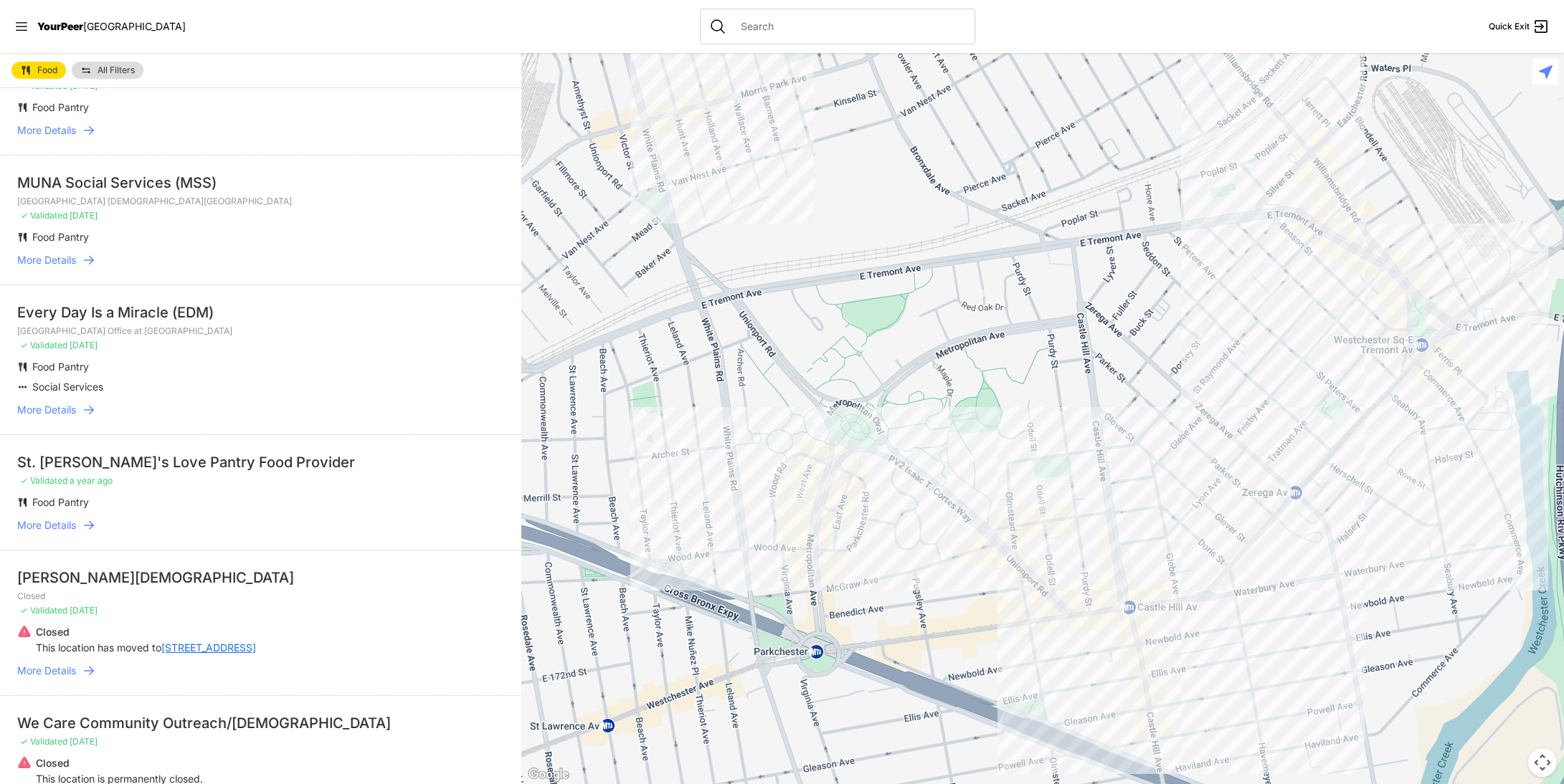
scroll to position [430, 0]
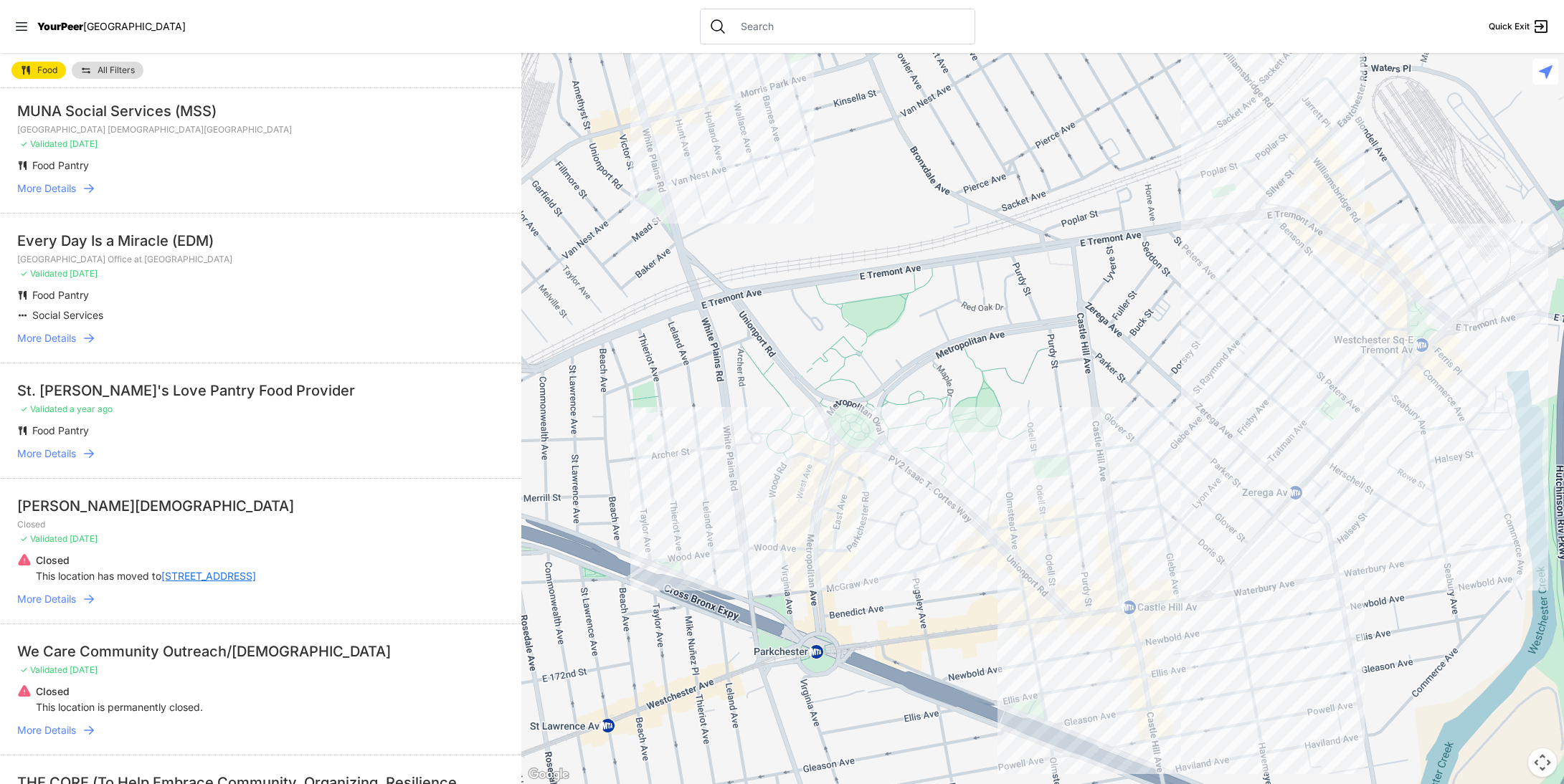
click at [85, 600] on icon at bounding box center [88, 599] width 14 height 14
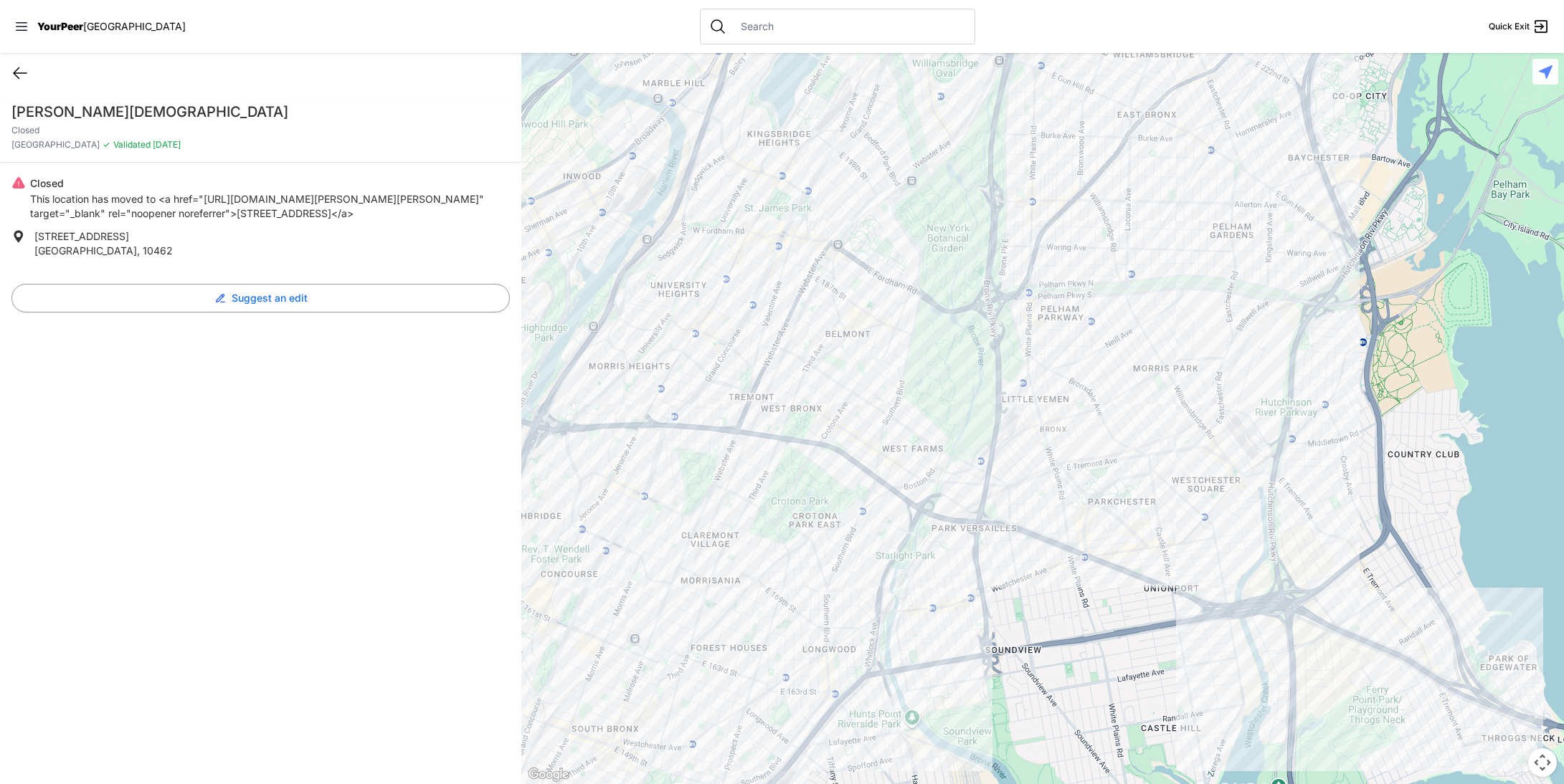
click at [15, 70] on icon at bounding box center [20, 73] width 17 height 17
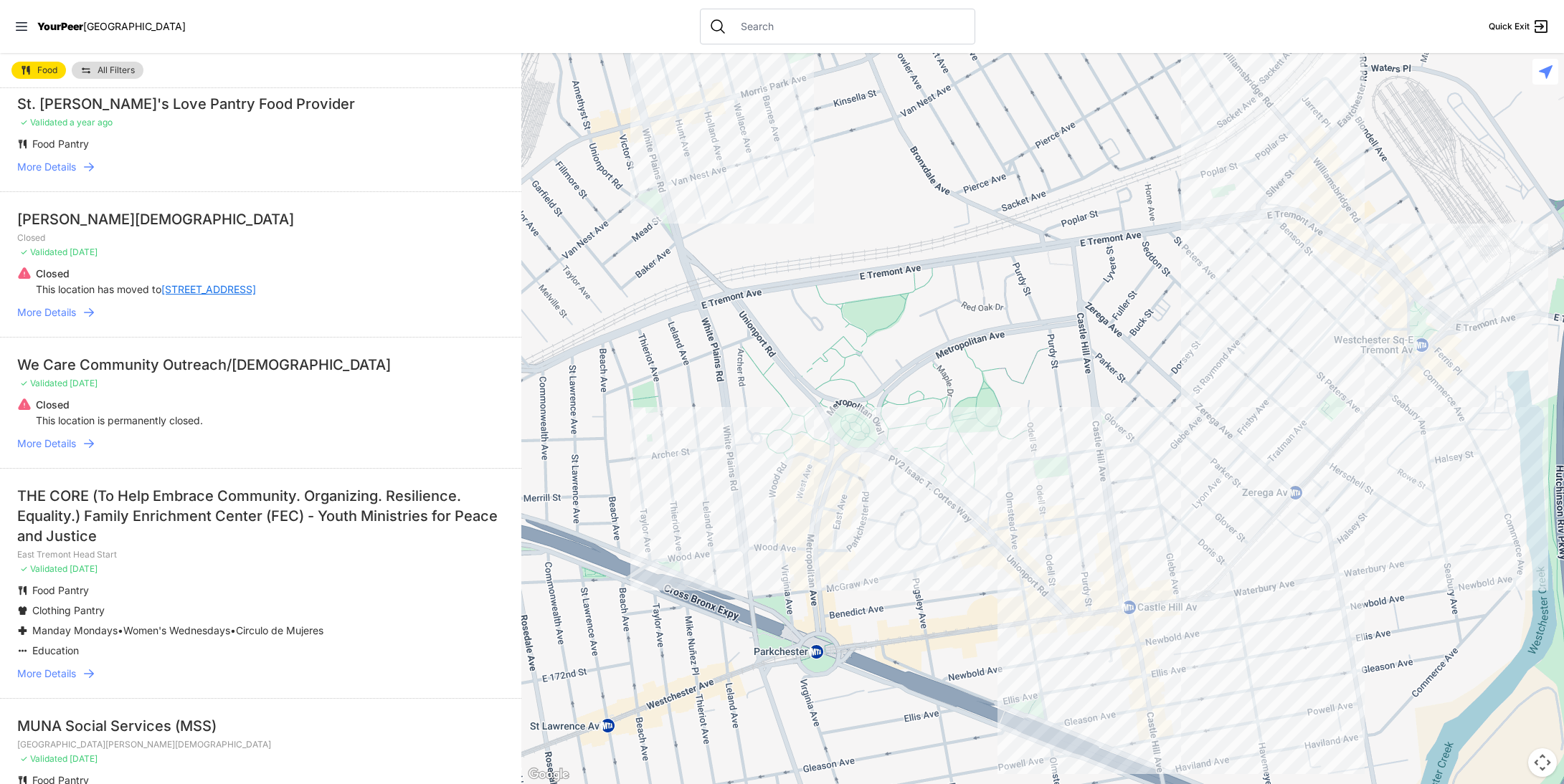
scroll to position [788, 0]
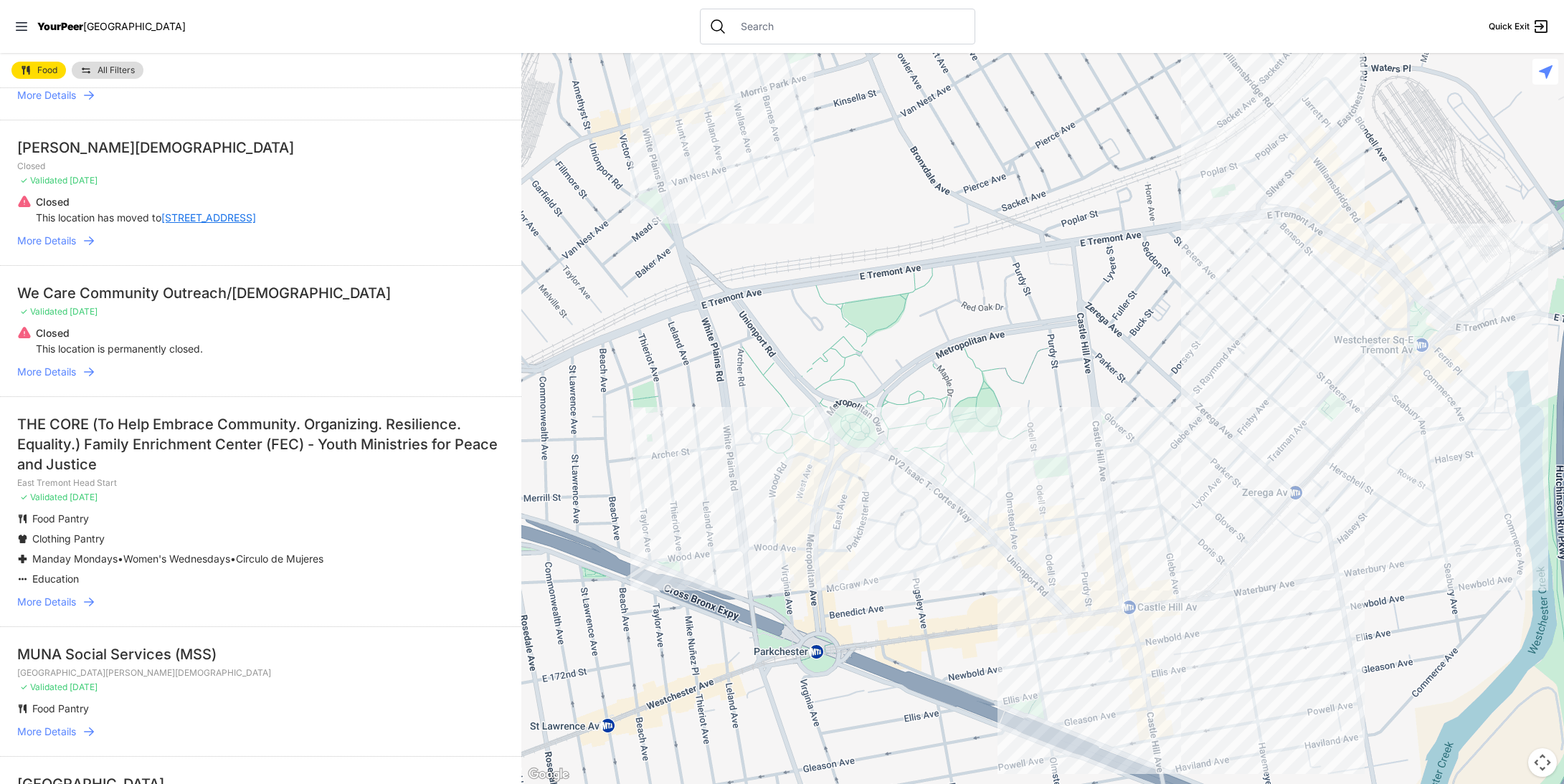
click at [71, 599] on span "More Details" at bounding box center [46, 602] width 59 height 14
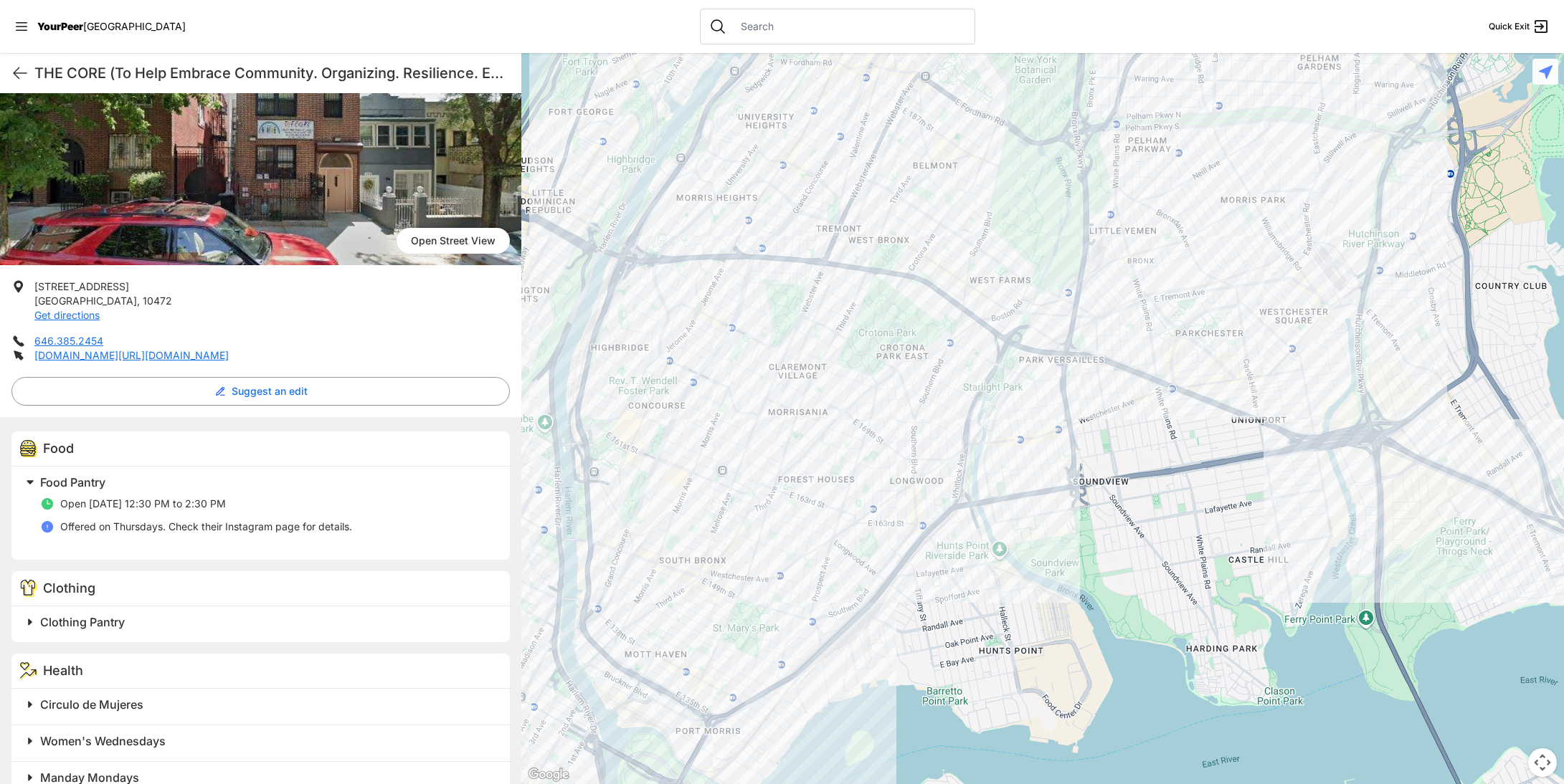
scroll to position [215, 0]
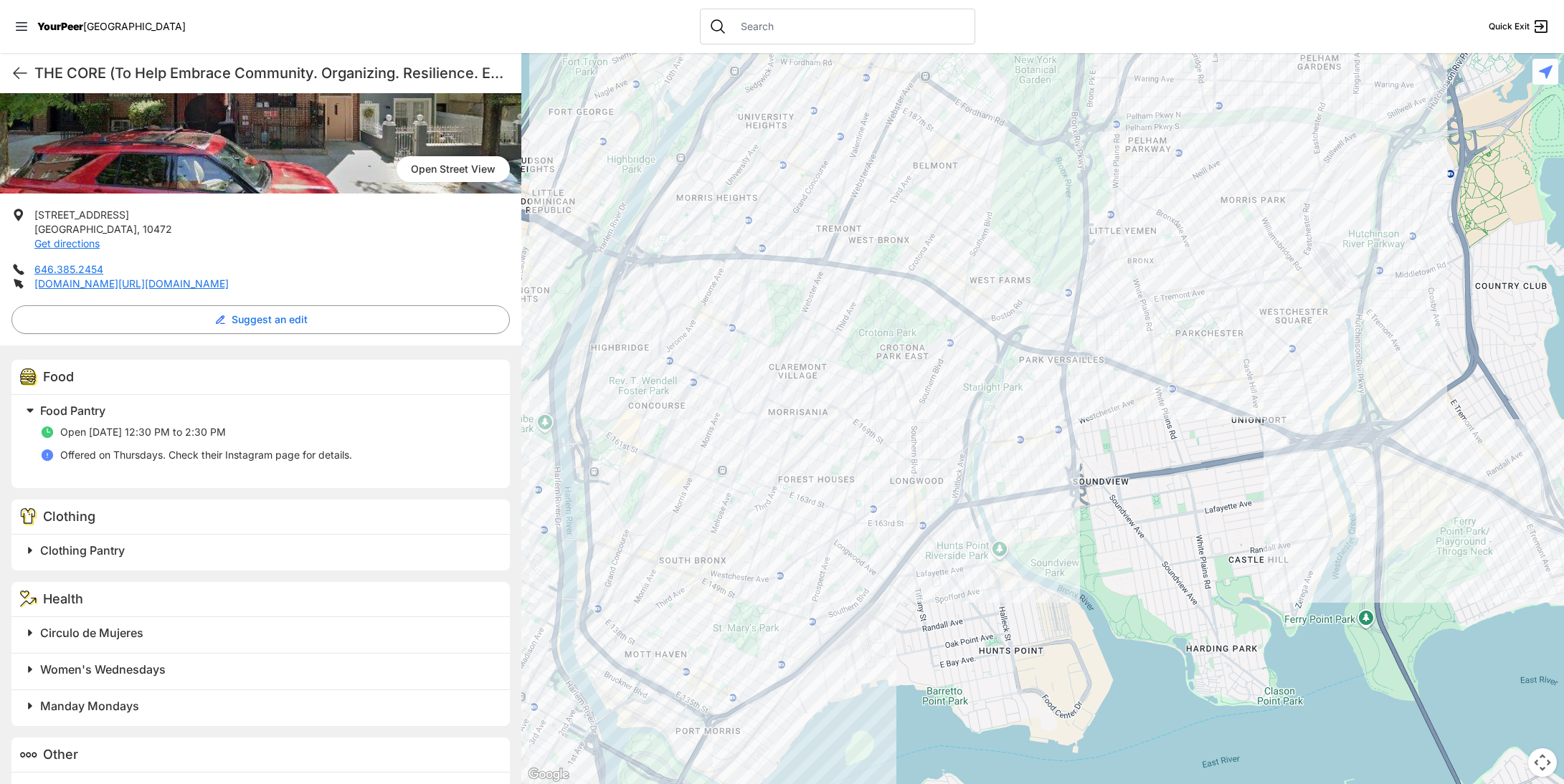
click at [68, 705] on span "Manday Mondays" at bounding box center [90, 705] width 99 height 14
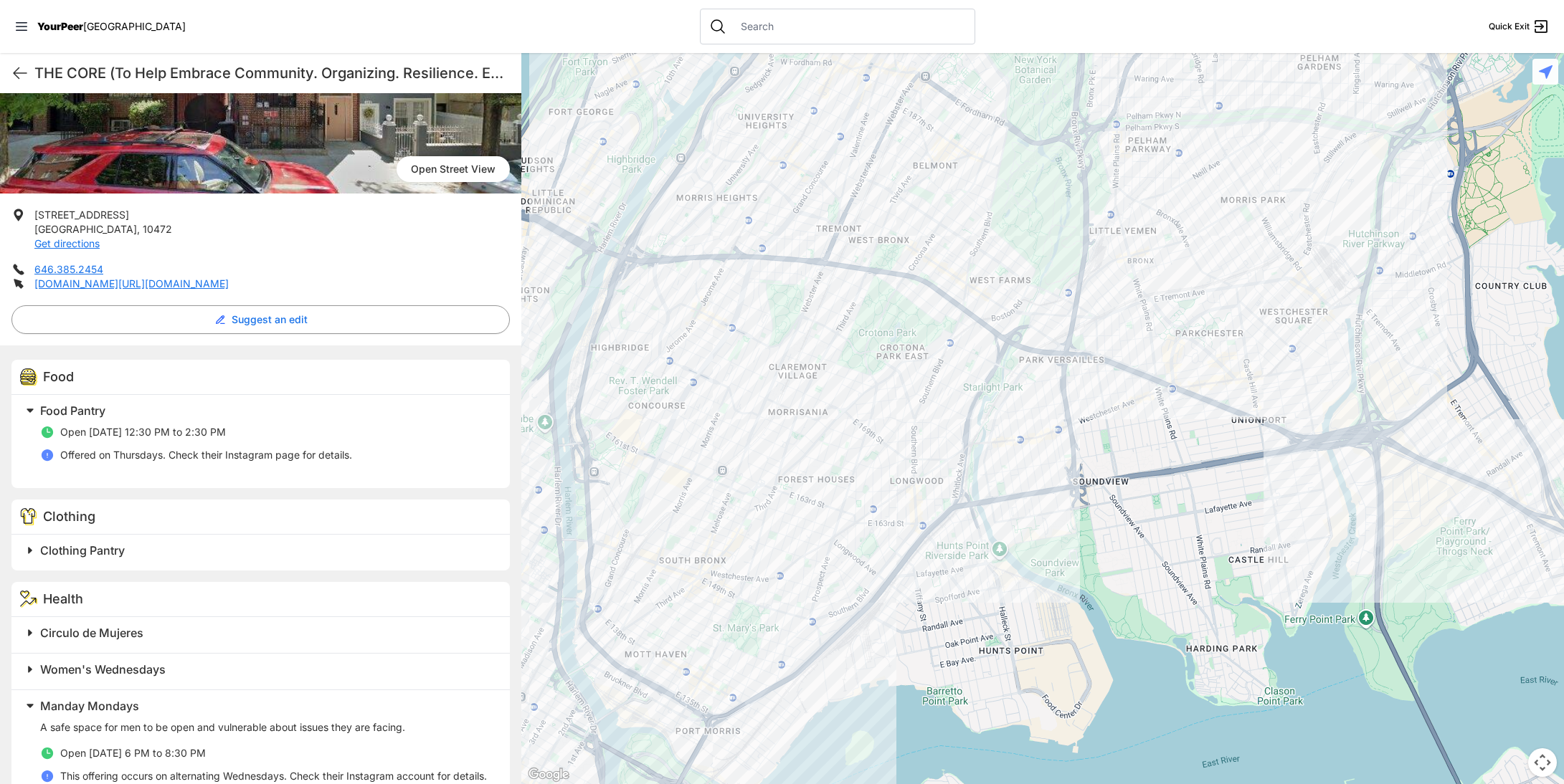
scroll to position [352, 0]
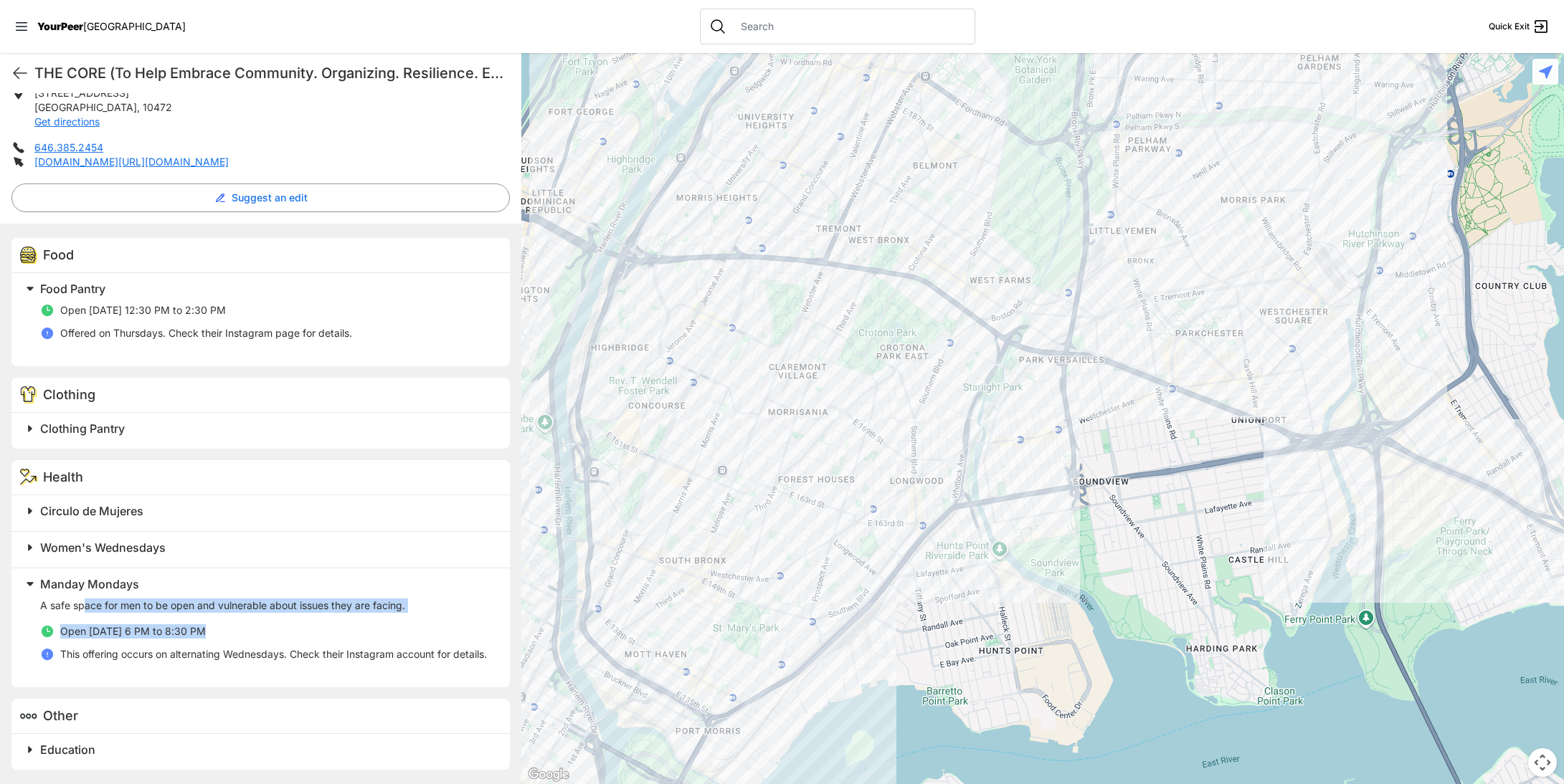
drag, startPoint x: 95, startPoint y: 588, endPoint x: 324, endPoint y: 603, distance: 229.5
click at [320, 602] on div "A safe space for men to be open and vulnerable about issues they are facing. Op…" at bounding box center [266, 634] width 452 height 71
click at [327, 604] on div "A safe space for men to be open and vulnerable about issues they are facing. Op…" at bounding box center [266, 634] width 452 height 71
click at [90, 577] on span "Manday Mondays" at bounding box center [90, 584] width 99 height 14
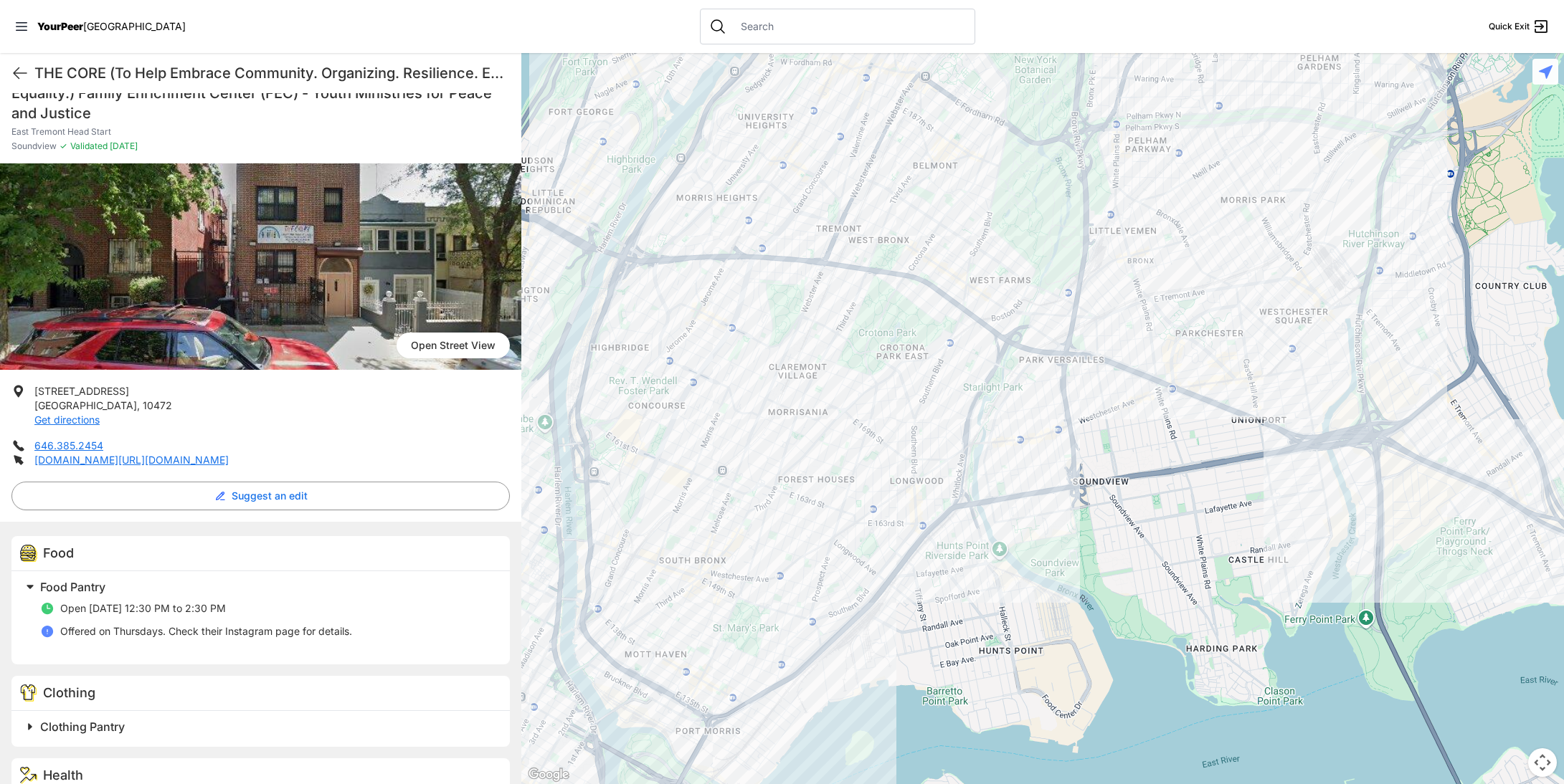
scroll to position [0, 0]
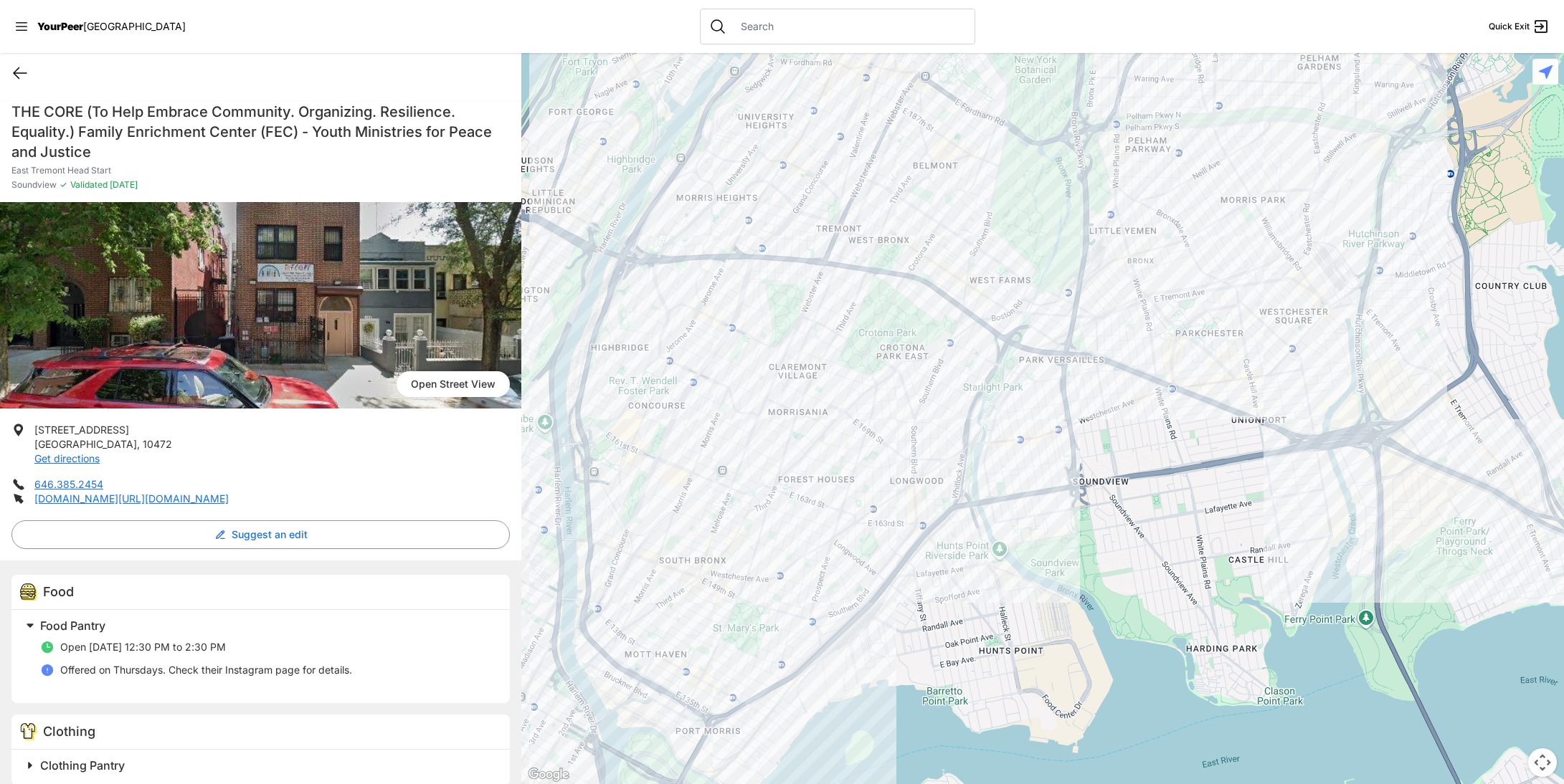
click at [15, 79] on icon at bounding box center [20, 73] width 17 height 17
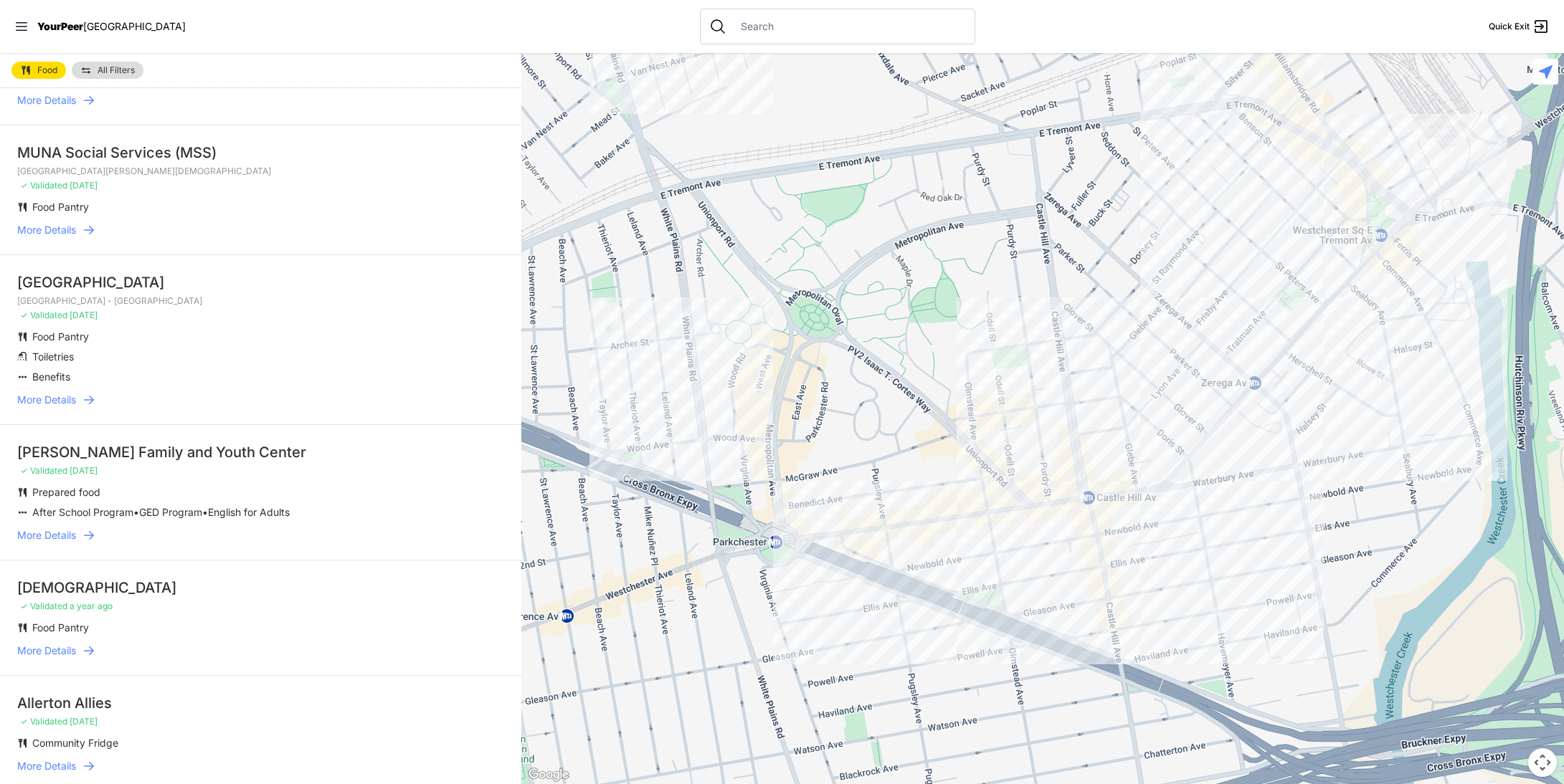
scroll to position [1433, 0]
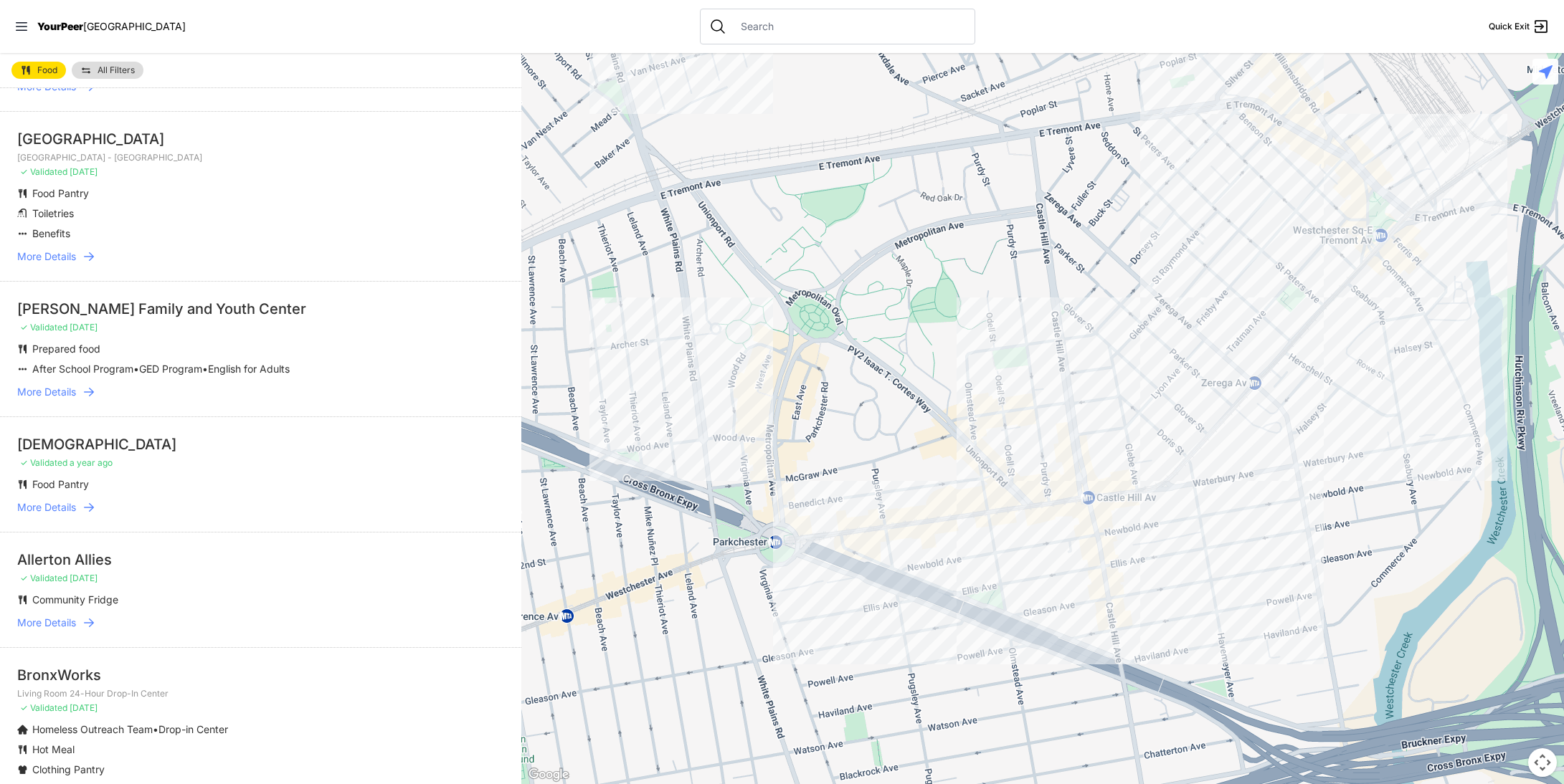
click at [75, 621] on span "More Details" at bounding box center [46, 622] width 59 height 14
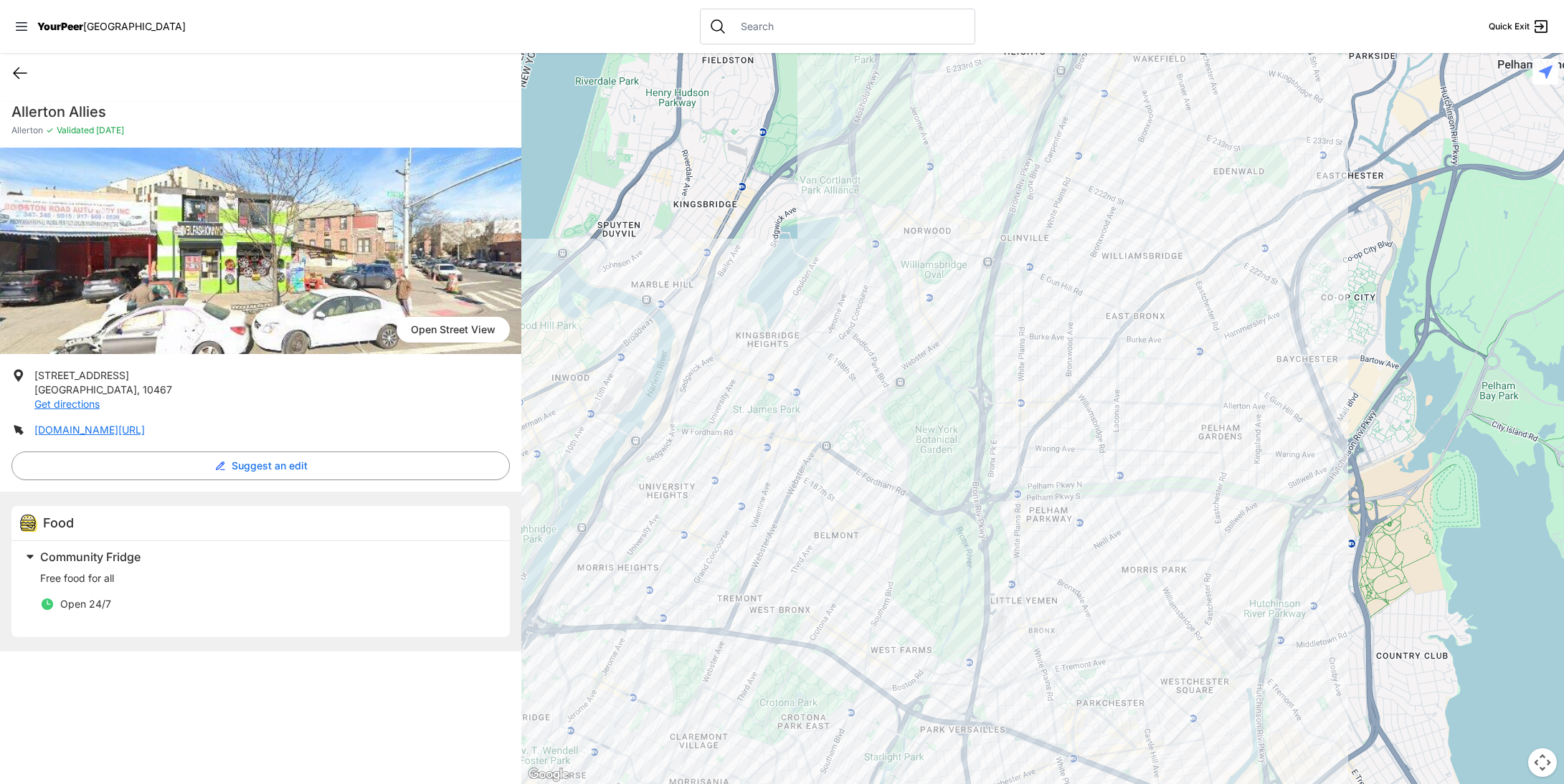
click at [18, 74] on icon at bounding box center [20, 73] width 17 height 17
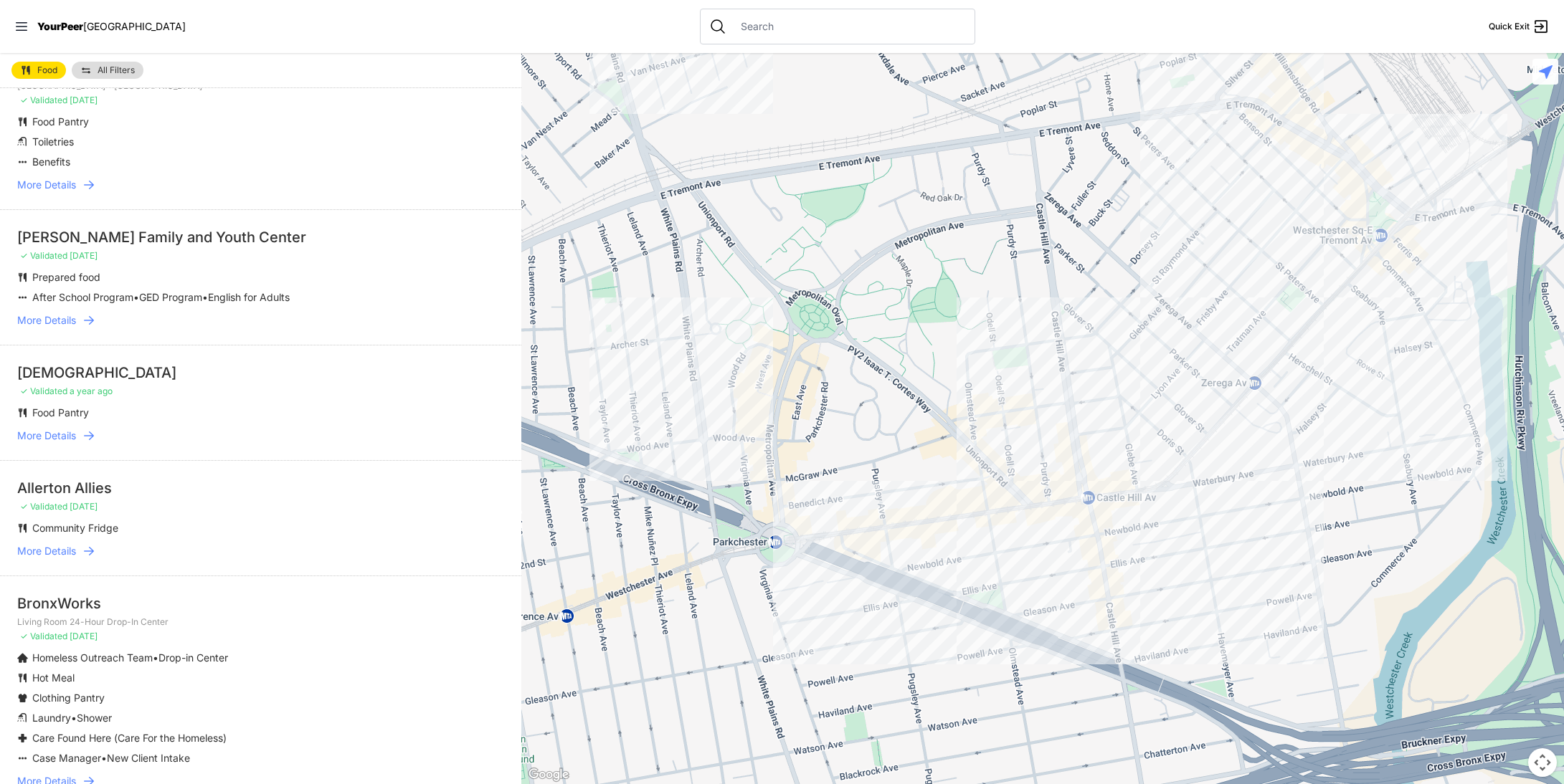
scroll to position [1577, 0]
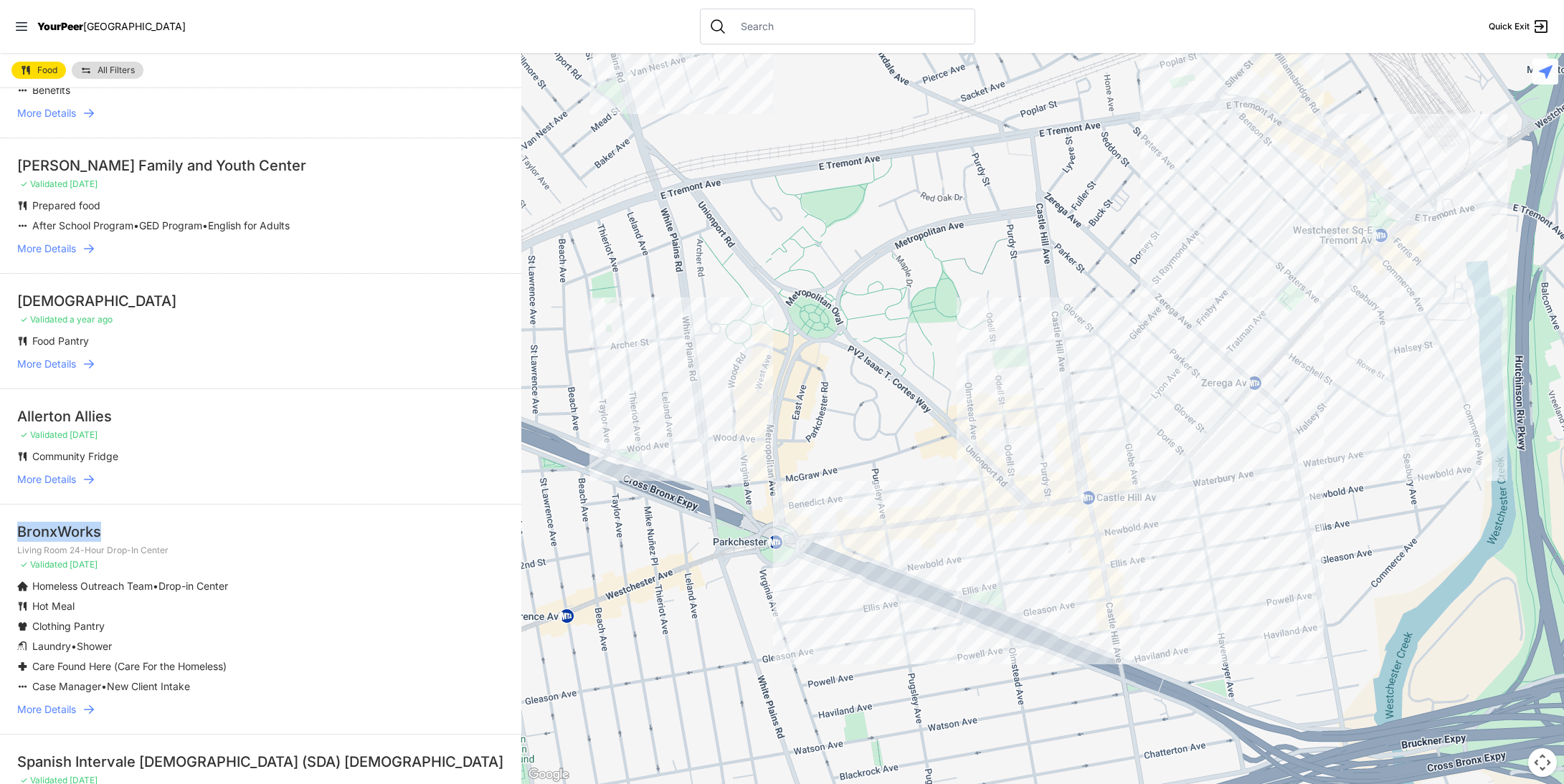
drag, startPoint x: 112, startPoint y: 522, endPoint x: 21, endPoint y: 517, distance: 91.1
click at [21, 517] on li "BronxWorks Living Room 24-Hour Drop-In Center ✓ Validated [DATE] Homeless Outre…" at bounding box center [260, 619] width 522 height 230
click at [155, 519] on li "BronxWorks Living Room 24-Hour Drop-In Center ✓ Validated [DATE] Homeless Outre…" at bounding box center [260, 619] width 522 height 230
click at [71, 709] on span "More Details" at bounding box center [46, 709] width 59 height 14
